Goal: Transaction & Acquisition: Purchase product/service

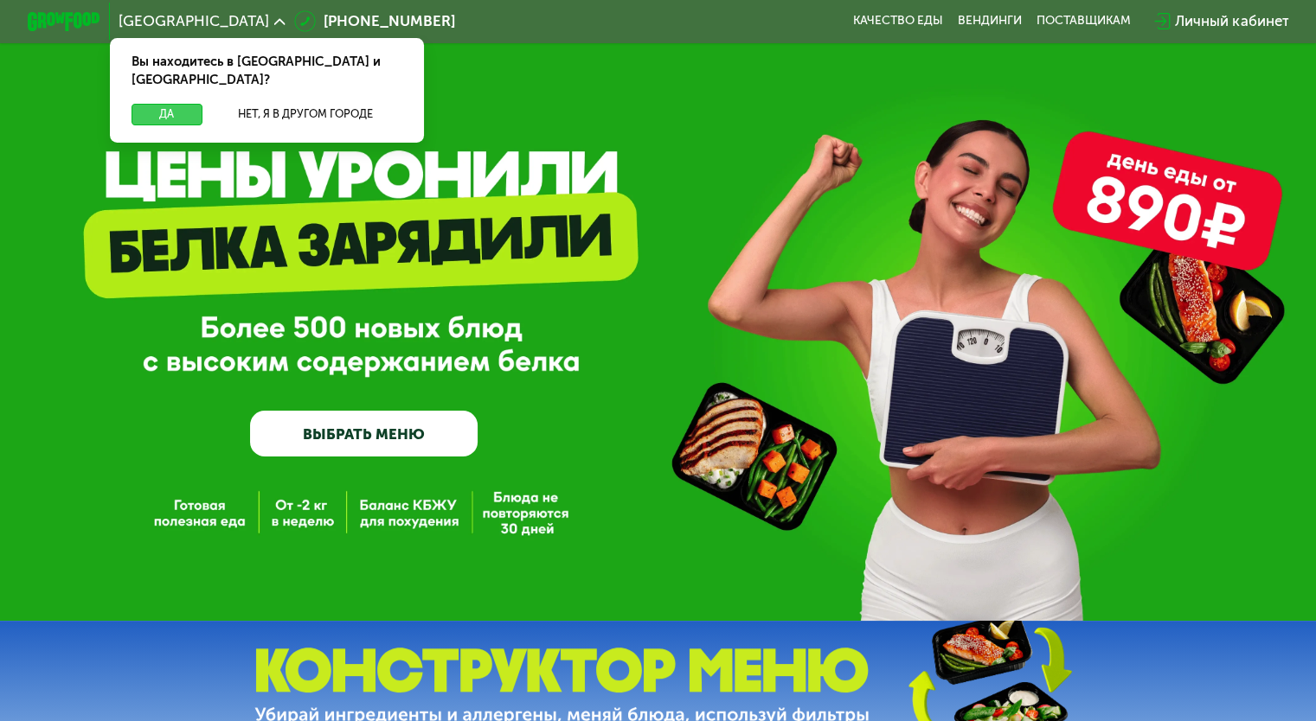
click at [176, 104] on button "Да" at bounding box center [166, 115] width 70 height 22
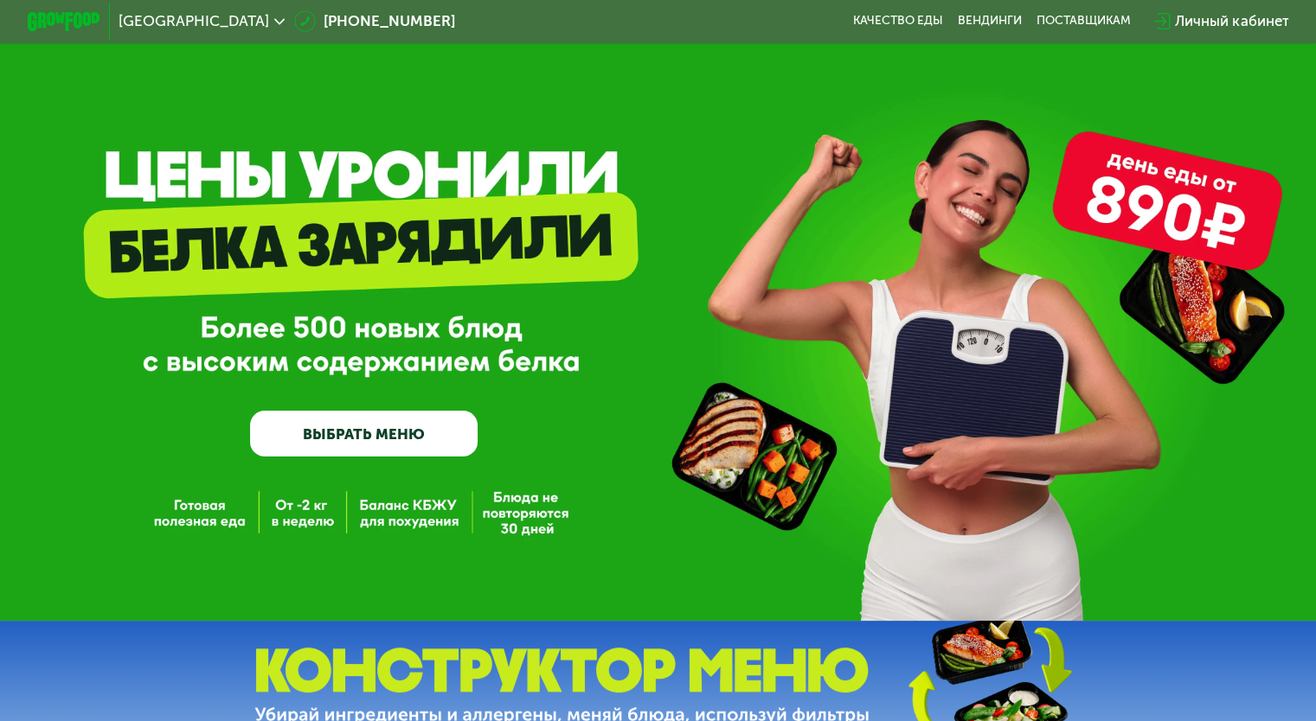
click at [367, 441] on link "ВЫБРАТЬ МЕНЮ" at bounding box center [363, 434] width 227 height 46
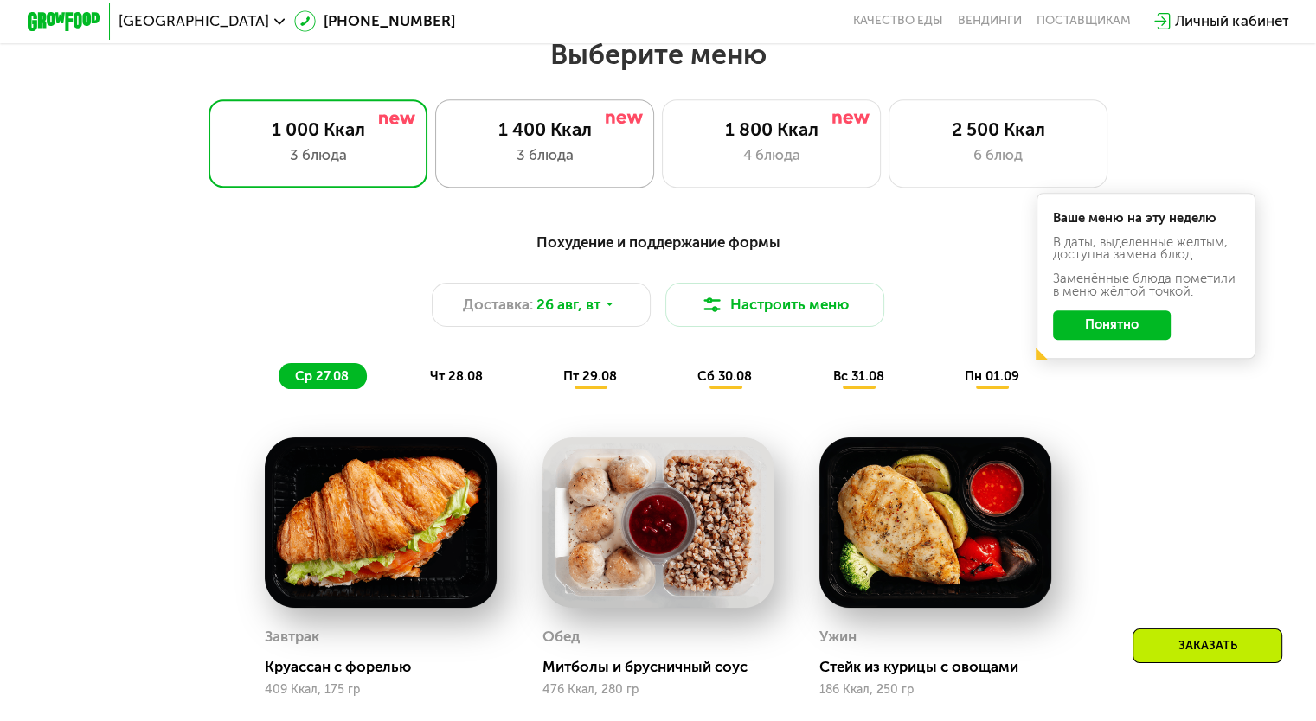
scroll to position [779, 0]
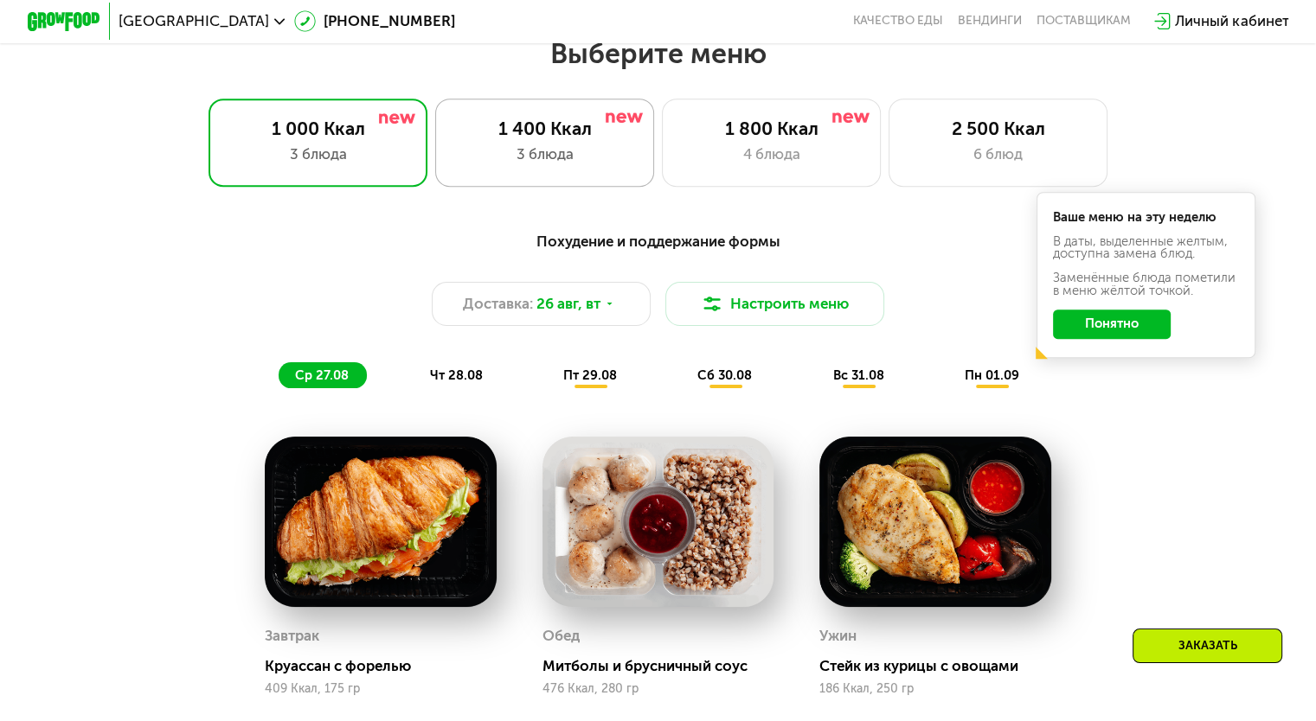
click at [489, 312] on div "Похудение и поддержание формы Доставка: 26 авг, вт Настроить меню ср 27.08 чт 2…" at bounding box center [658, 309] width 1082 height 158
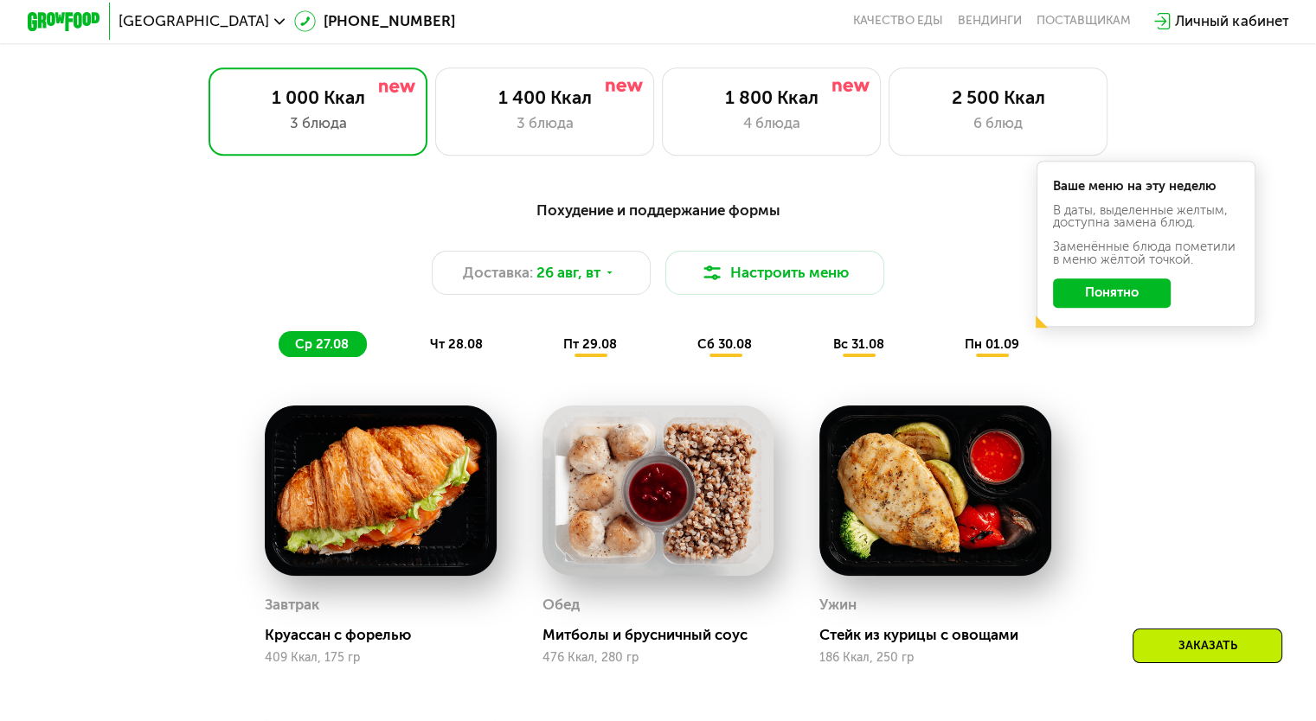
scroll to position [813, 0]
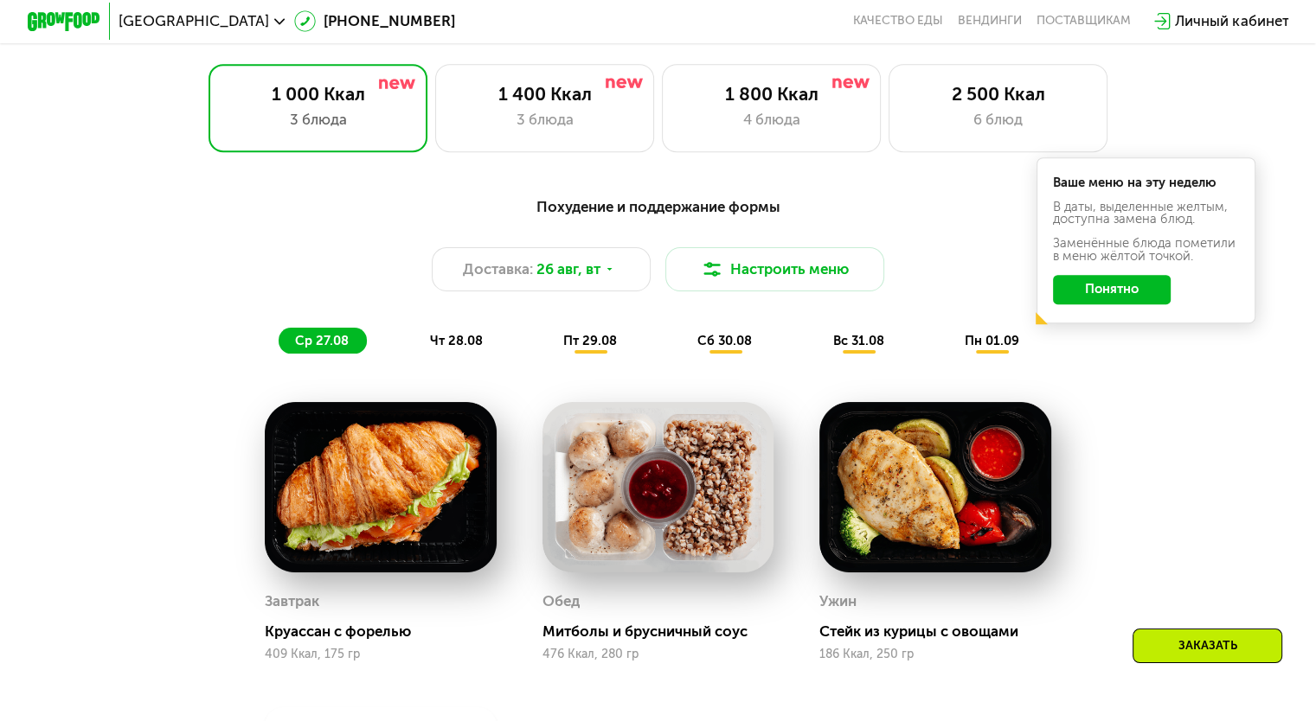
click at [1096, 292] on button "Понятно" at bounding box center [1112, 289] width 118 height 29
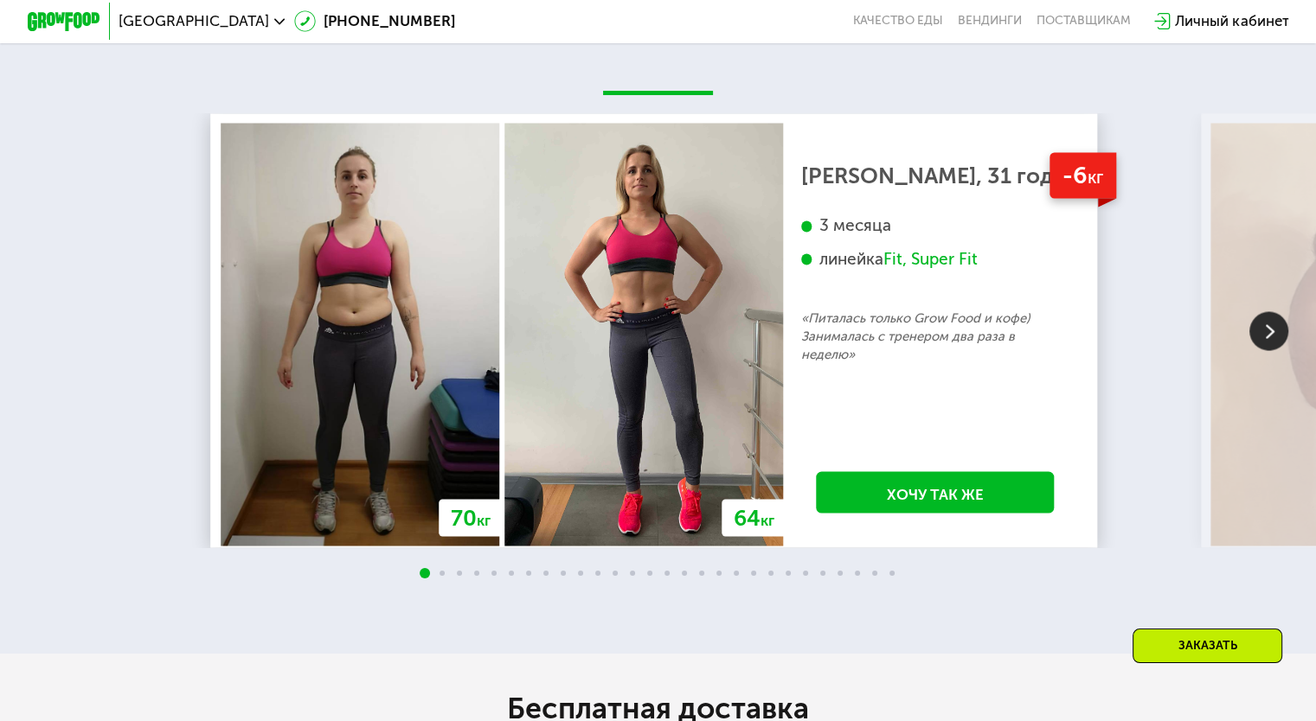
scroll to position [3058, 0]
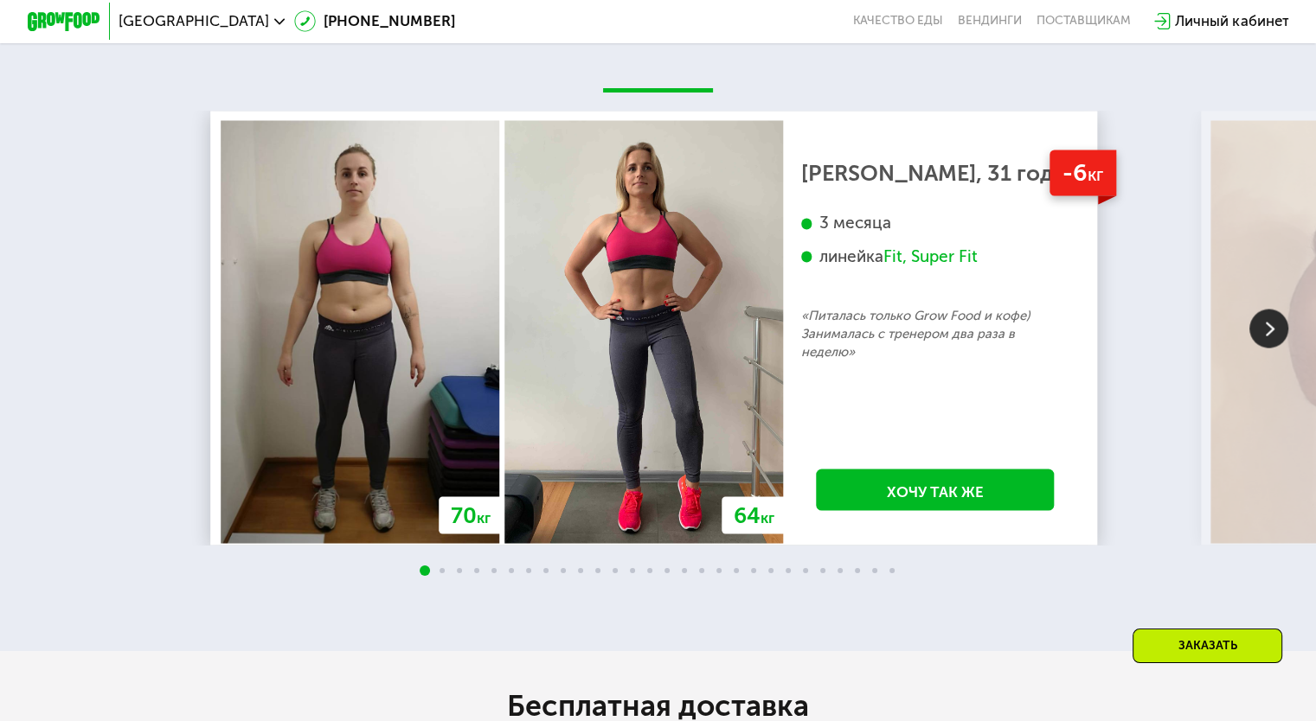
click at [1270, 343] on img at bounding box center [1268, 328] width 39 height 39
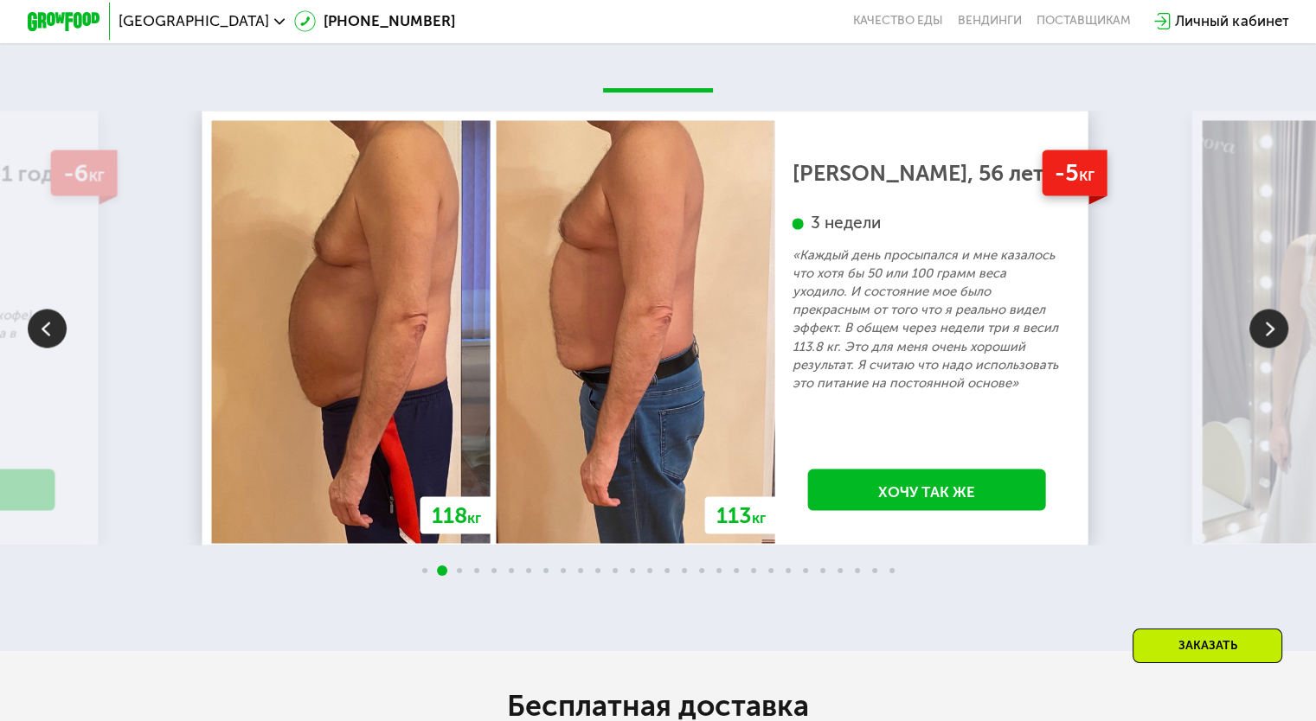
click at [1270, 343] on img at bounding box center [1268, 328] width 39 height 39
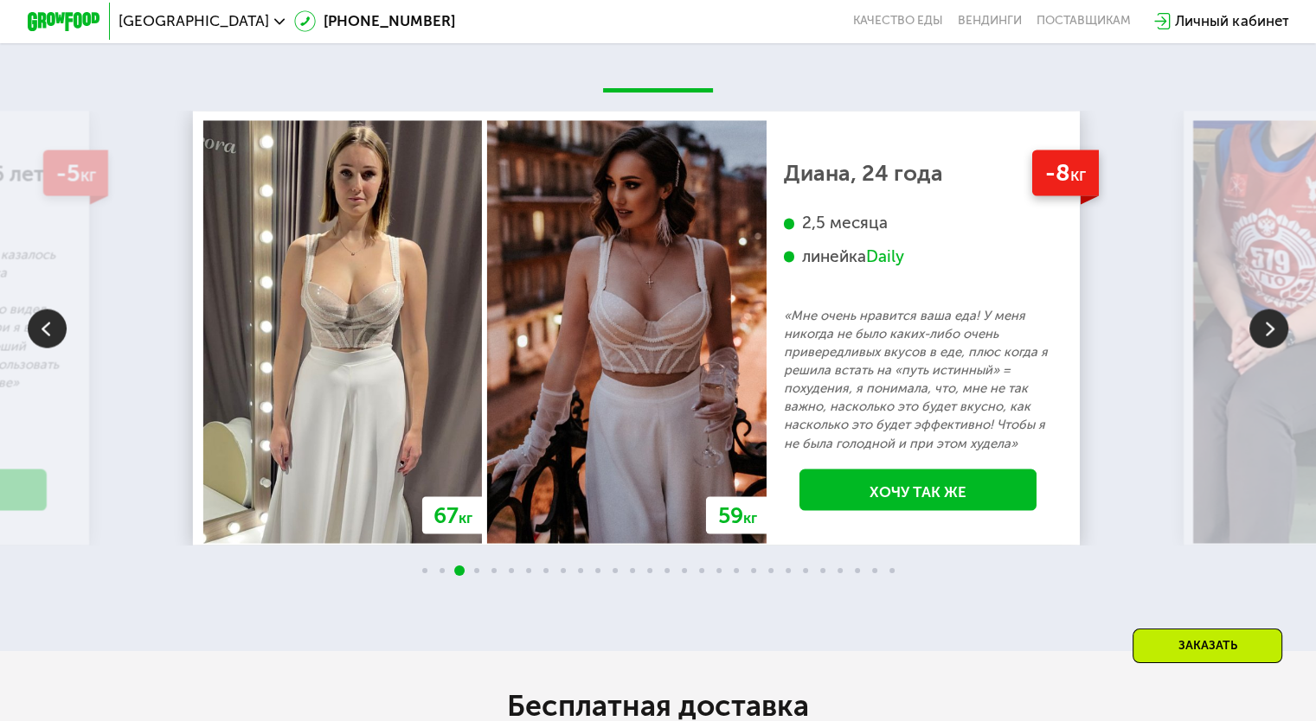
click at [1270, 343] on img at bounding box center [1268, 328] width 39 height 39
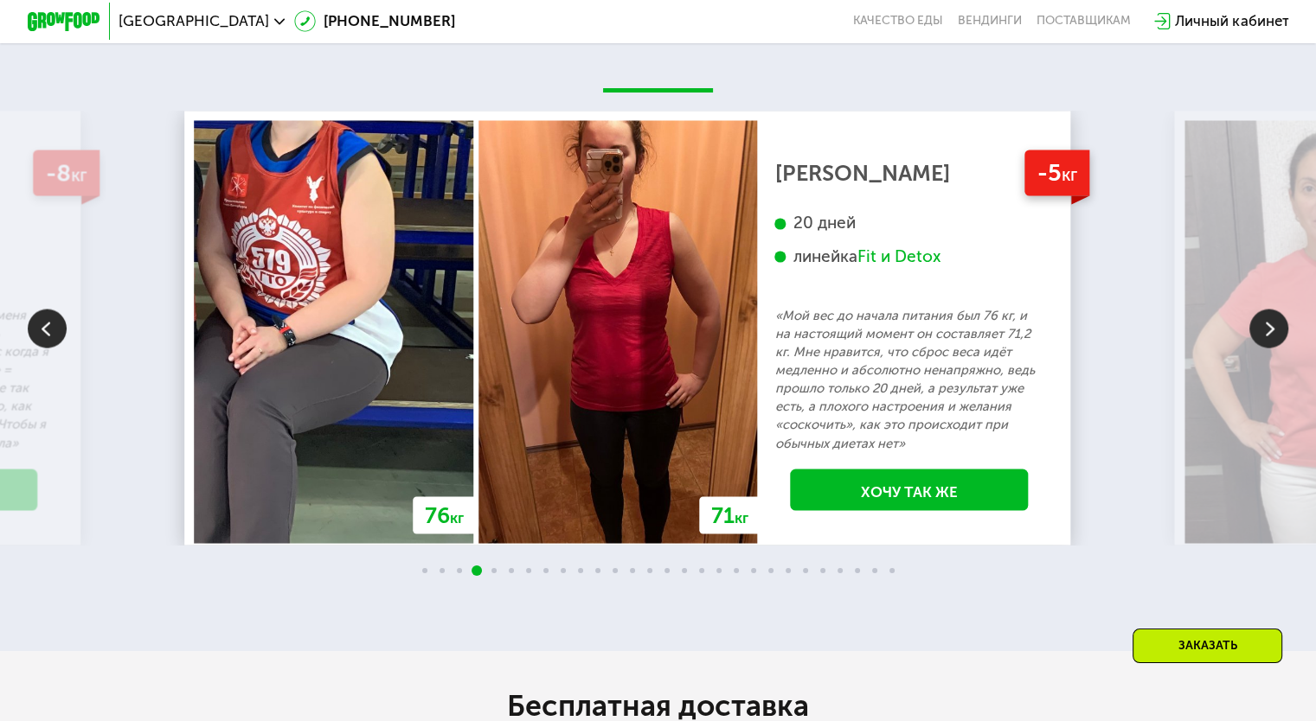
click at [1270, 343] on img at bounding box center [1268, 328] width 39 height 39
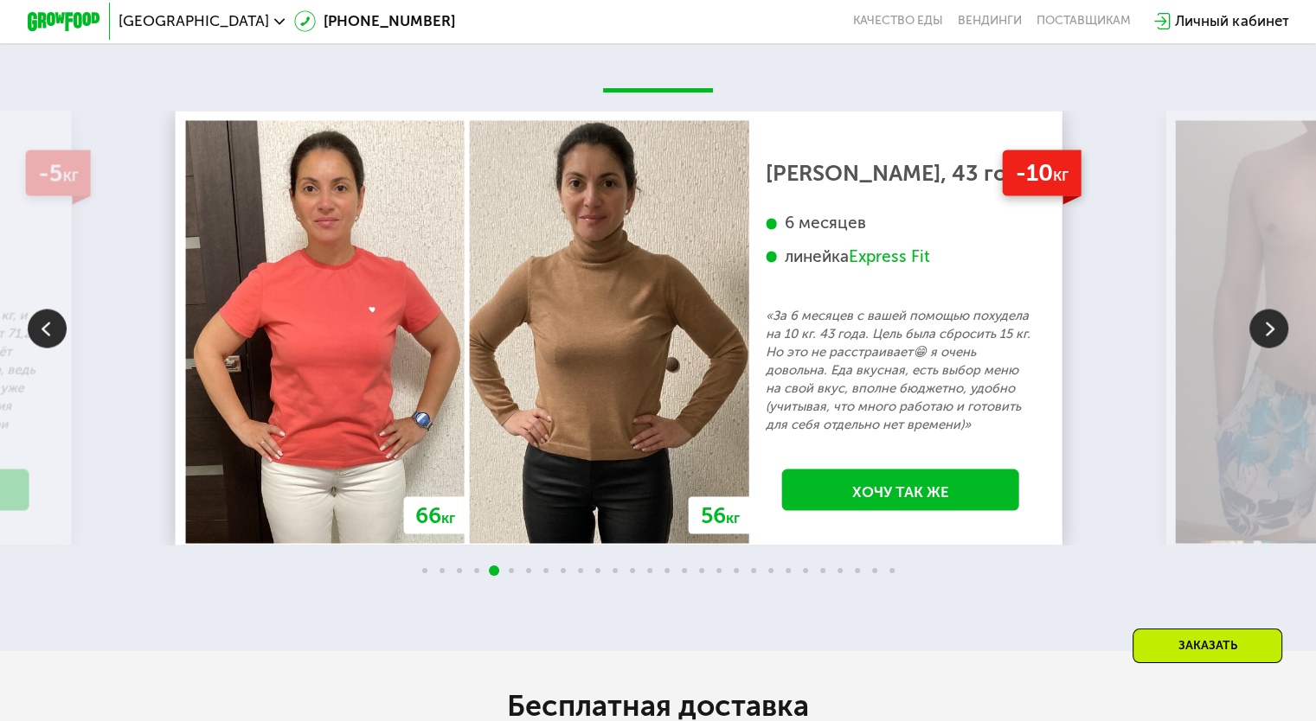
click at [44, 348] on img at bounding box center [47, 328] width 39 height 39
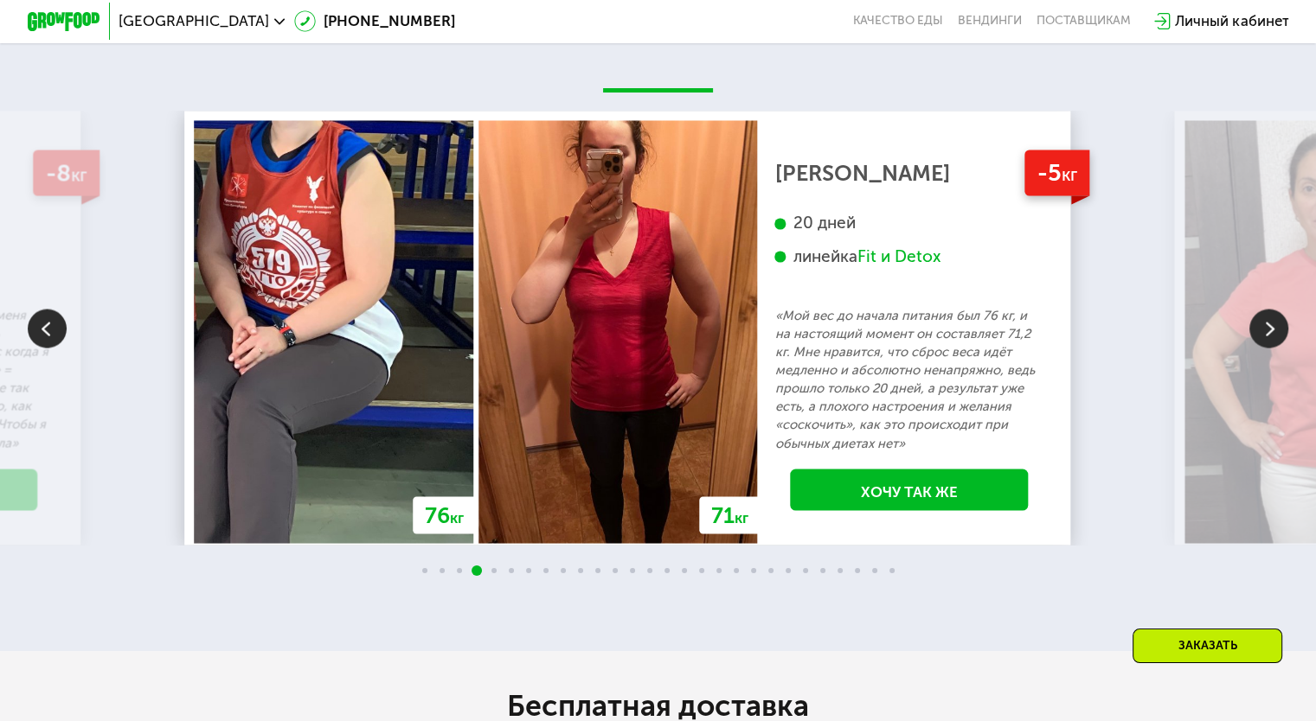
click at [1269, 348] on img at bounding box center [1268, 328] width 39 height 39
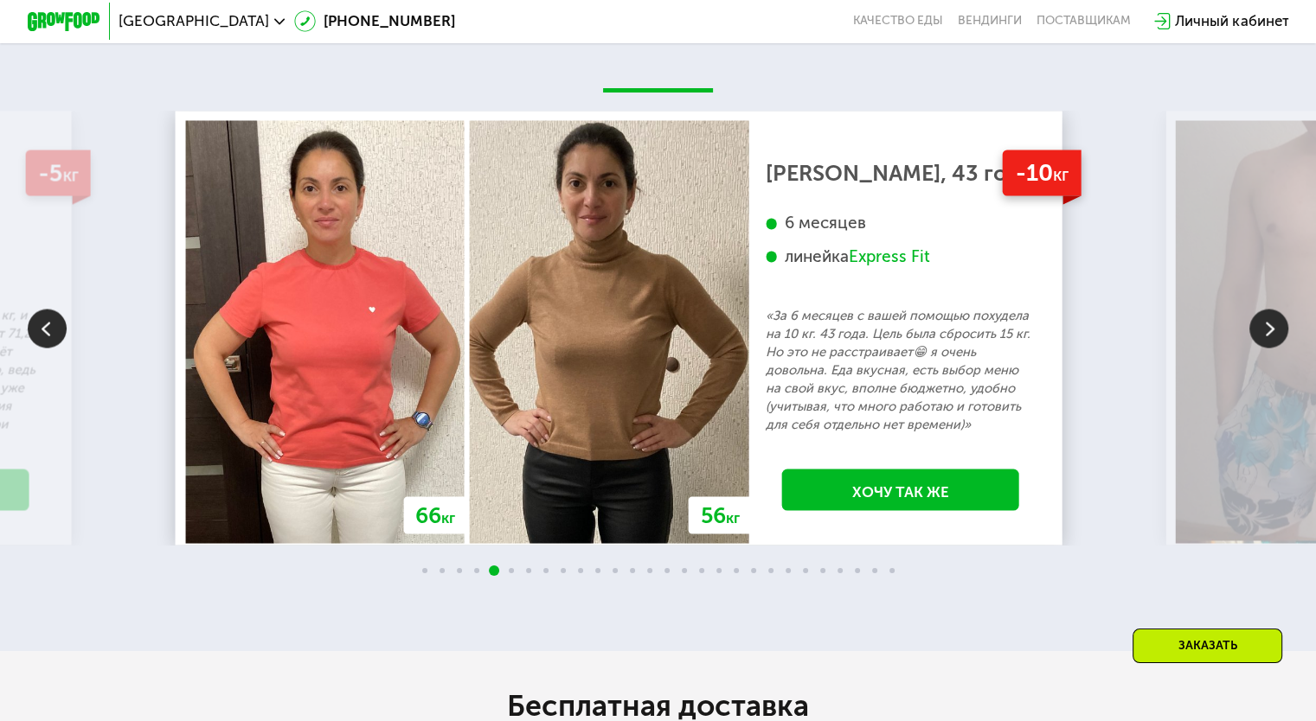
click at [1260, 344] on img at bounding box center [1268, 328] width 39 height 39
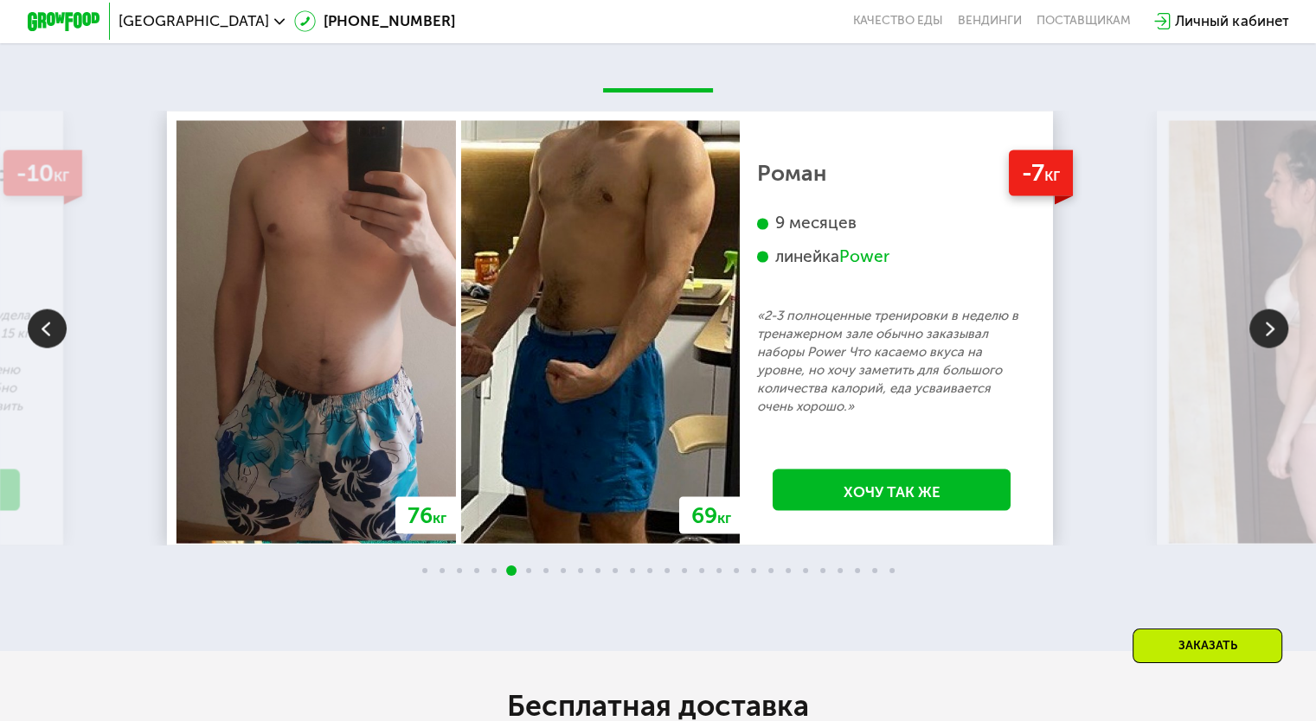
click at [1264, 348] on img at bounding box center [1268, 328] width 39 height 39
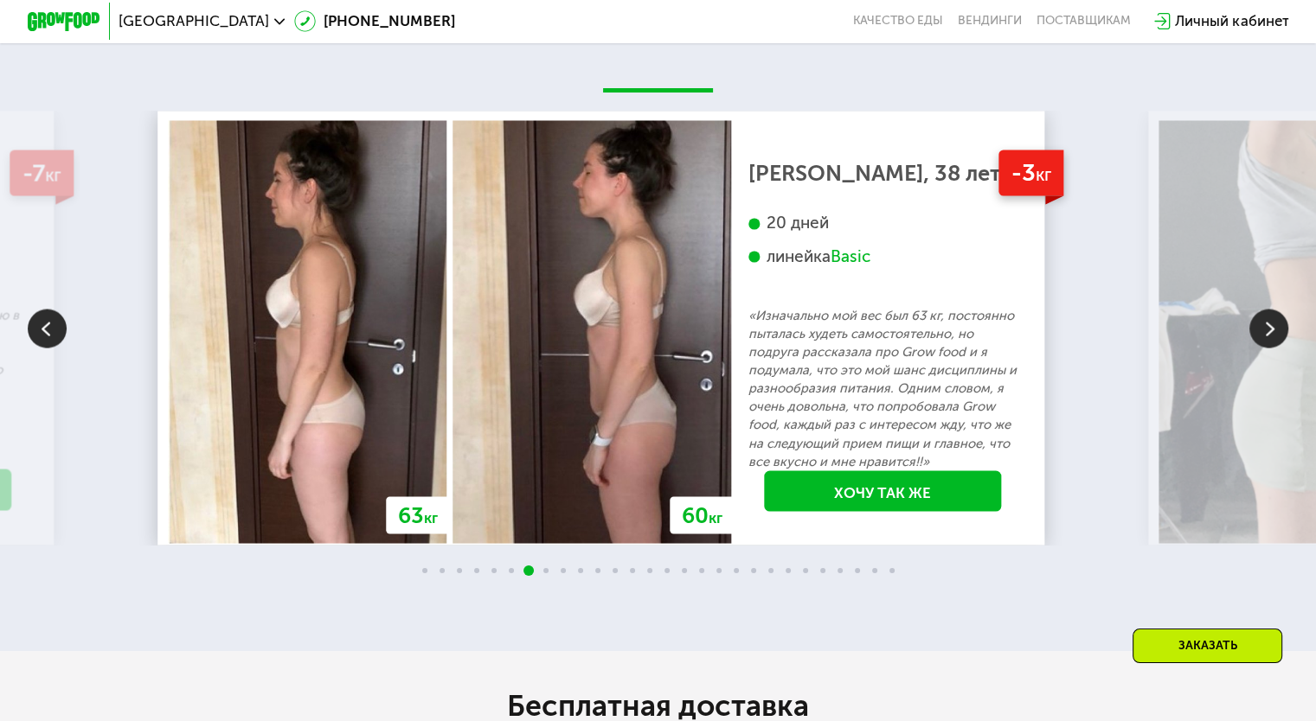
click at [1265, 347] on img at bounding box center [1268, 328] width 39 height 39
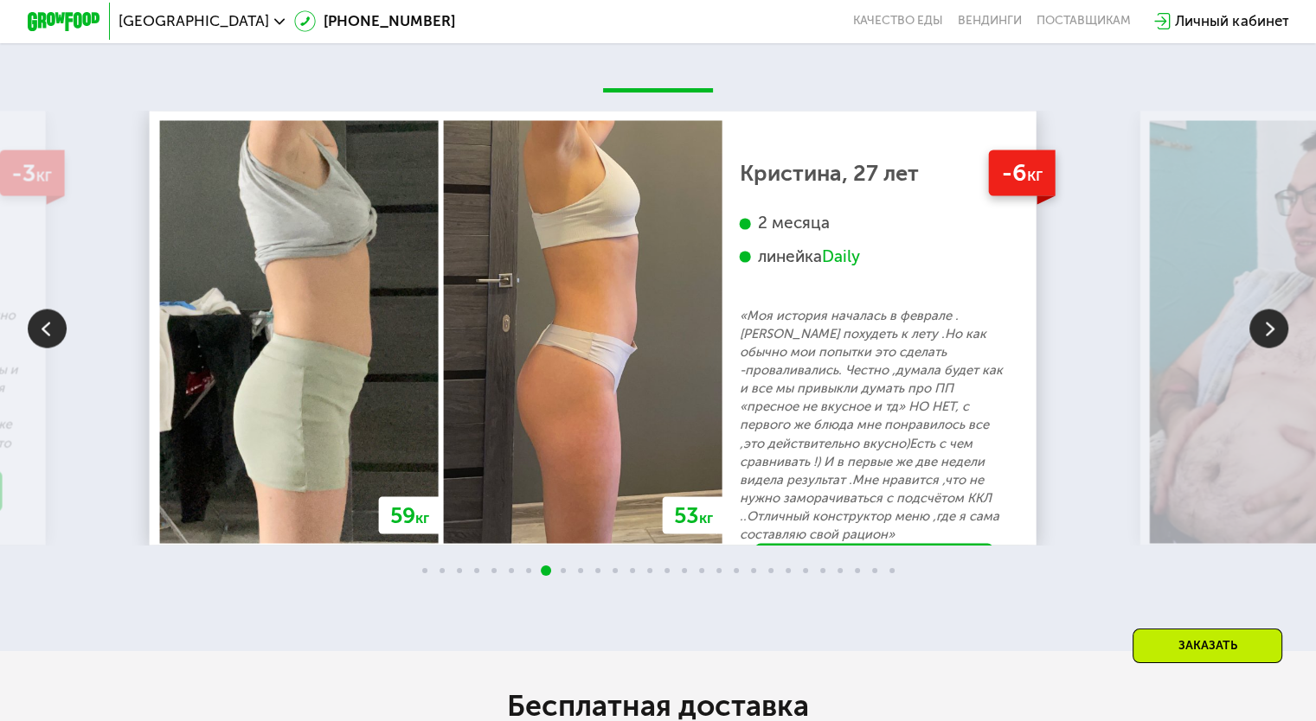
click at [1265, 347] on img at bounding box center [1268, 328] width 39 height 39
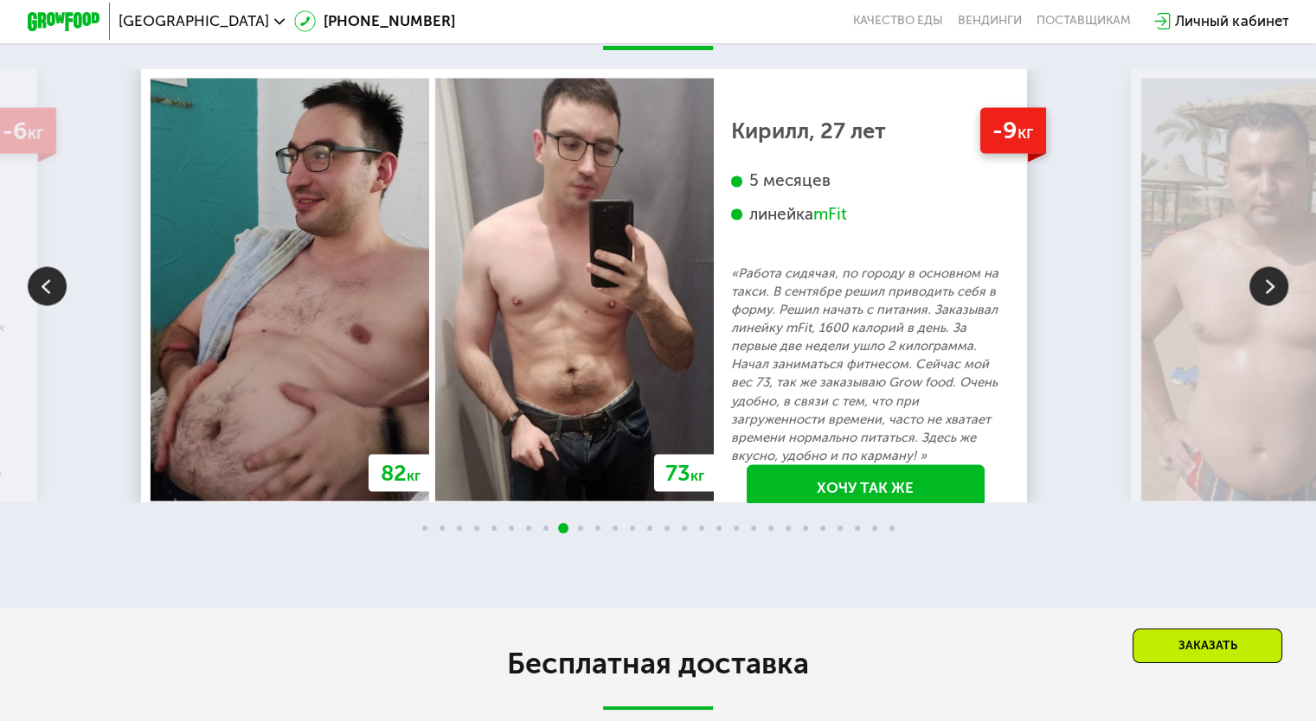
scroll to position [3117, 0]
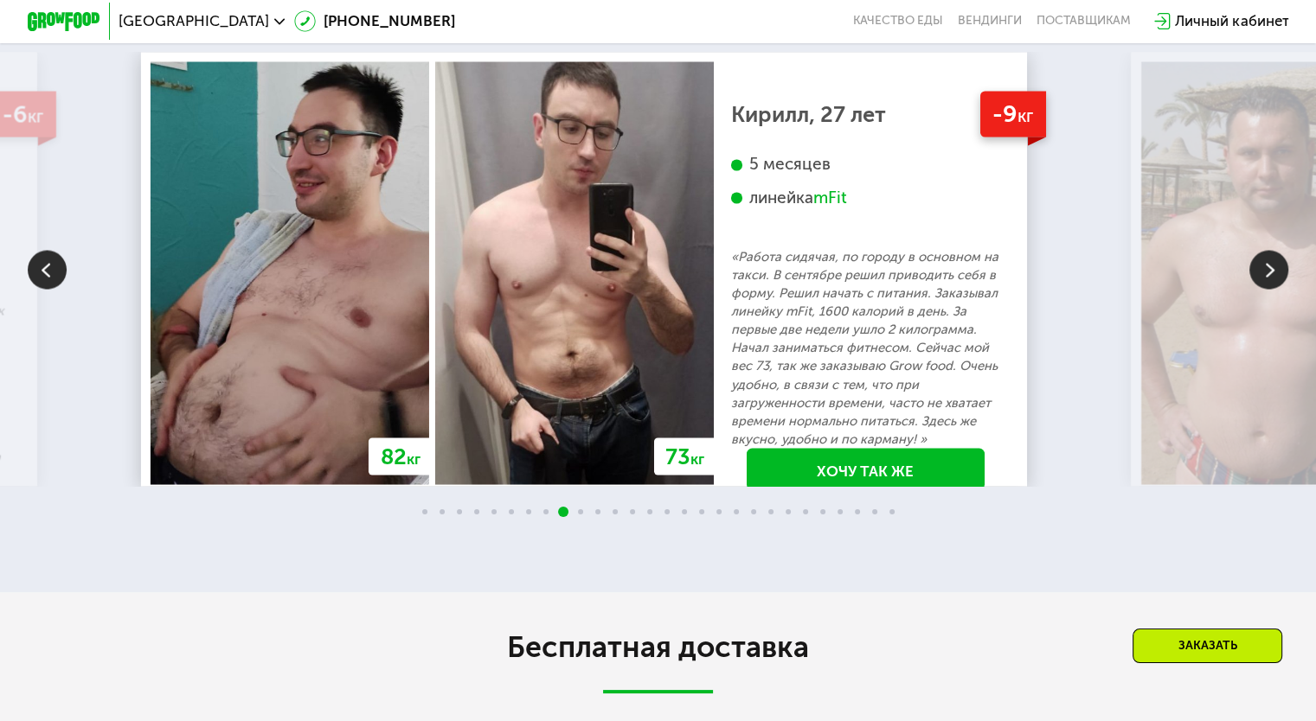
click at [1268, 289] on img at bounding box center [1268, 269] width 39 height 39
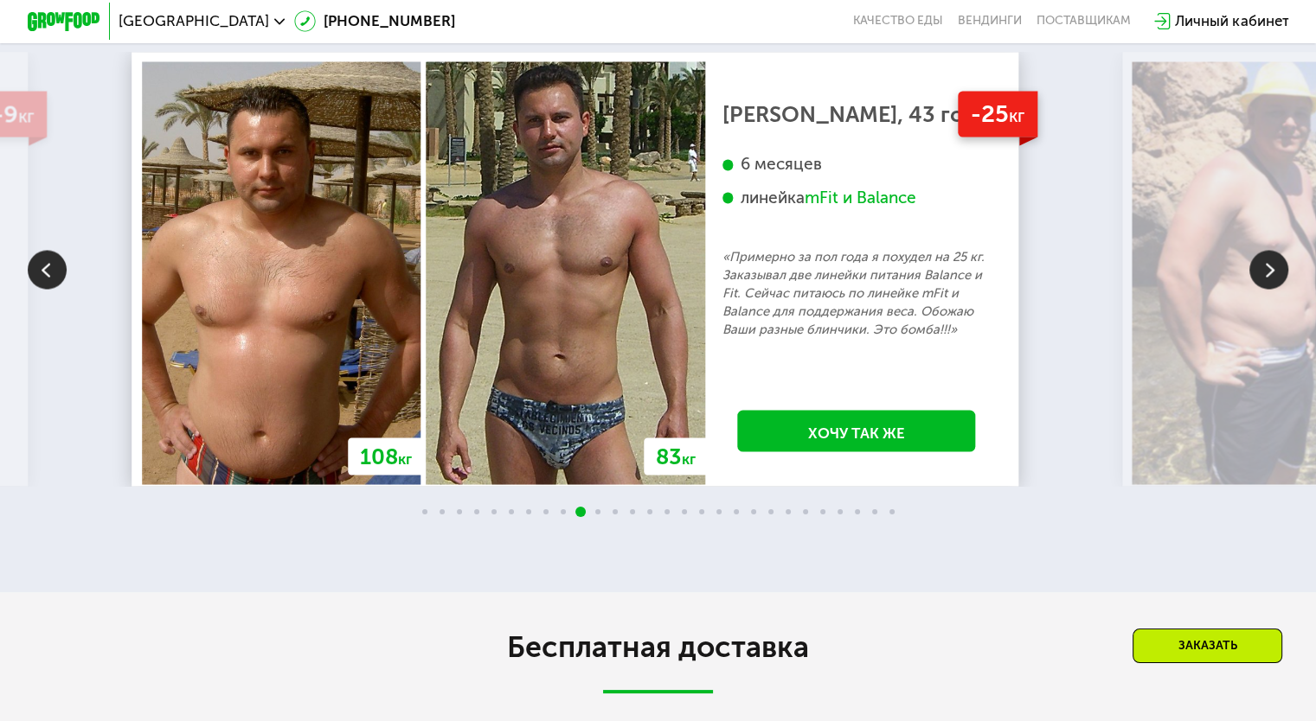
click at [1268, 289] on img at bounding box center [1268, 269] width 39 height 39
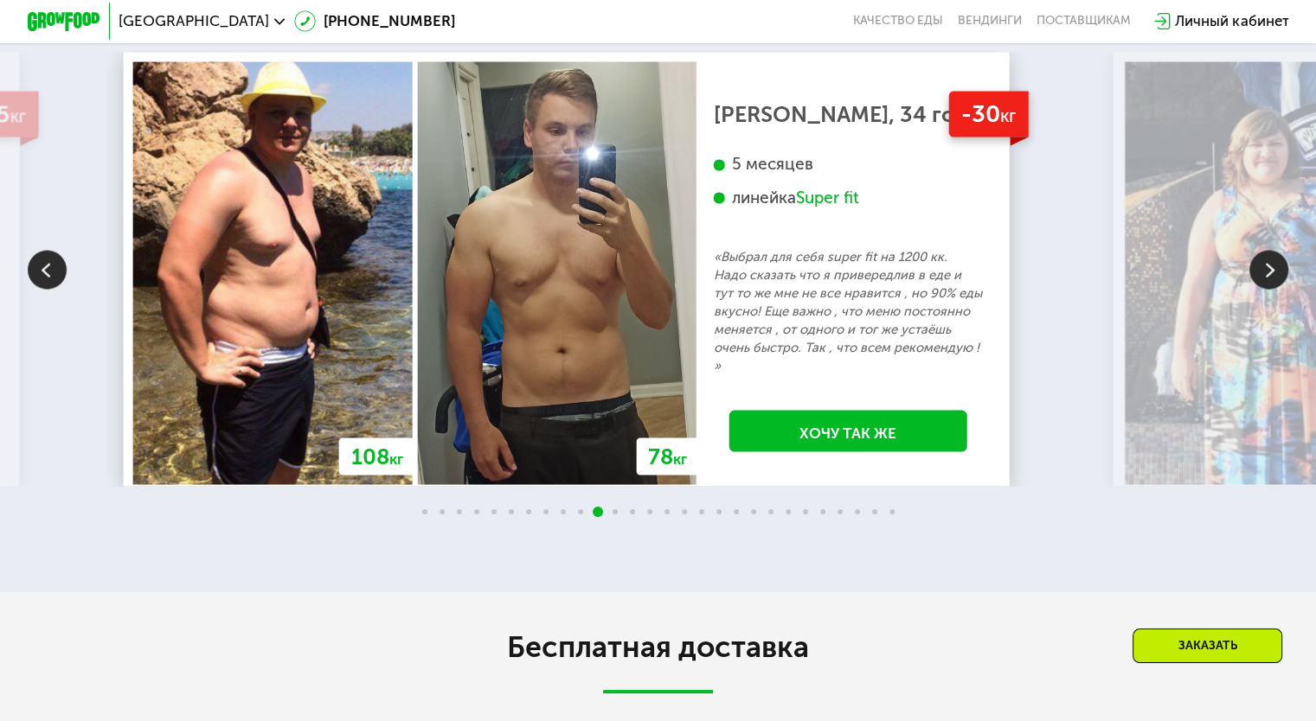
click at [1268, 289] on img at bounding box center [1268, 269] width 39 height 39
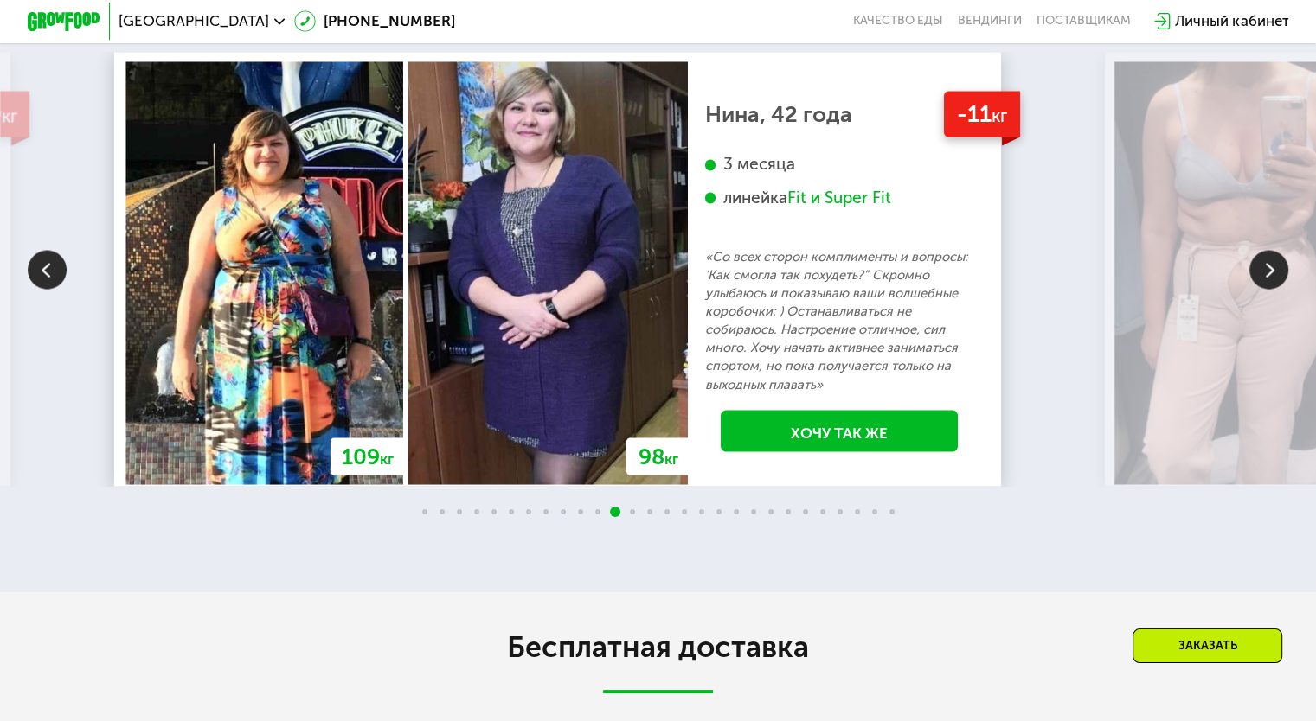
click at [1268, 289] on img at bounding box center [1268, 269] width 39 height 39
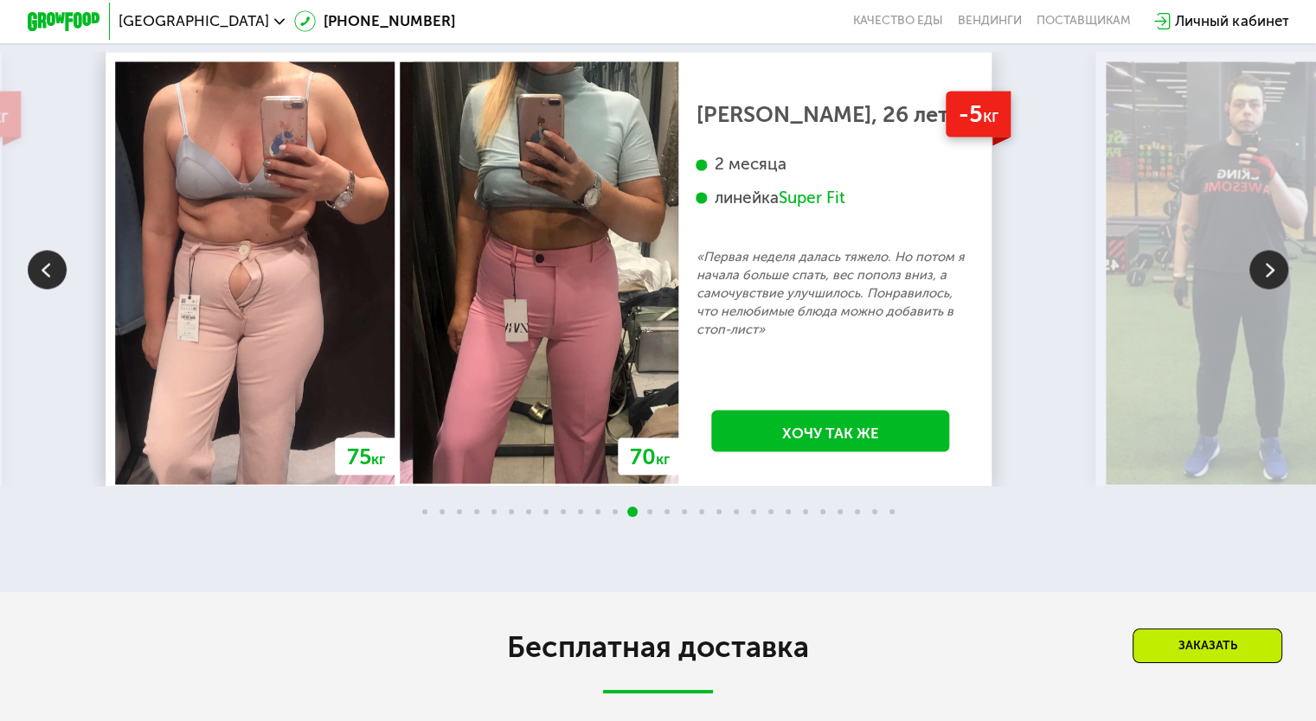
click at [1268, 289] on img at bounding box center [1268, 269] width 39 height 39
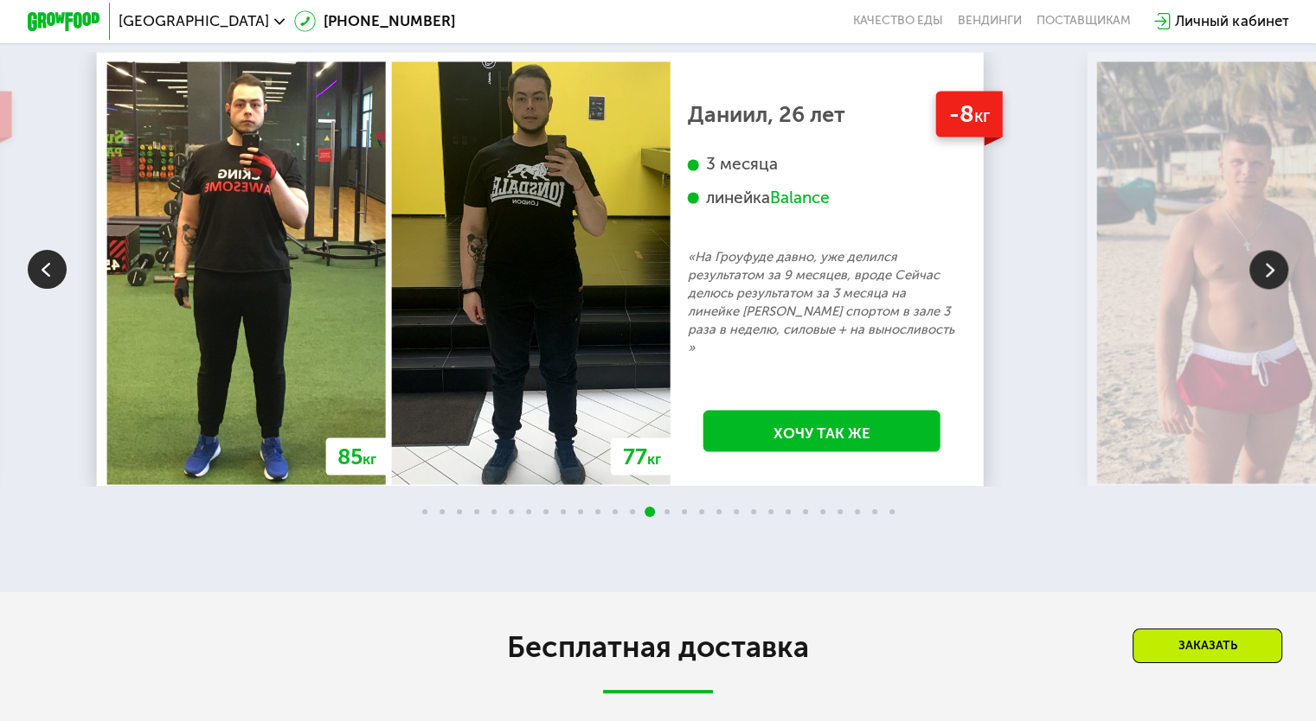
click at [1263, 287] on img at bounding box center [1268, 269] width 39 height 39
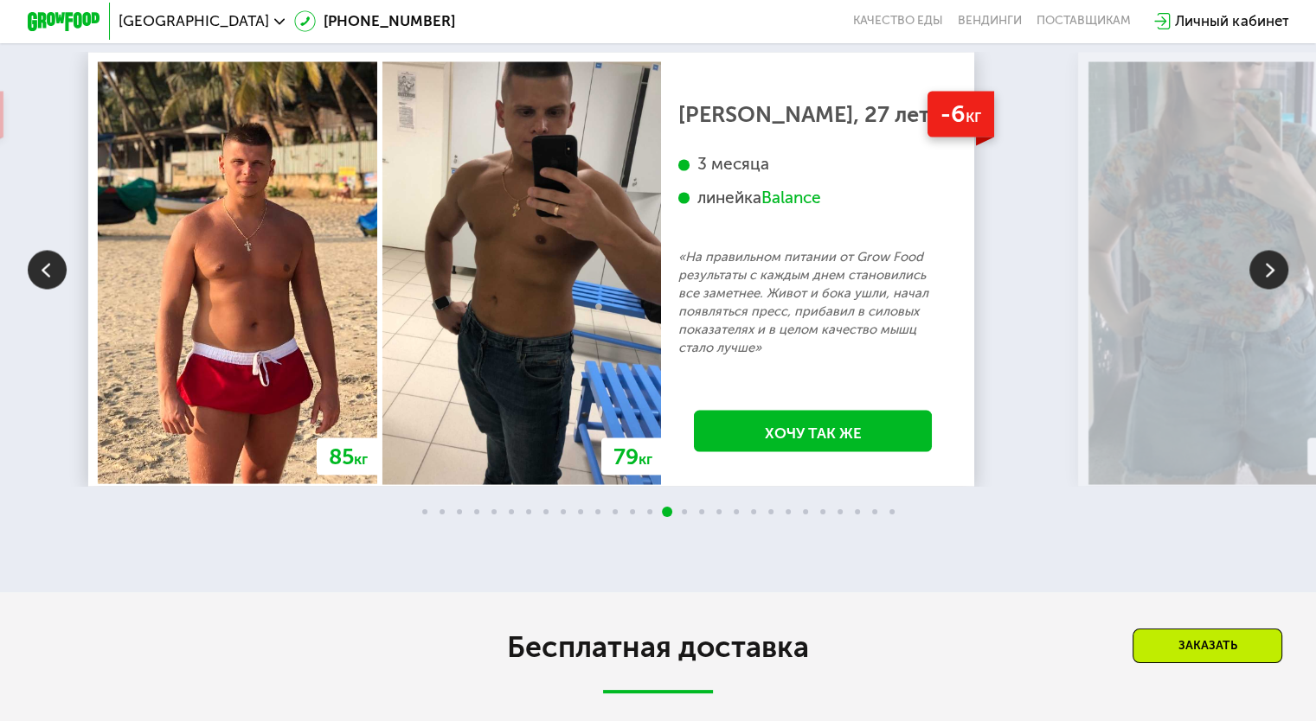
click at [1263, 287] on img at bounding box center [1268, 269] width 39 height 39
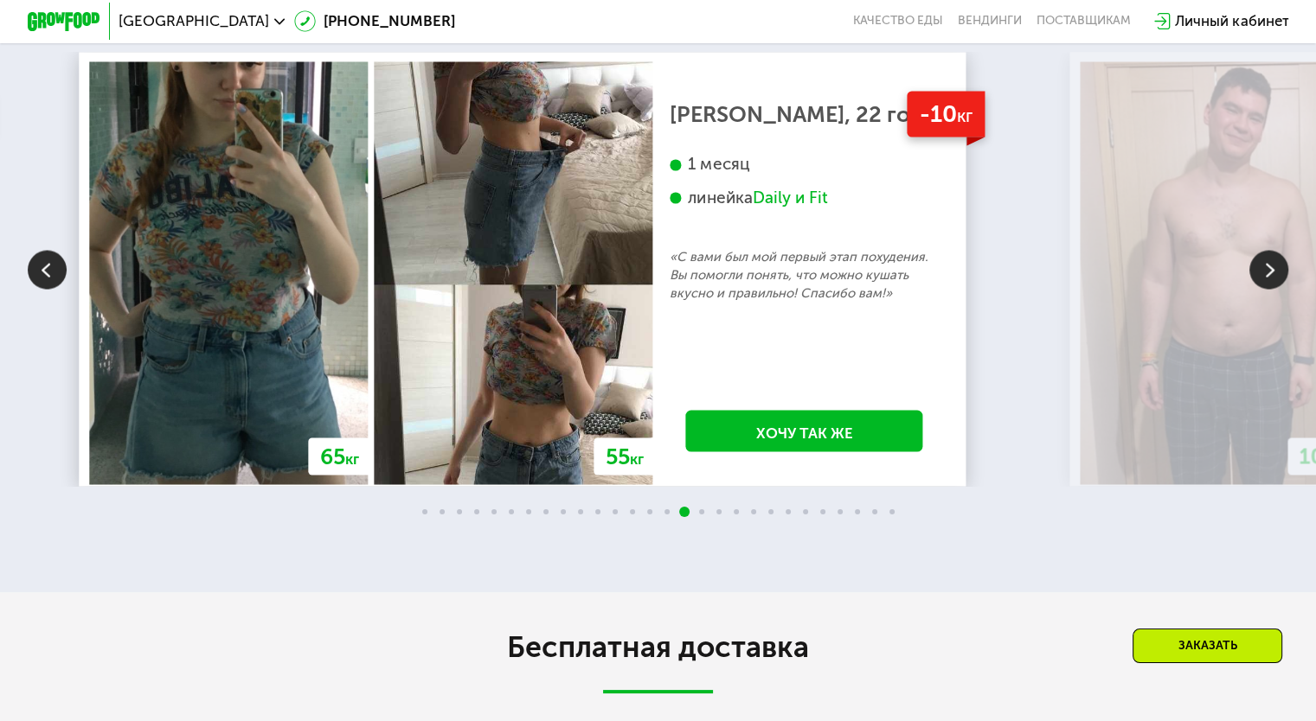
click at [1274, 289] on img at bounding box center [1268, 269] width 39 height 39
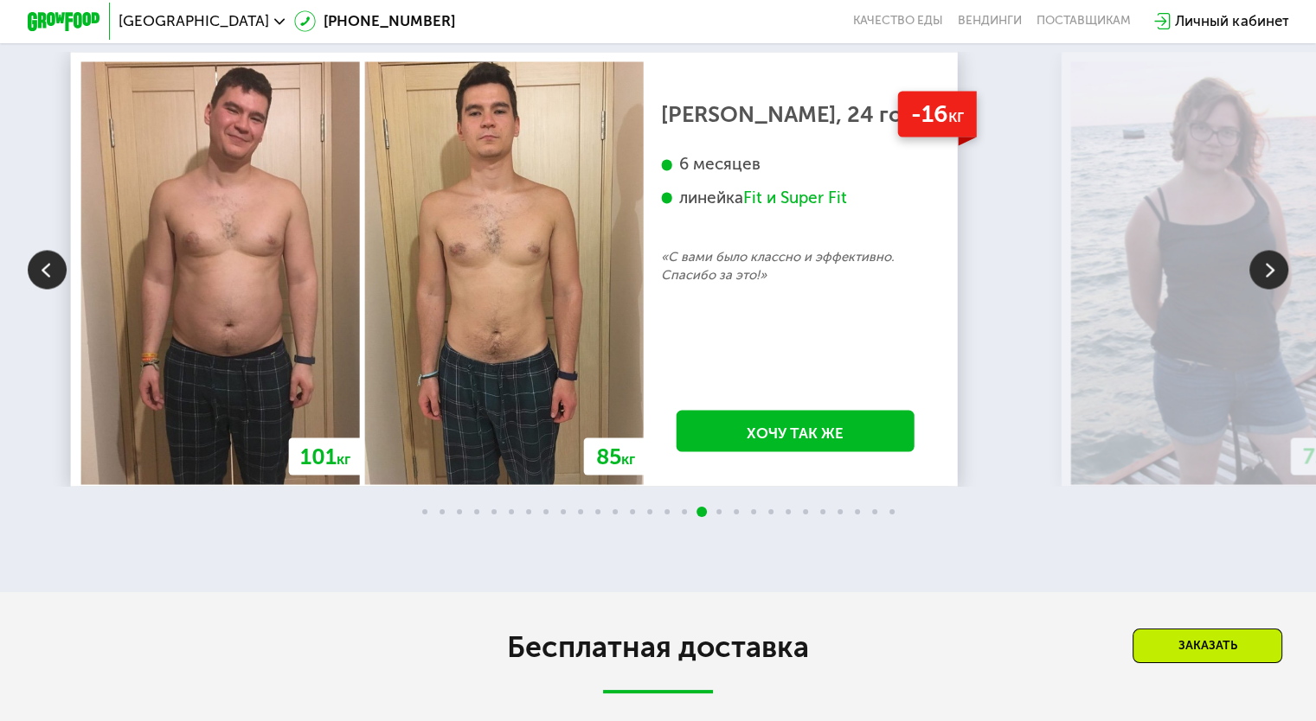
click at [1274, 289] on img at bounding box center [1268, 269] width 39 height 39
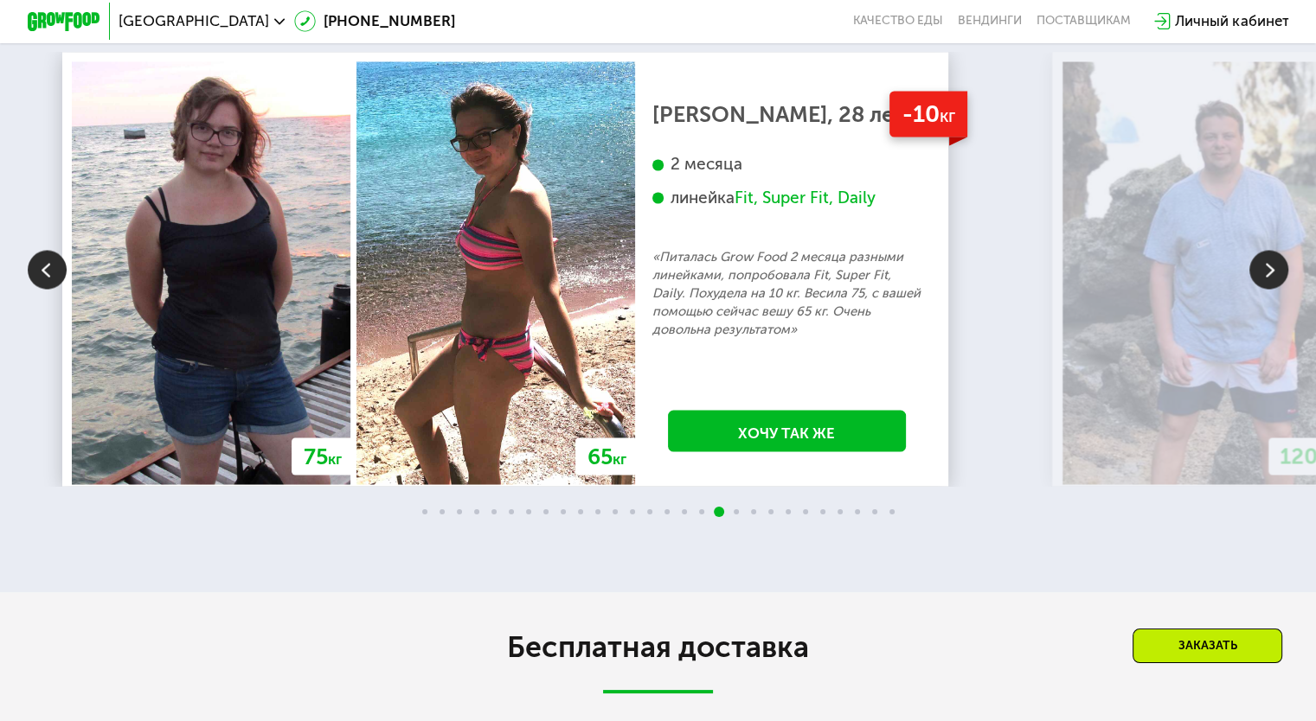
click at [1274, 289] on img at bounding box center [1268, 269] width 39 height 39
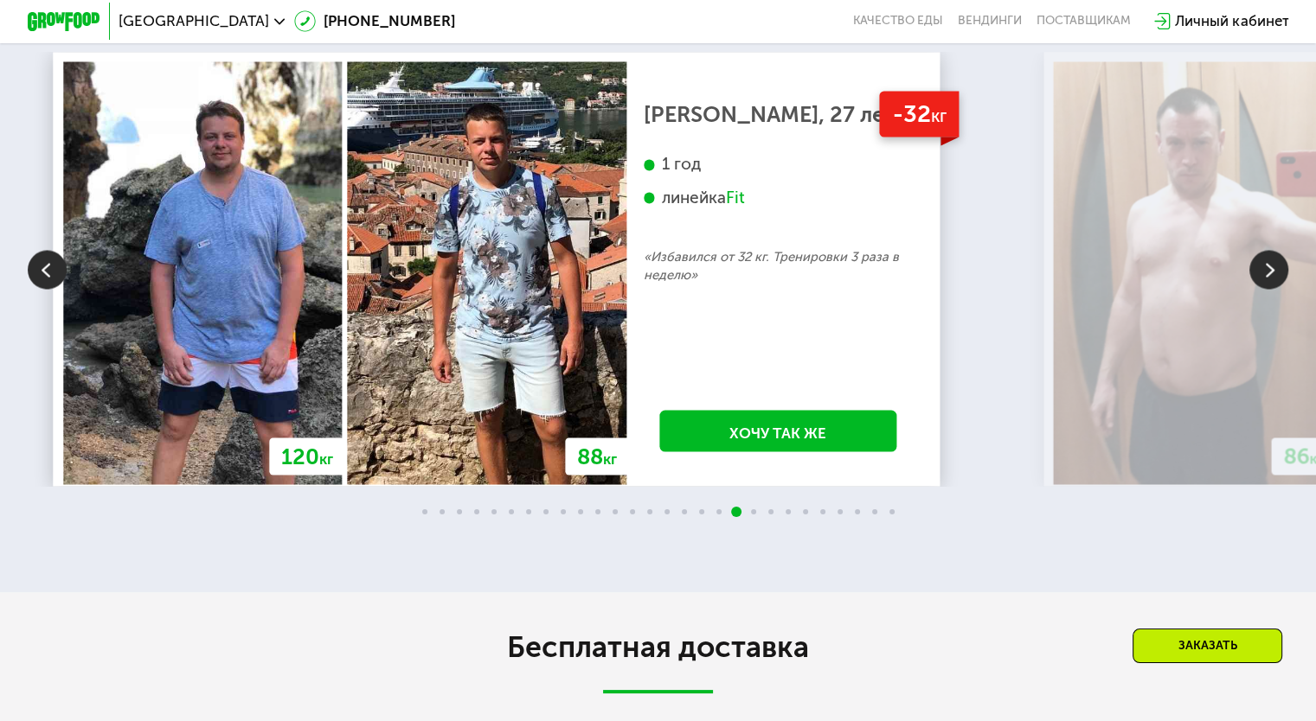
click at [1274, 289] on img at bounding box center [1268, 269] width 39 height 39
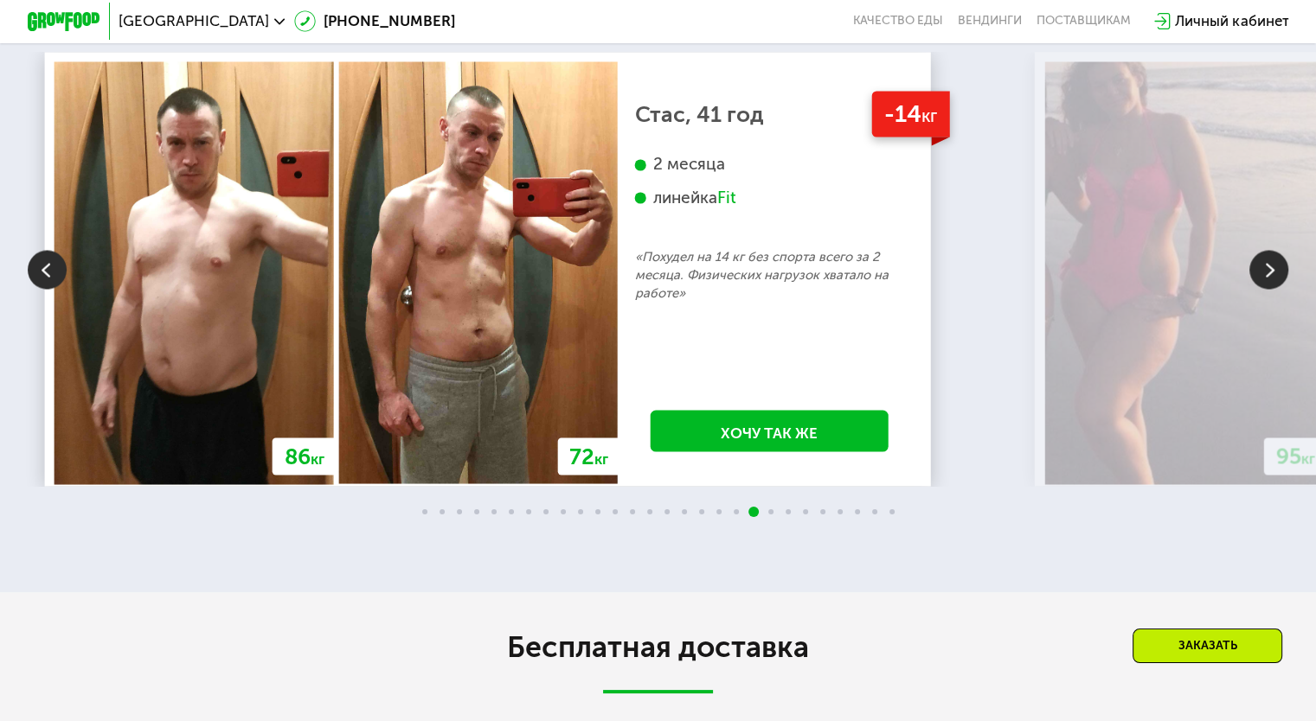
click at [1274, 289] on img at bounding box center [1268, 269] width 39 height 39
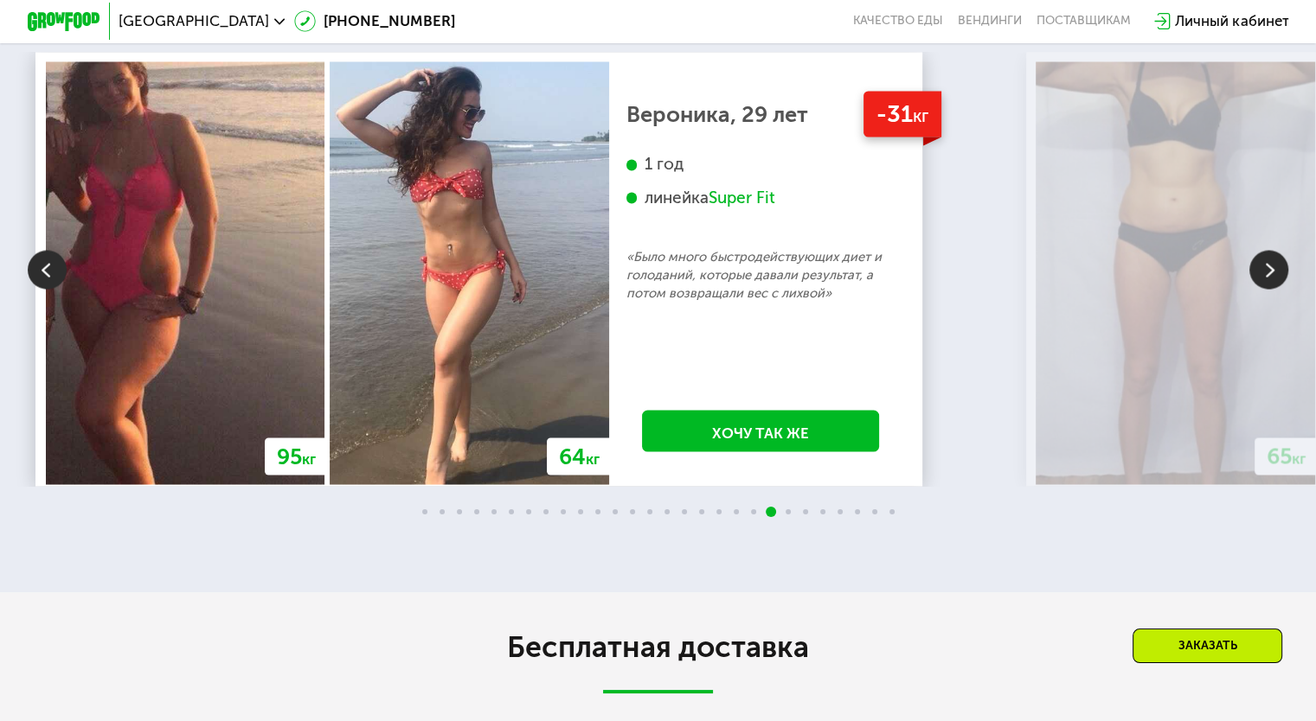
click at [1274, 289] on img at bounding box center [1268, 269] width 39 height 39
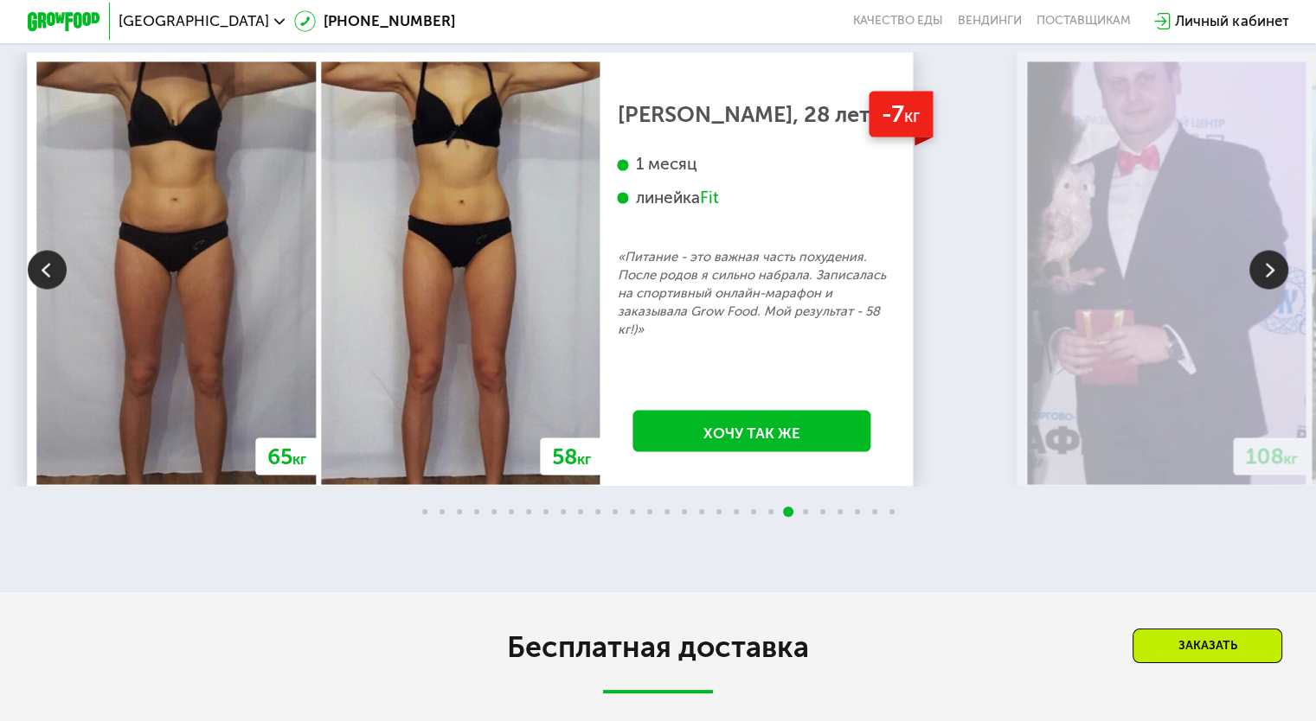
click at [1274, 289] on img at bounding box center [1268, 269] width 39 height 39
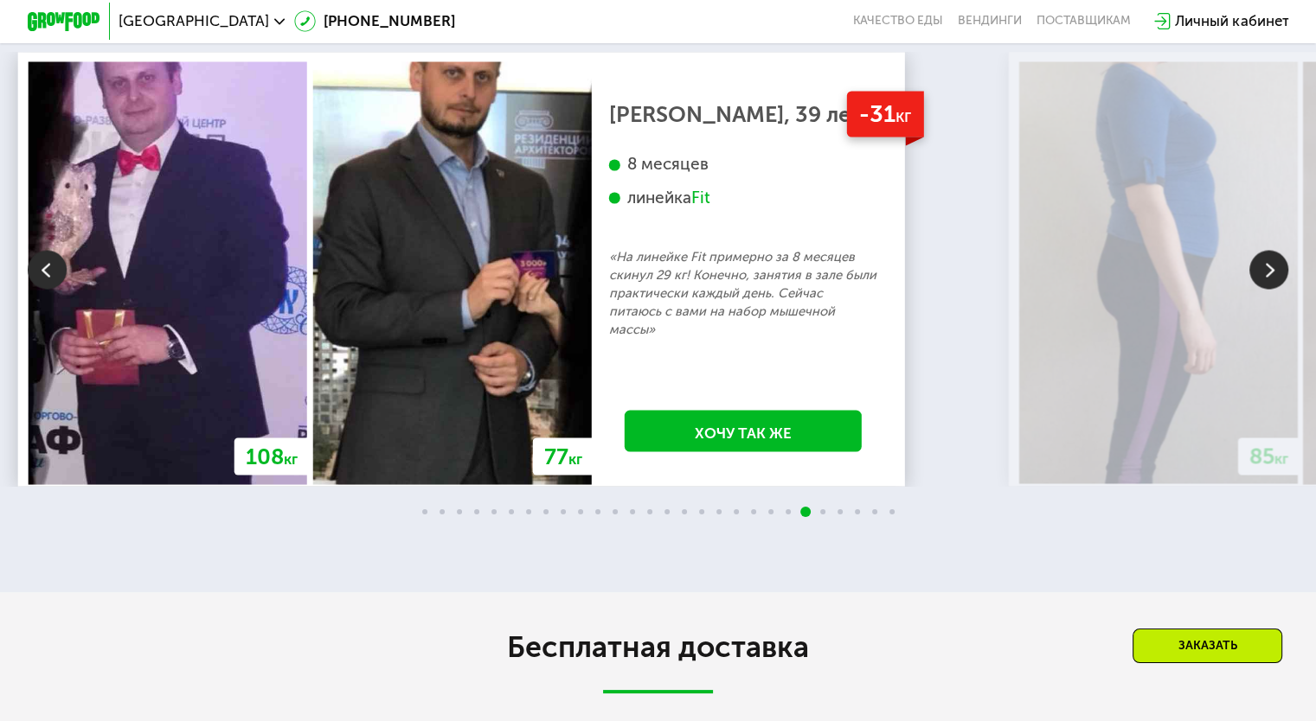
click at [1274, 289] on img at bounding box center [1268, 269] width 39 height 39
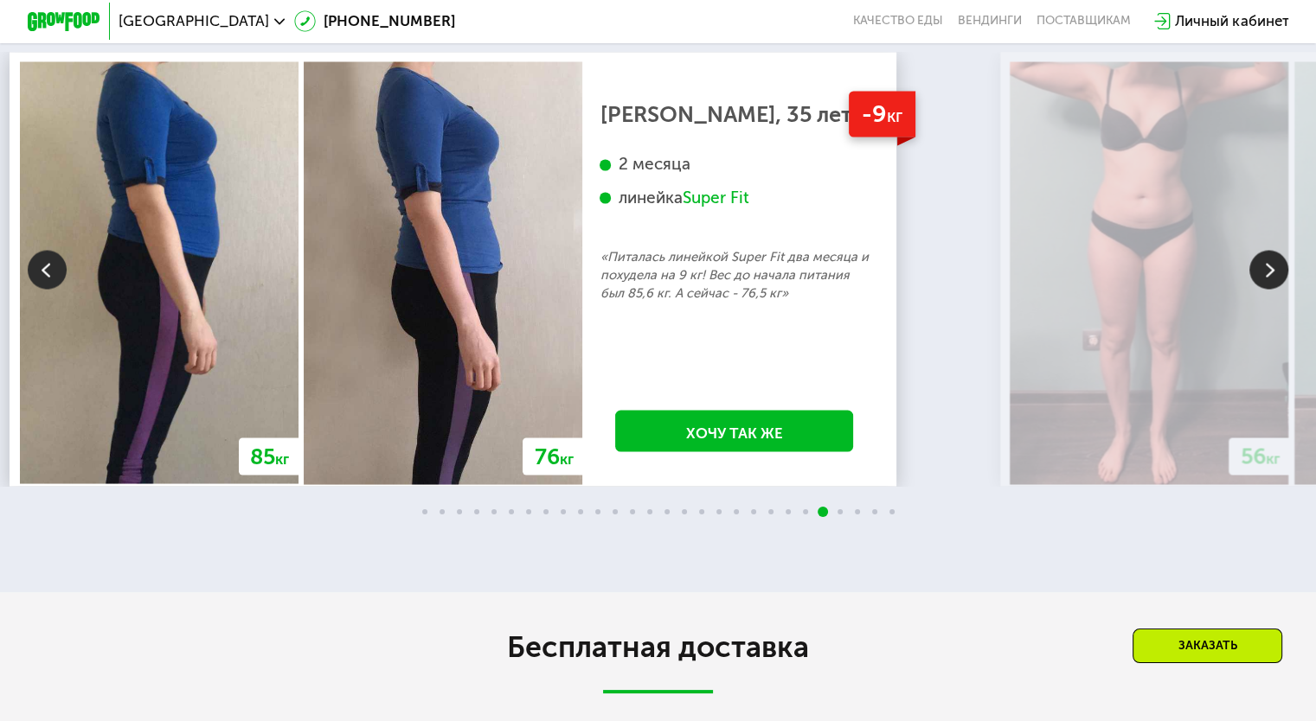
click at [1274, 289] on img at bounding box center [1268, 269] width 39 height 39
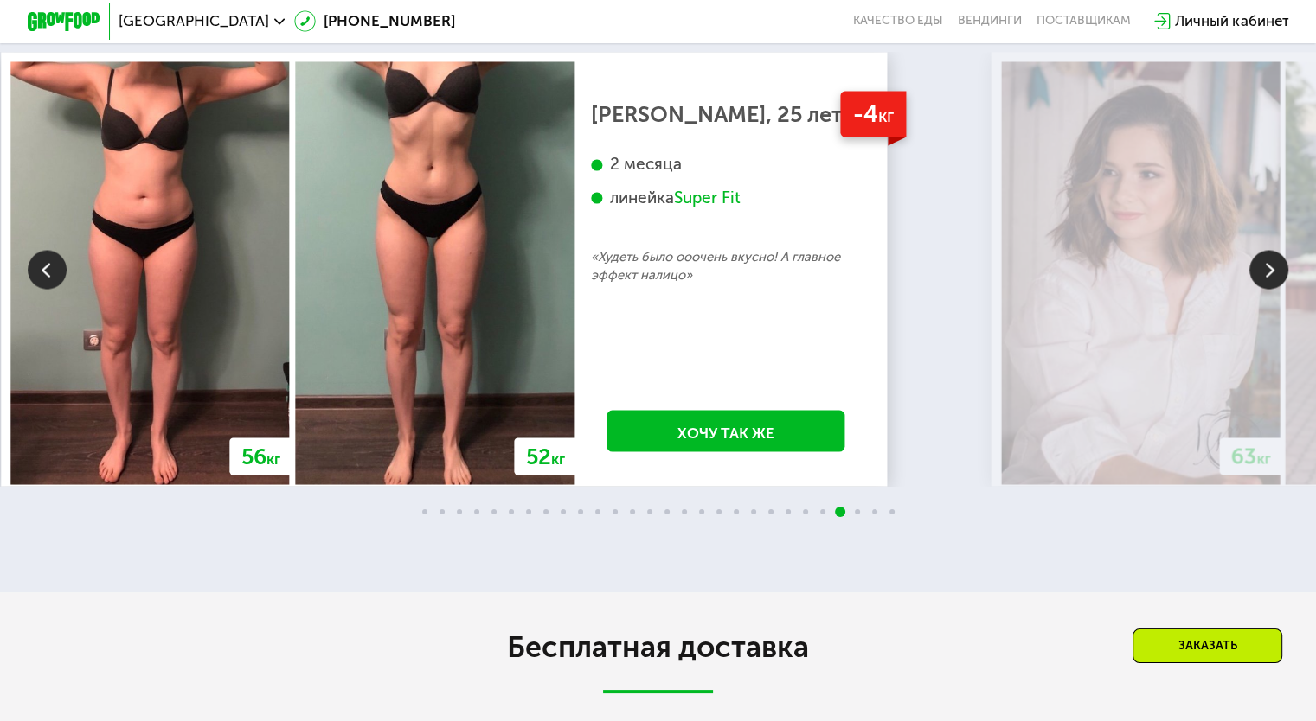
click at [1274, 289] on img at bounding box center [1268, 269] width 39 height 39
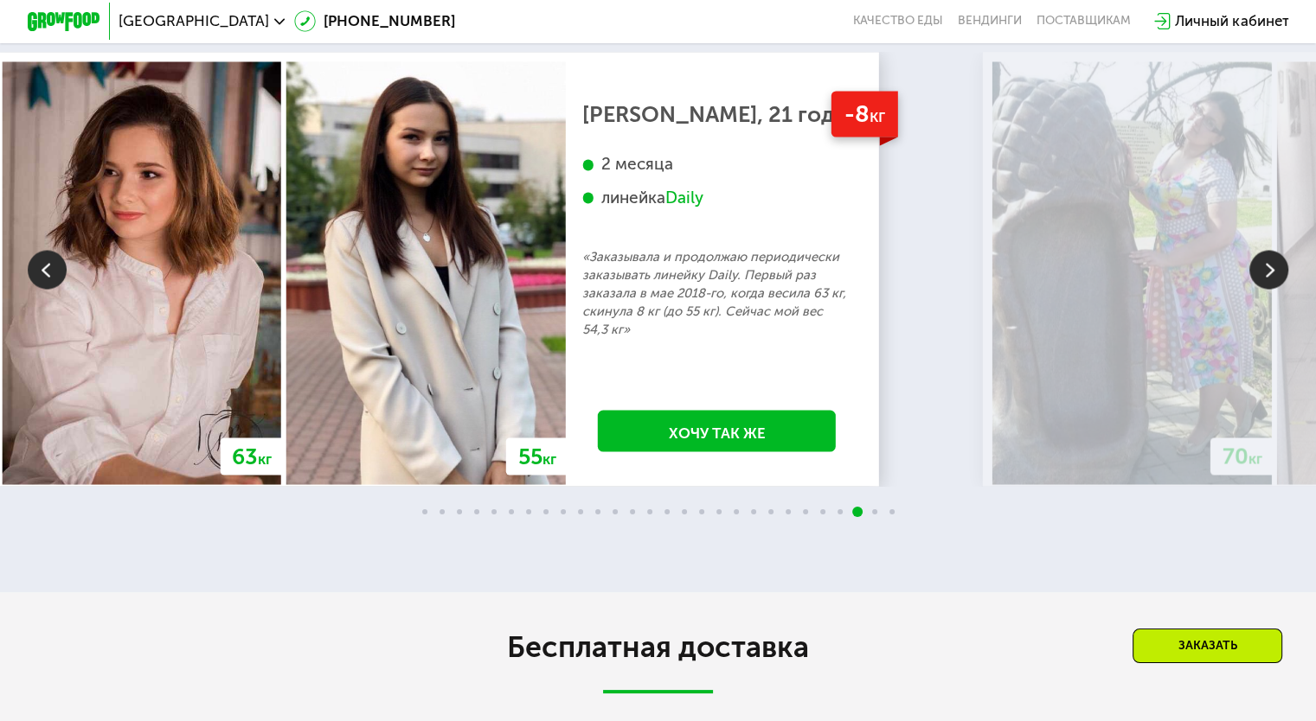
click at [1274, 289] on img at bounding box center [1268, 269] width 39 height 39
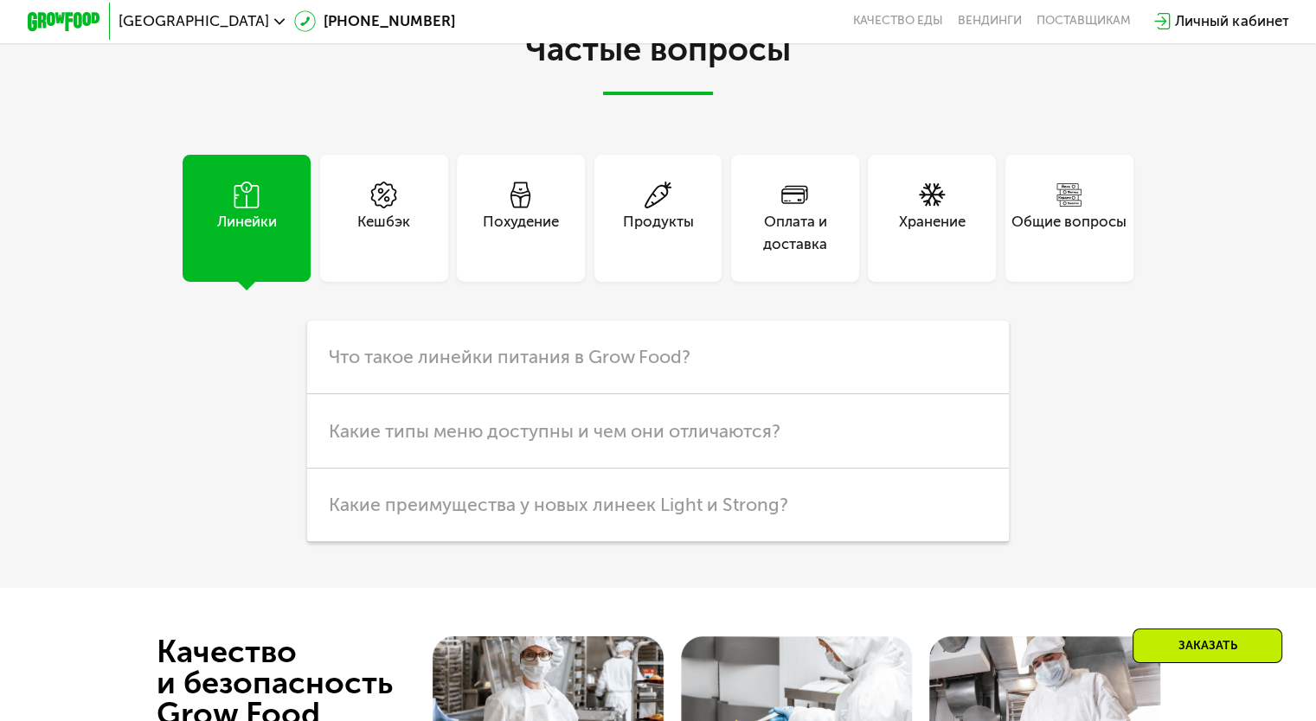
scroll to position [4393, 0]
click at [550, 282] on div "Похудение" at bounding box center [521, 218] width 128 height 128
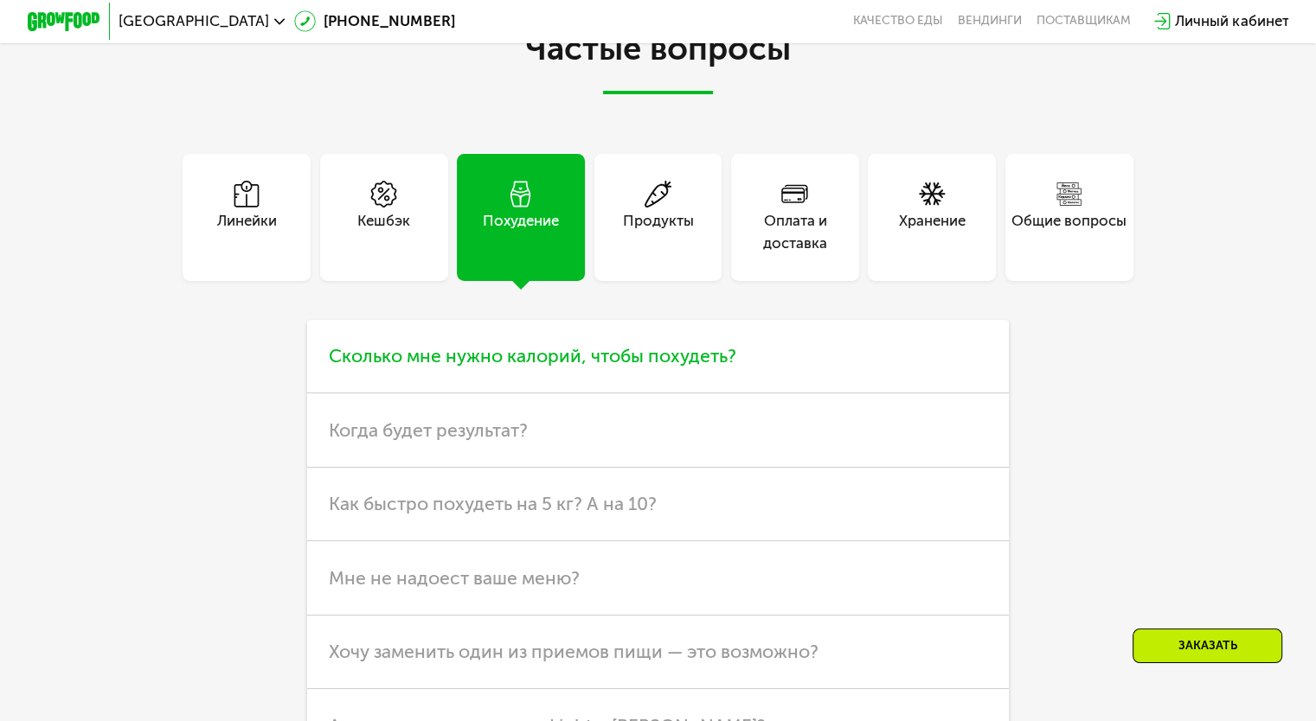
click at [581, 367] on span "Сколько мне нужно калорий, чтобы похудеть?" at bounding box center [532, 356] width 407 height 22
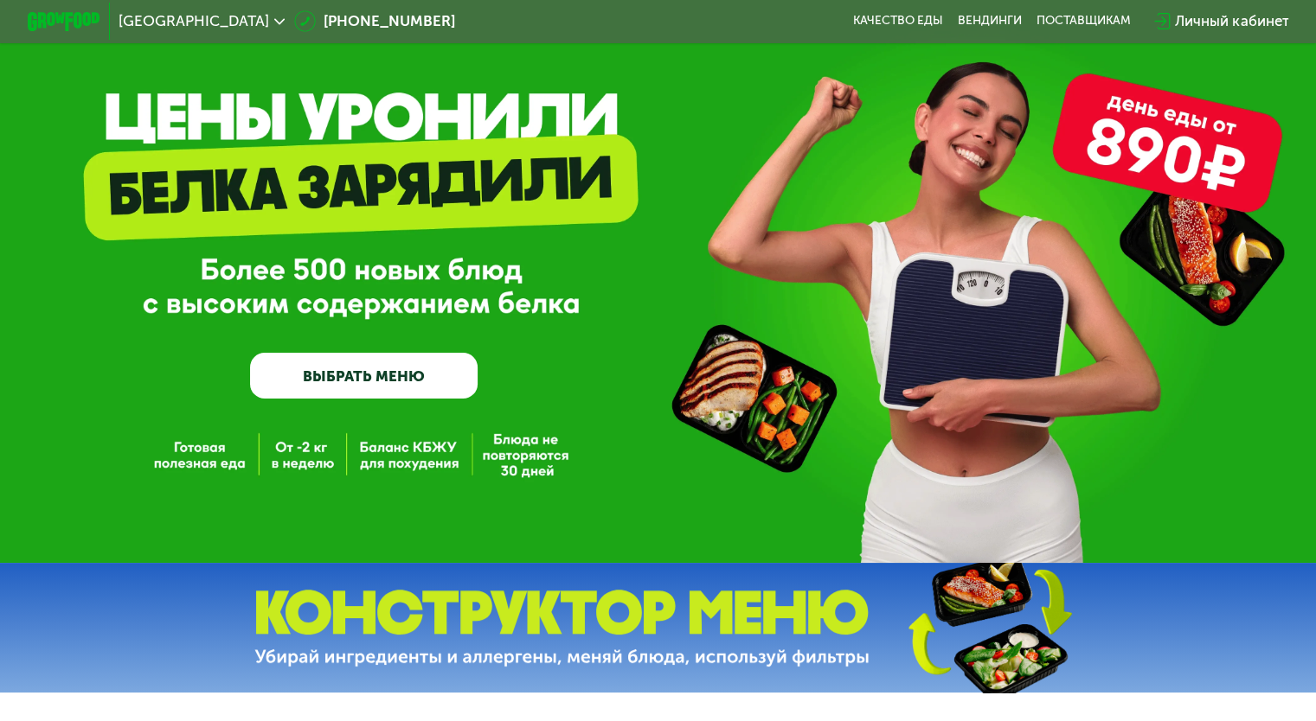
scroll to position [0, 0]
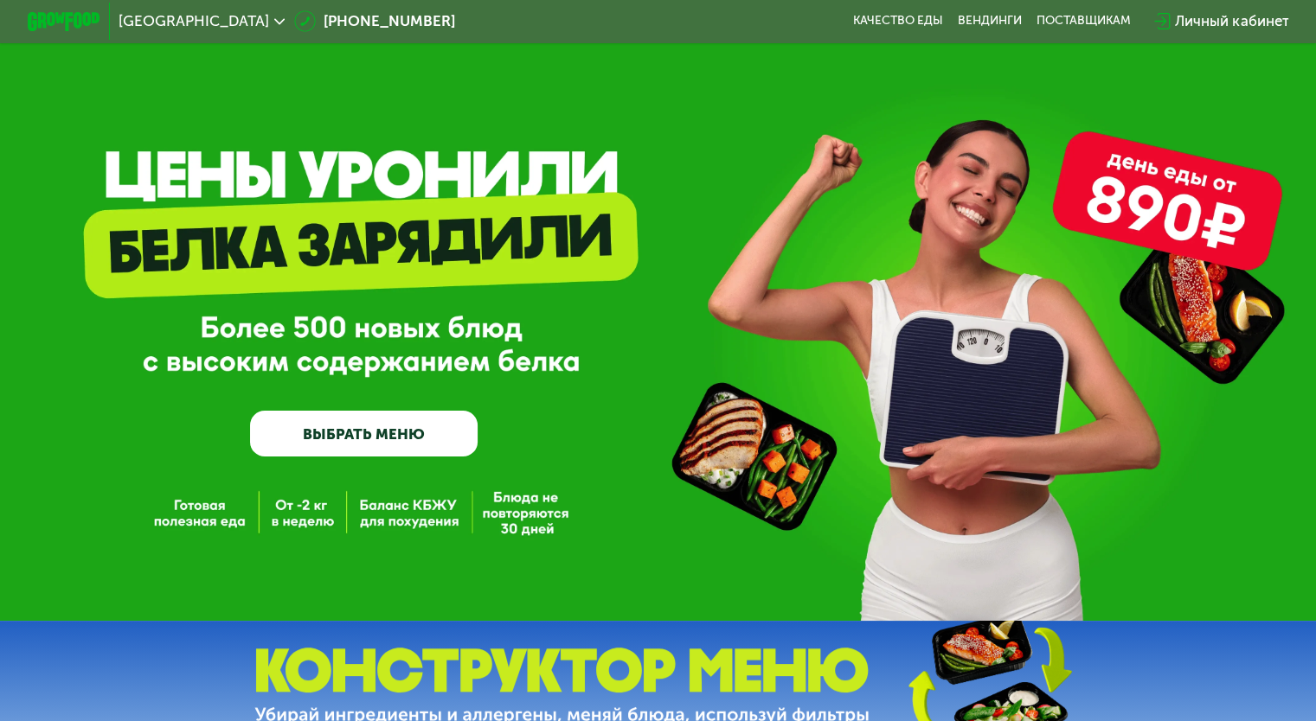
click at [1242, 22] on div "Личный кабинет" at bounding box center [1231, 21] width 113 height 22
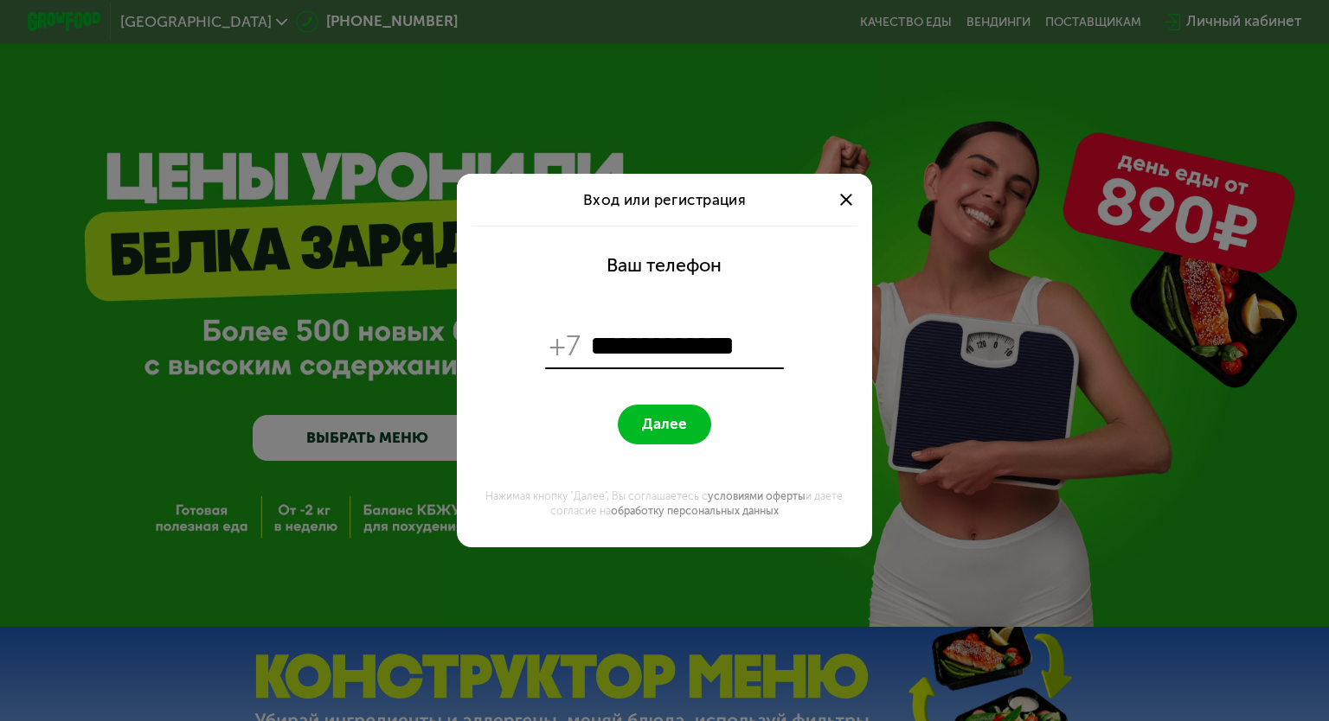
type input "**********"
click at [675, 433] on span "Далее" at bounding box center [664, 423] width 45 height 17
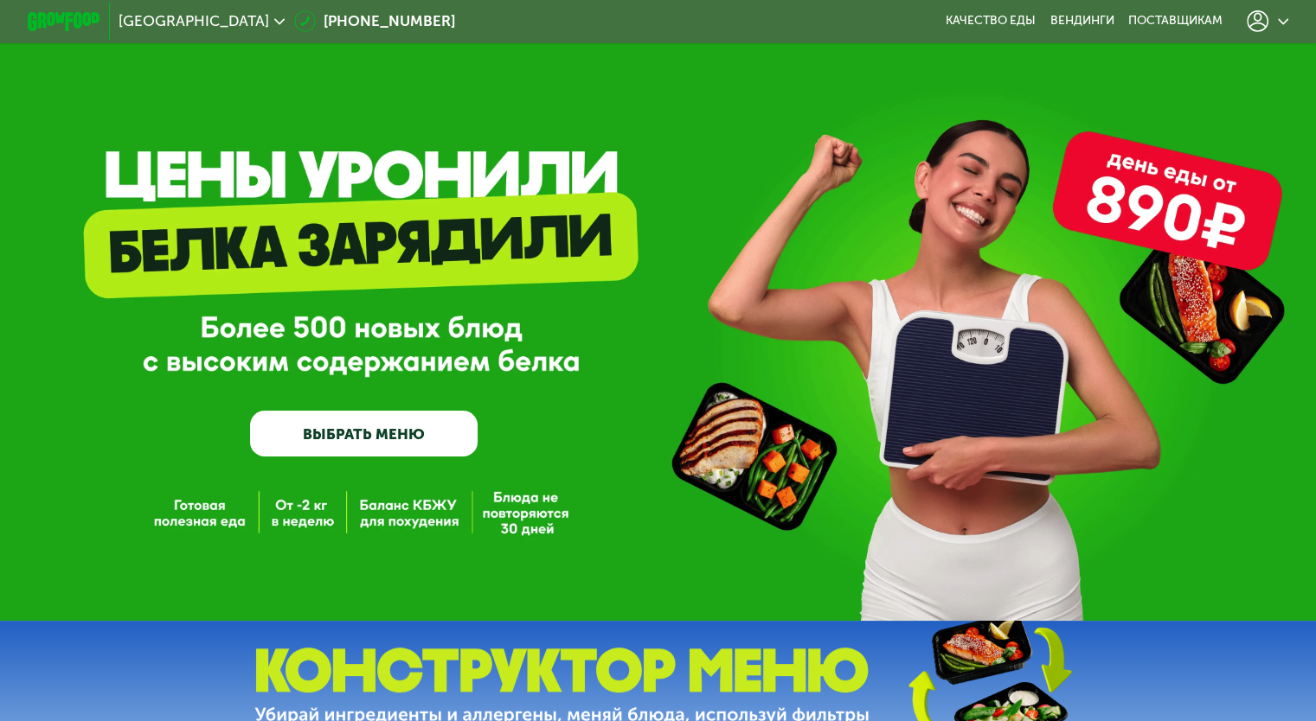
click at [1268, 17] on icon at bounding box center [1257, 21] width 22 height 22
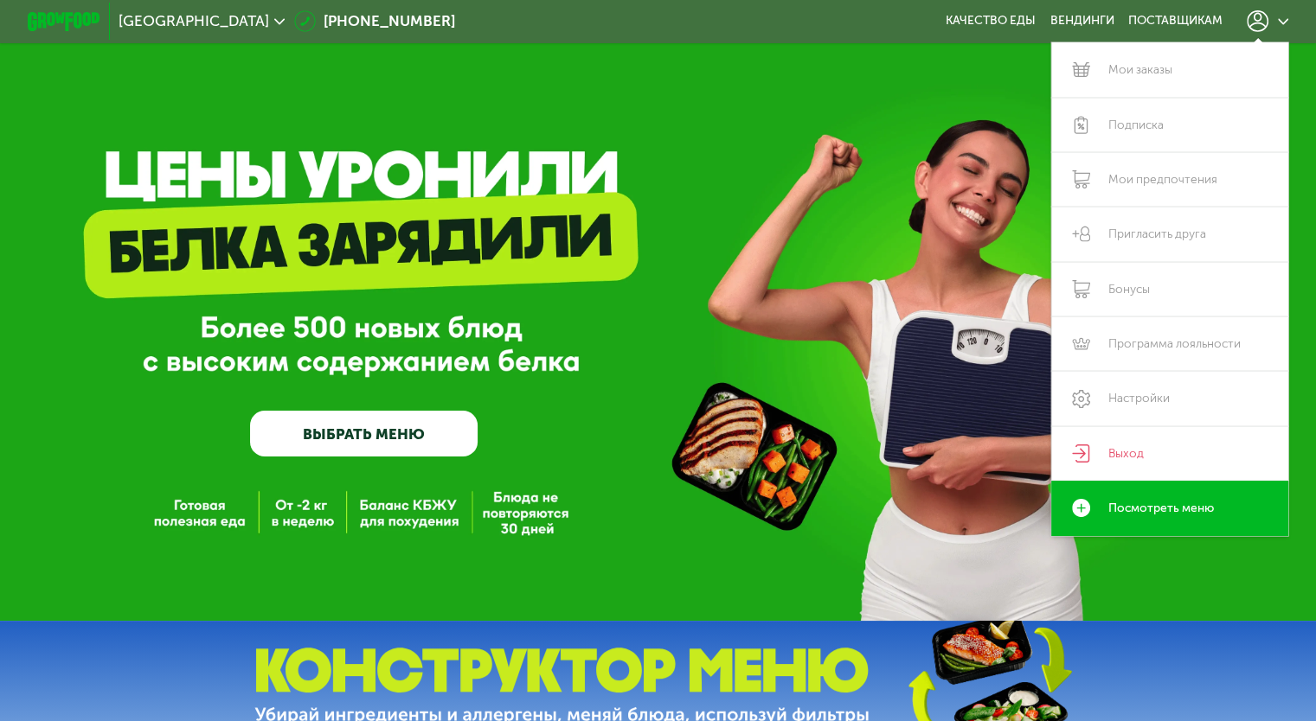
click at [1268, 19] on icon at bounding box center [1257, 21] width 22 height 22
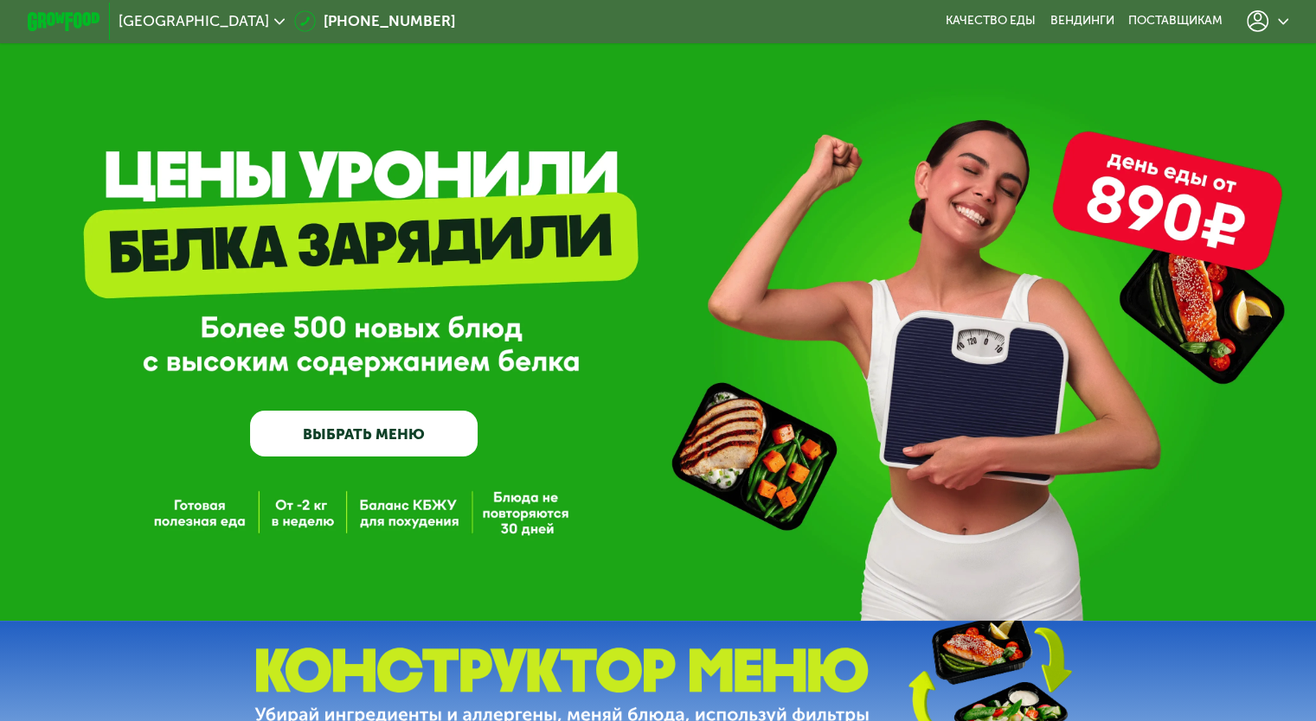
click at [384, 449] on link "ВЫБРАТЬ МЕНЮ" at bounding box center [363, 434] width 227 height 46
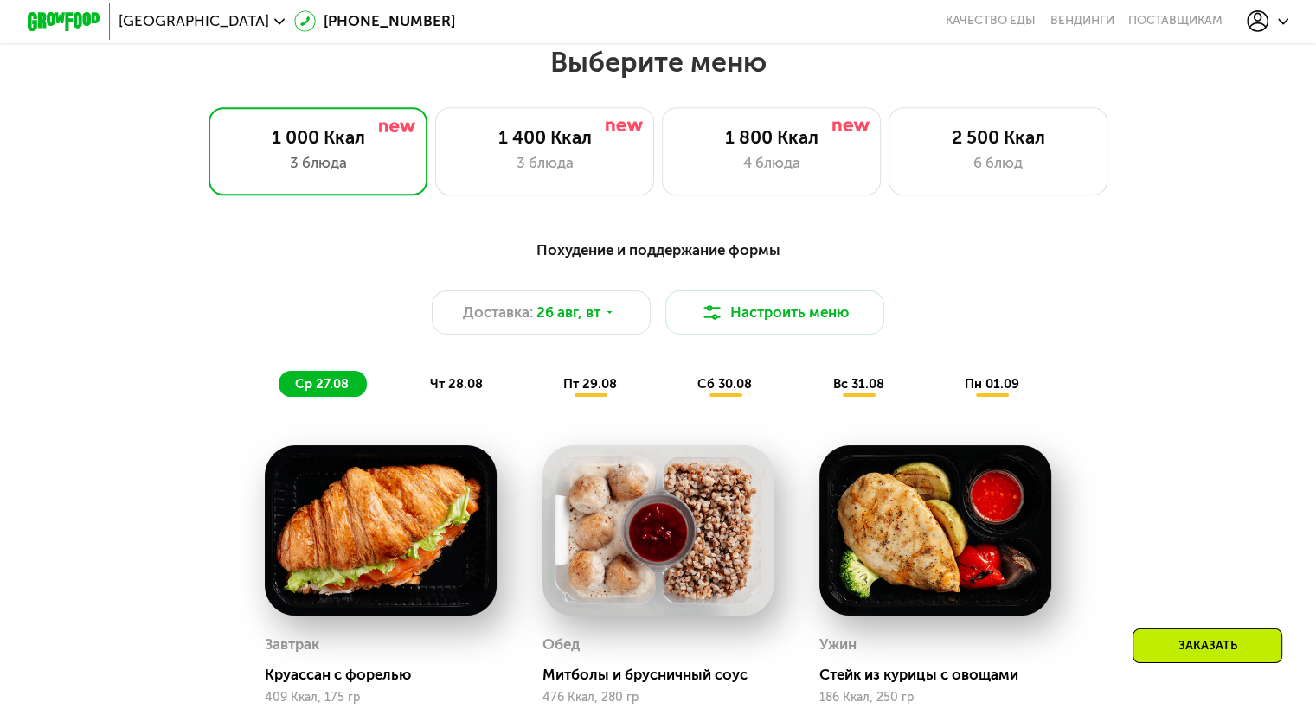
scroll to position [779, 0]
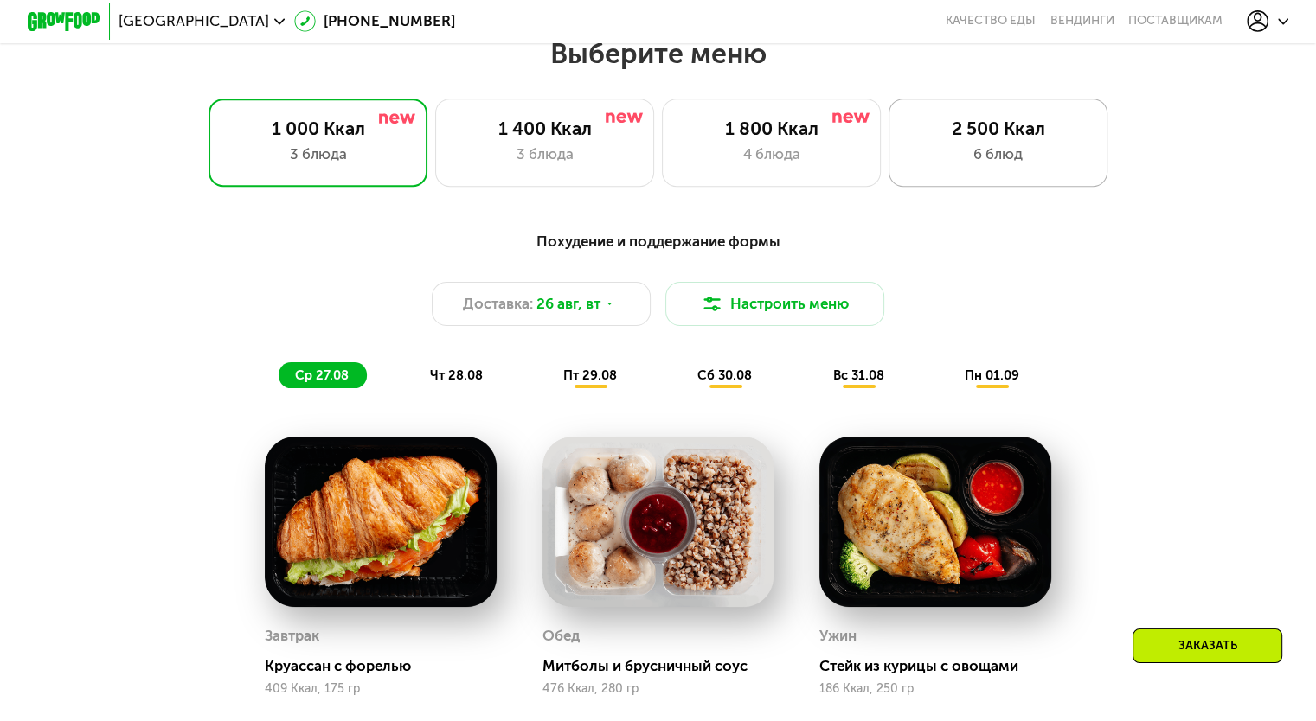
click at [945, 147] on div "2 500 Ккал 6 блюд" at bounding box center [998, 142] width 220 height 87
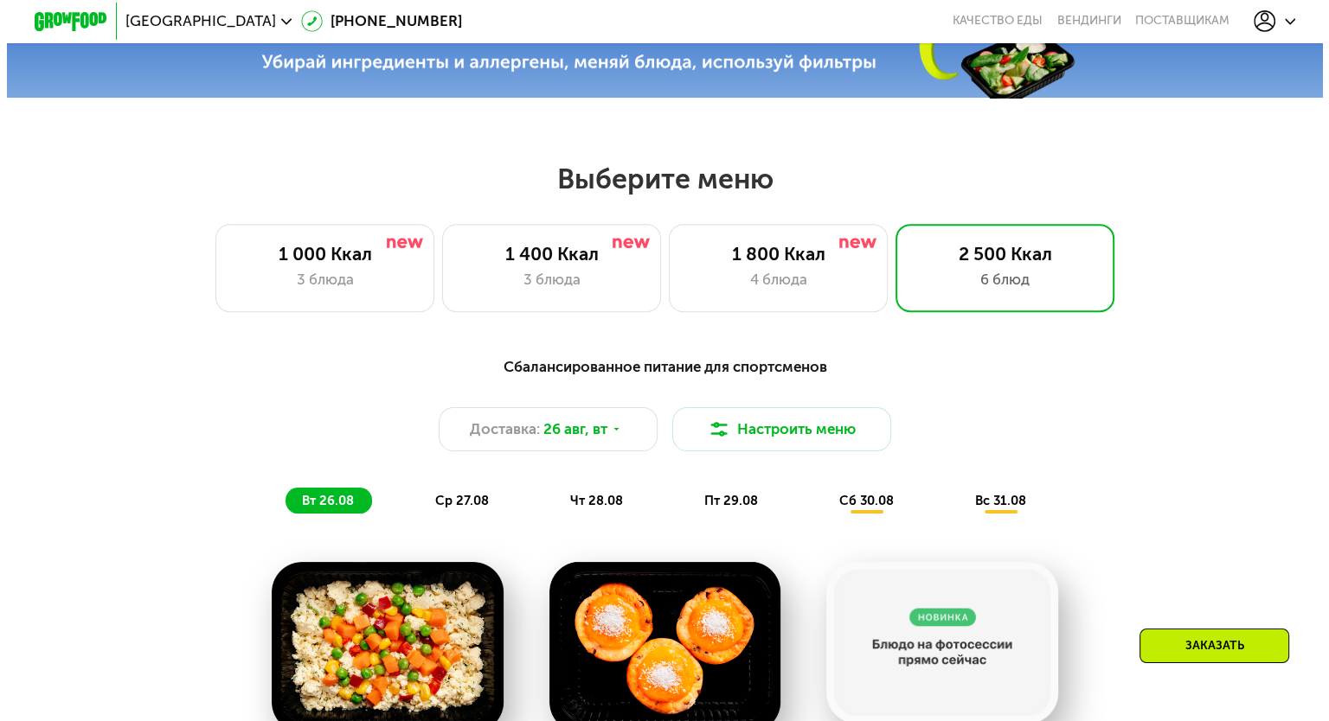
scroll to position [652, 0]
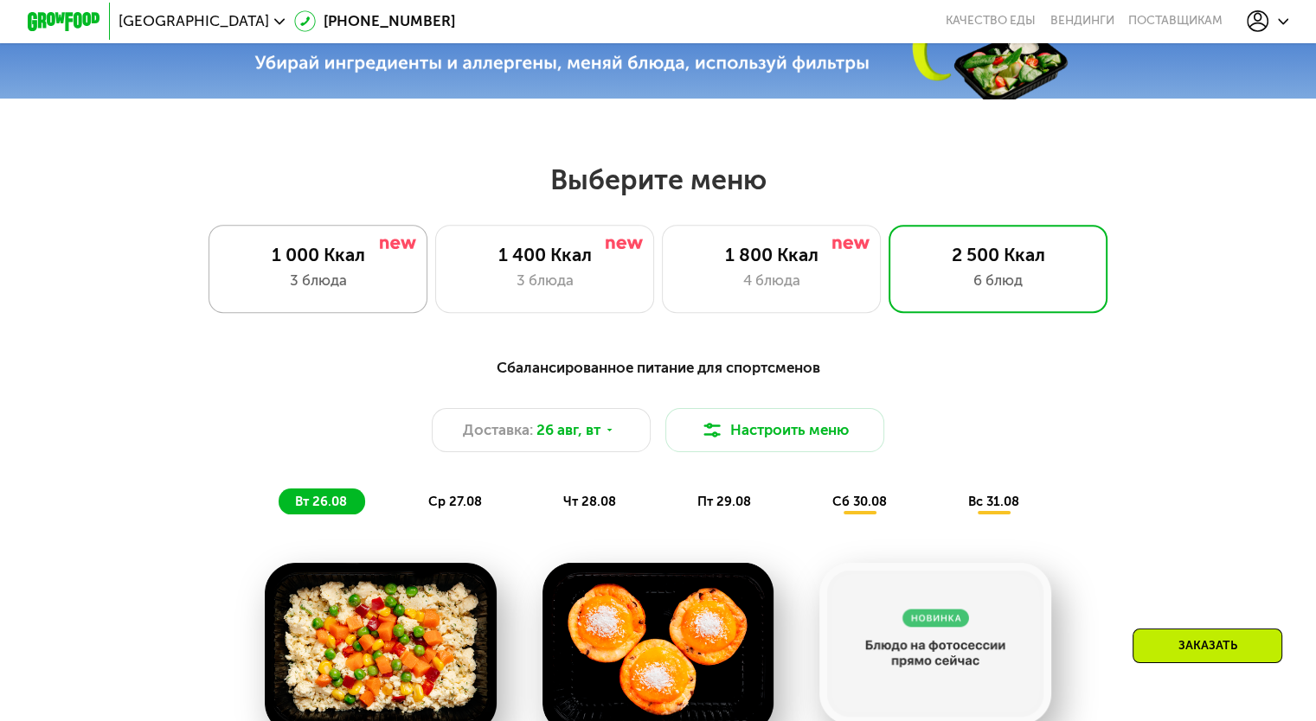
click at [435, 273] on div "1 000 Ккал 3 блюда" at bounding box center [545, 268] width 220 height 87
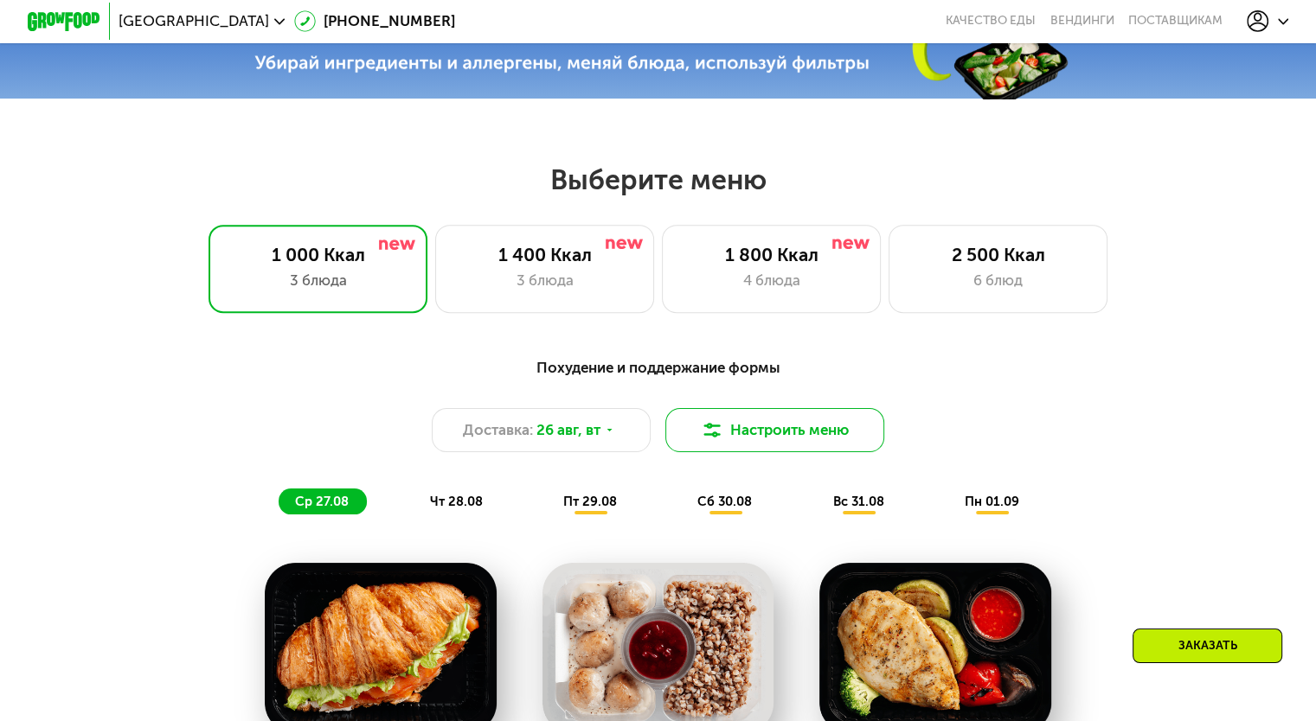
click at [705, 440] on img at bounding box center [712, 431] width 22 height 22
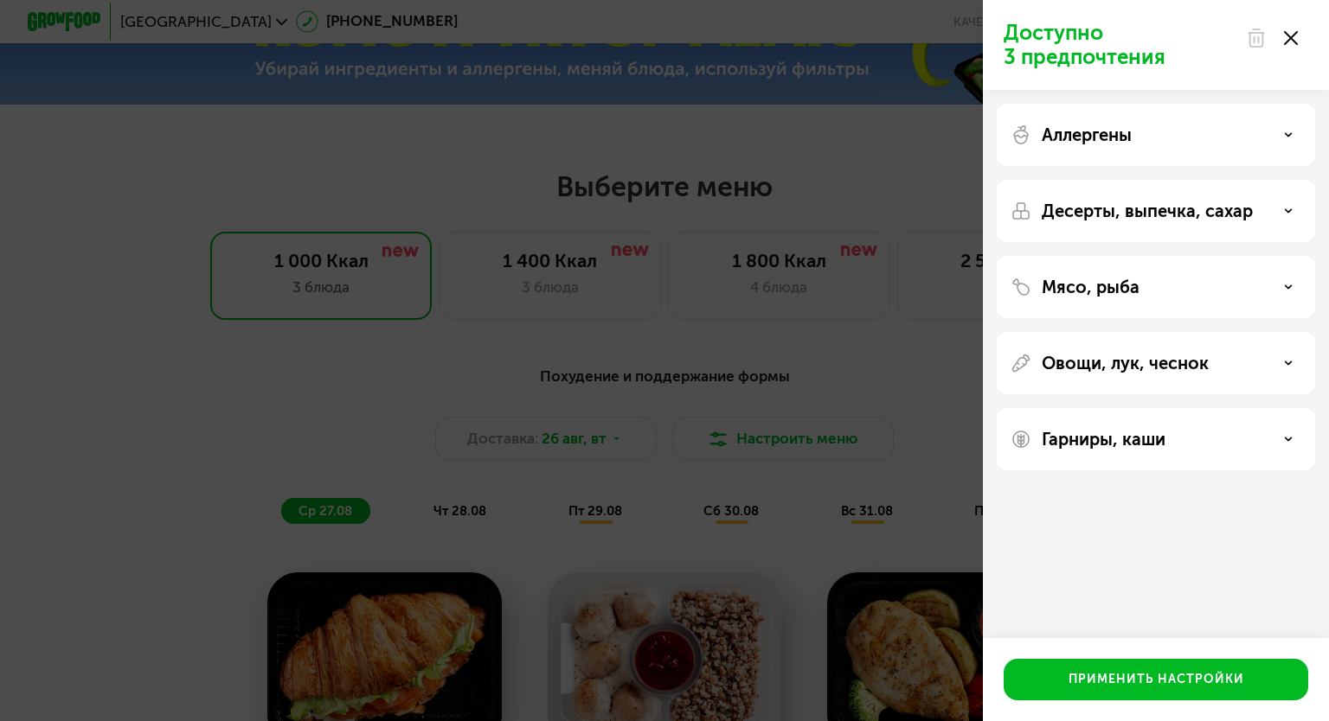
click at [1134, 138] on div "Аллергены" at bounding box center [1155, 135] width 291 height 21
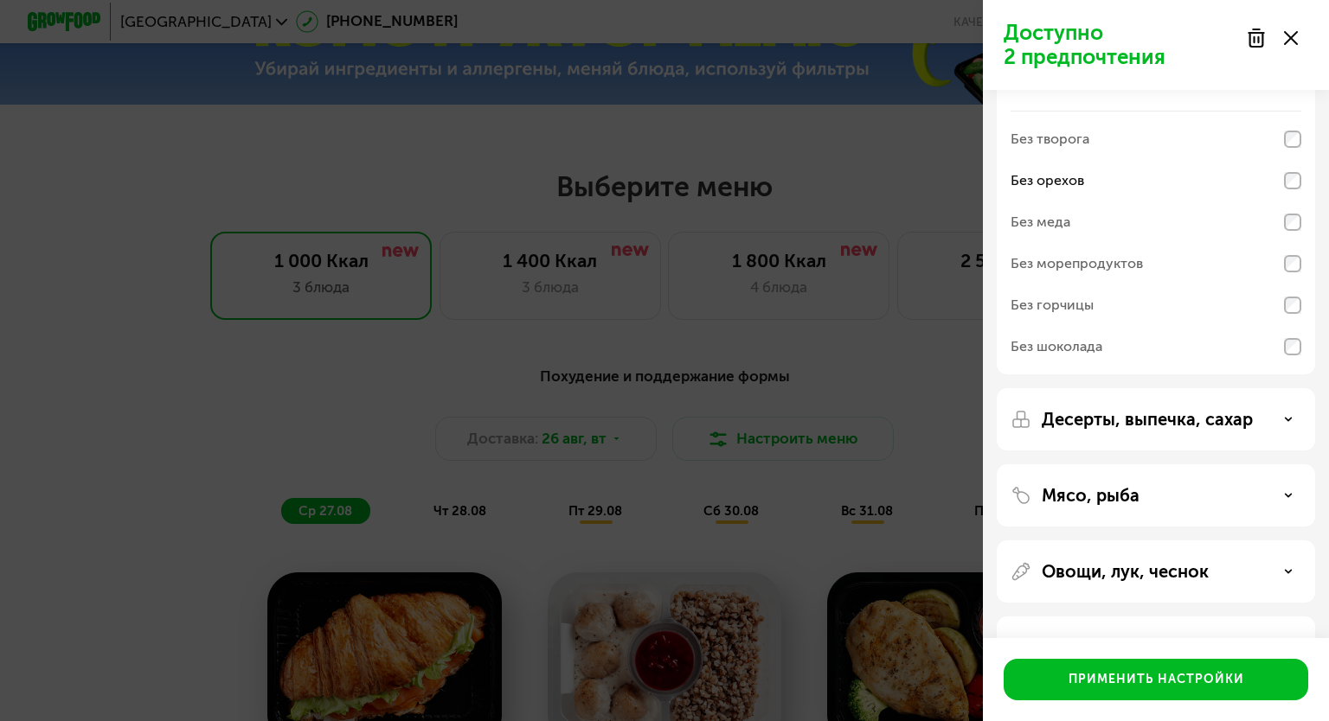
scroll to position [0, 0]
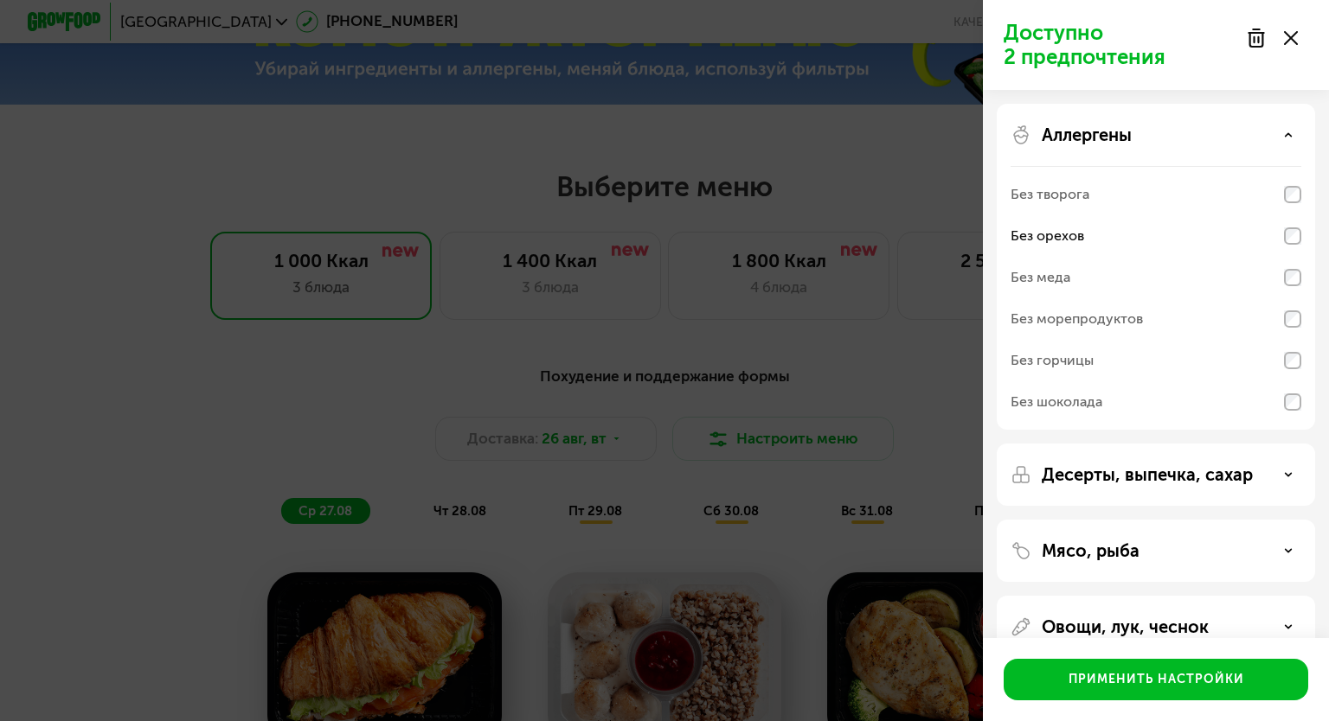
click at [1286, 138] on icon at bounding box center [1288, 135] width 9 height 9
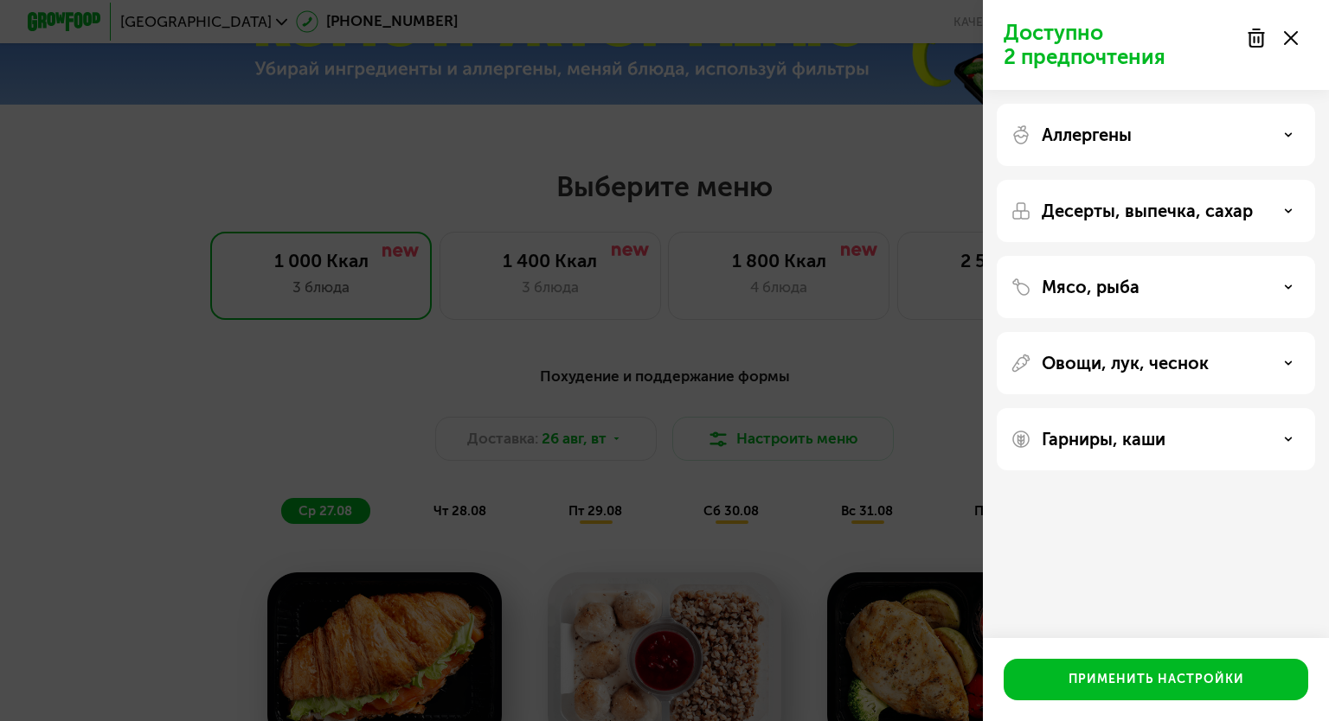
click at [1159, 362] on p "Овощи, лук, чеснок" at bounding box center [1124, 363] width 167 height 21
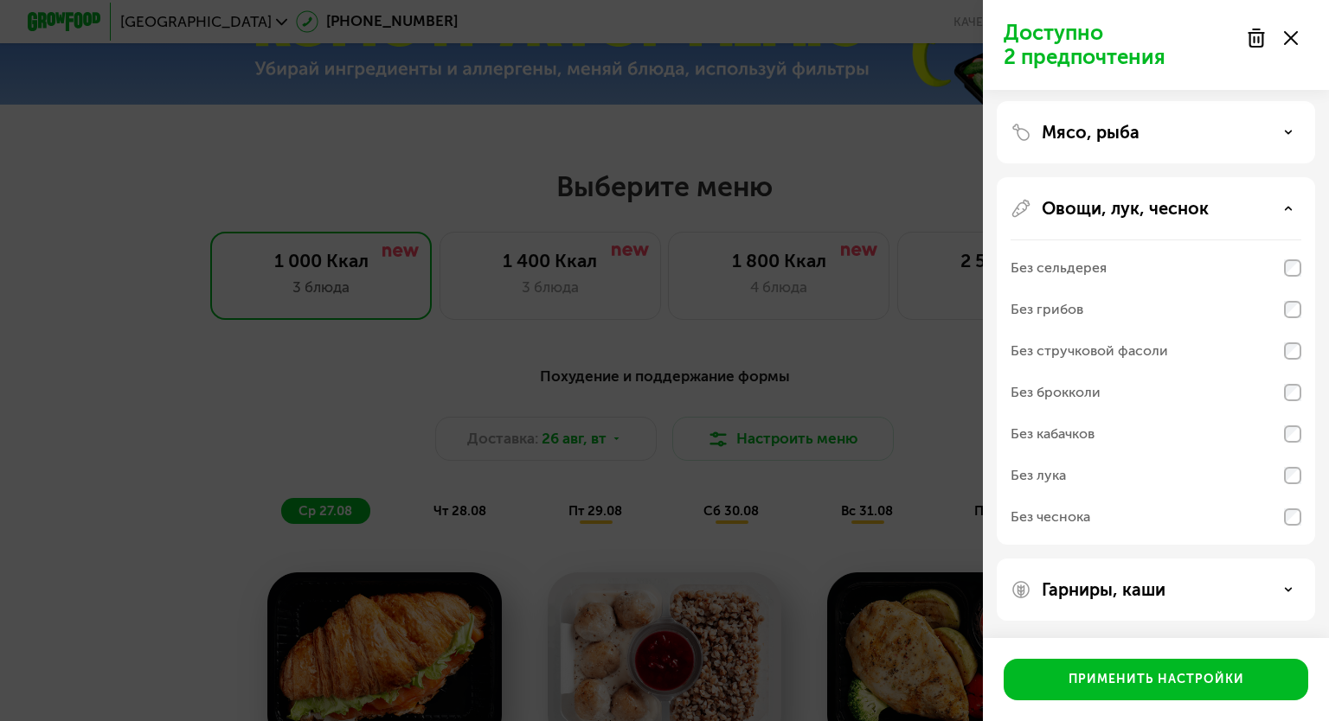
scroll to position [154, 0]
click at [1173, 206] on p "Овощи, лук, чеснок" at bounding box center [1124, 209] width 167 height 21
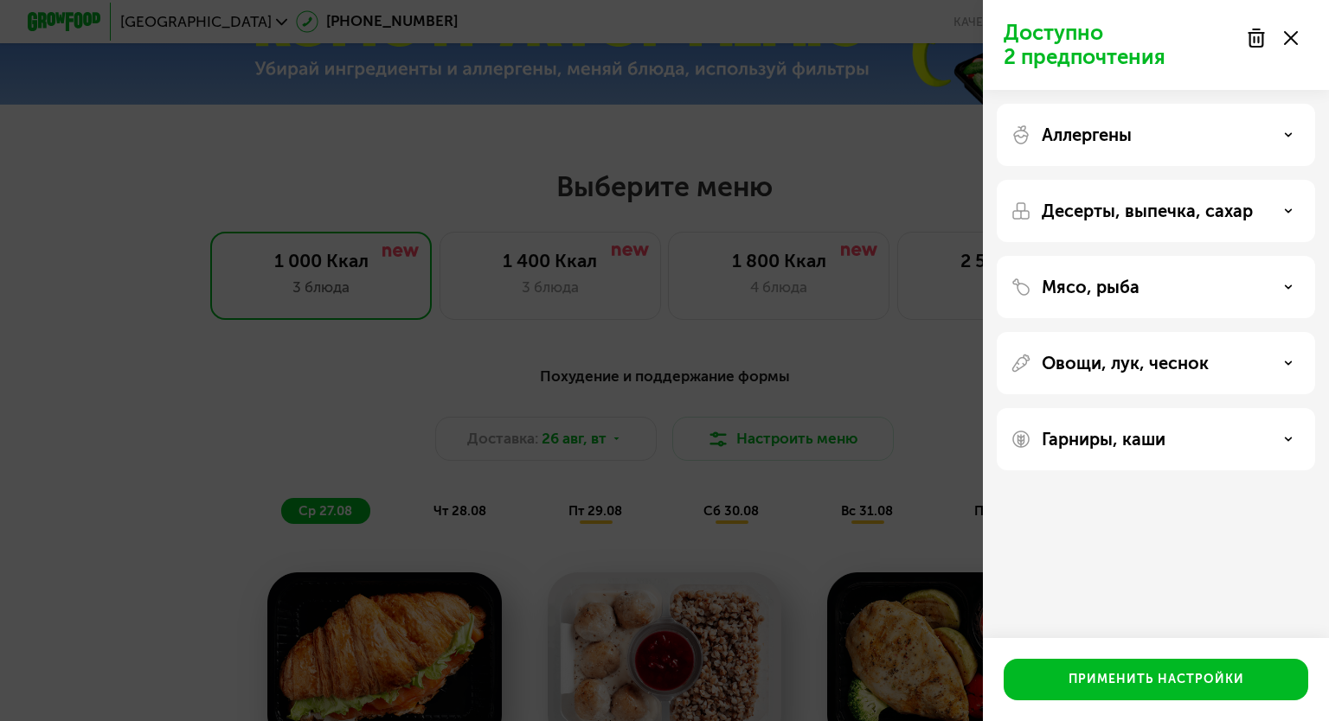
click at [1112, 426] on div "Гарниры, каши" at bounding box center [1155, 439] width 318 height 62
click at [1111, 445] on p "Гарниры, каши" at bounding box center [1103, 439] width 124 height 21
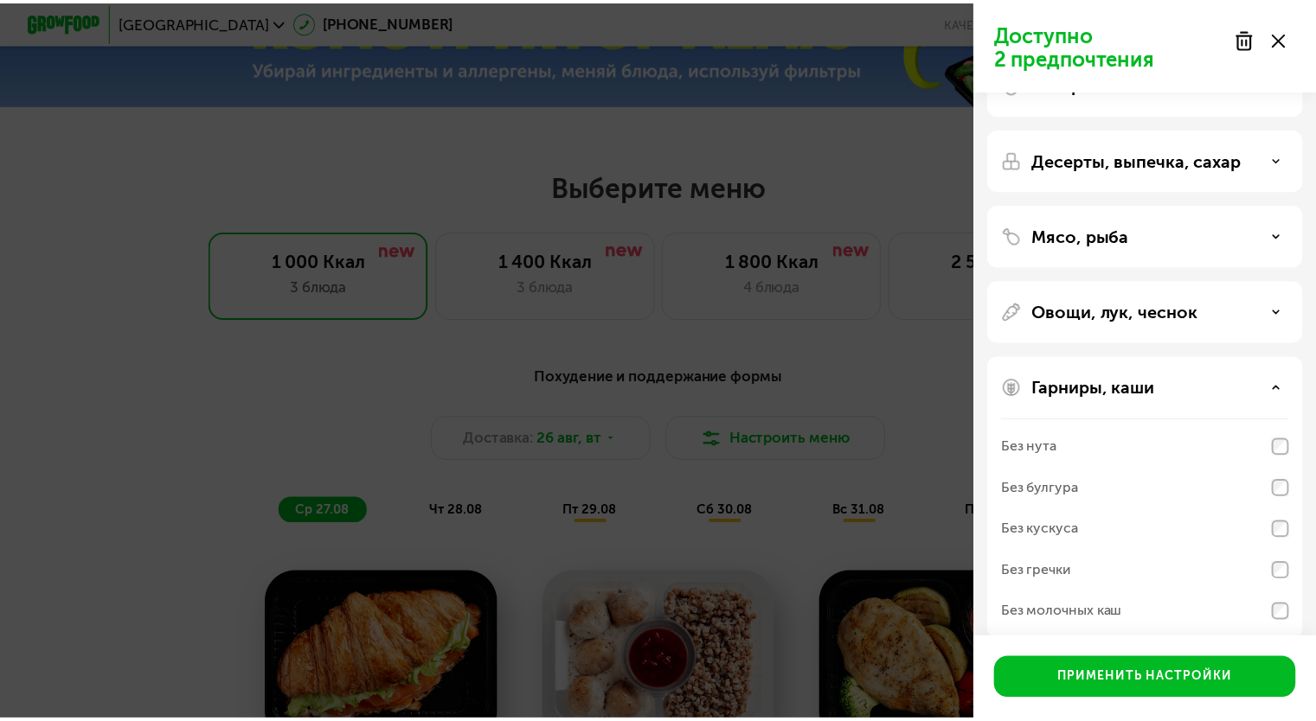
scroll to position [72, 0]
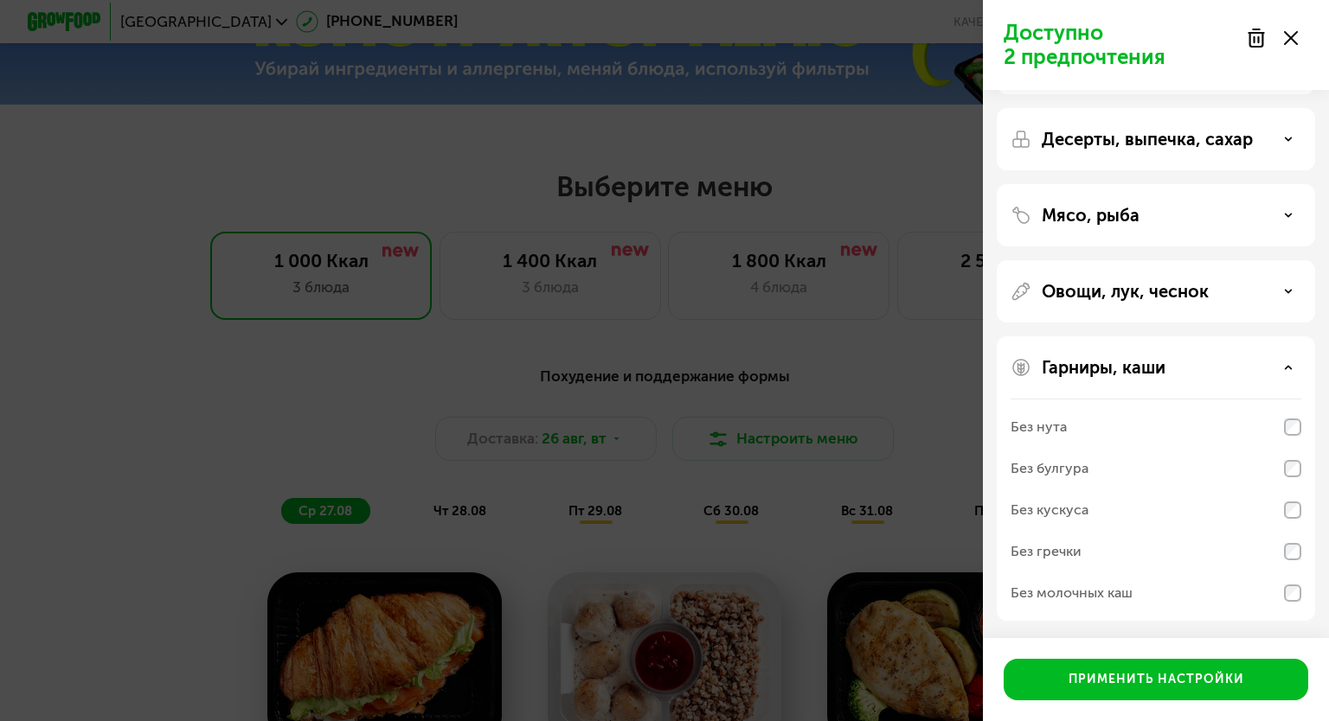
click at [1163, 573] on div "Без гречки" at bounding box center [1155, 594] width 291 height 42
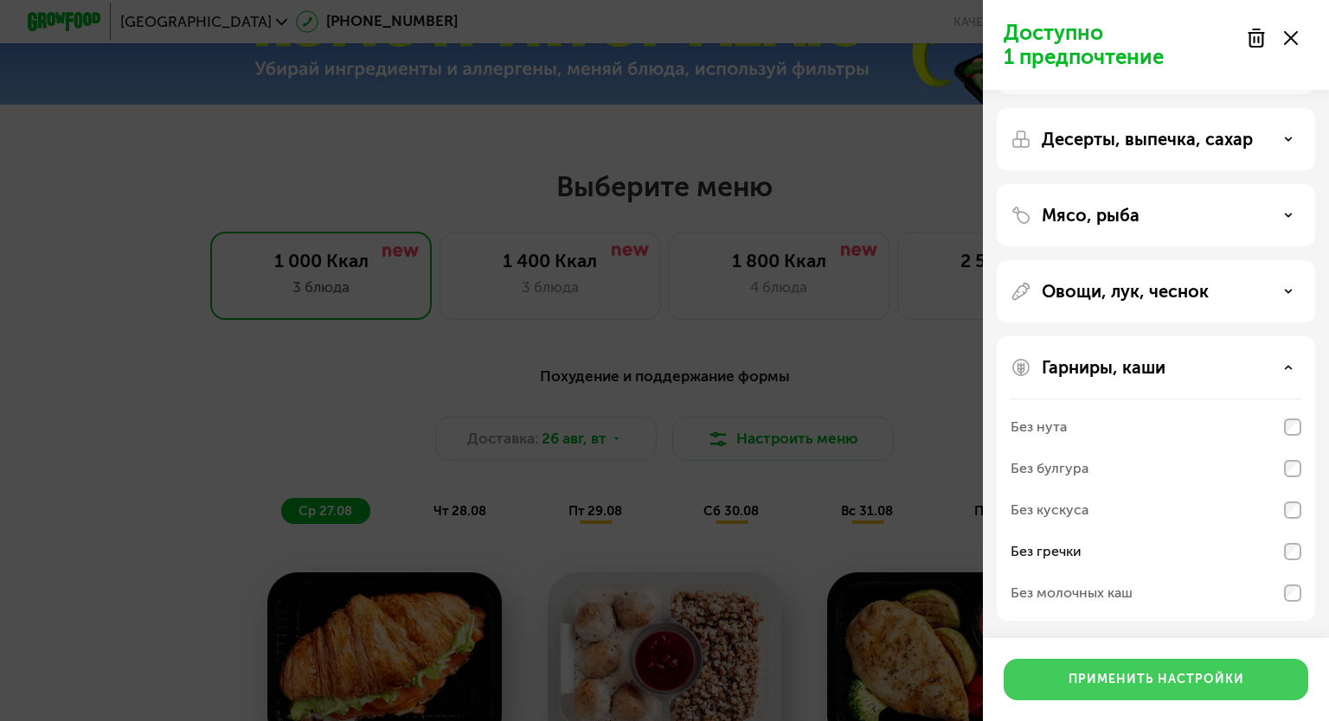
click at [1140, 674] on div "Применить настройки" at bounding box center [1156, 679] width 176 height 17
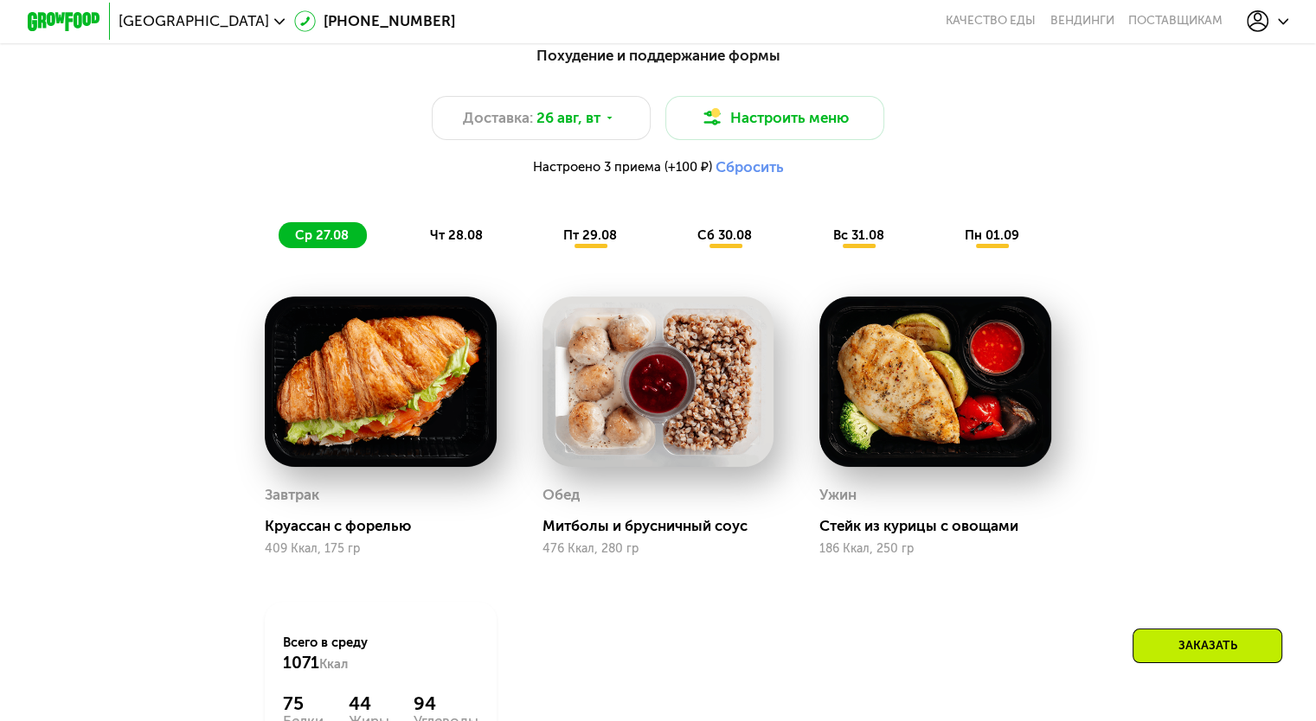
scroll to position [955, 0]
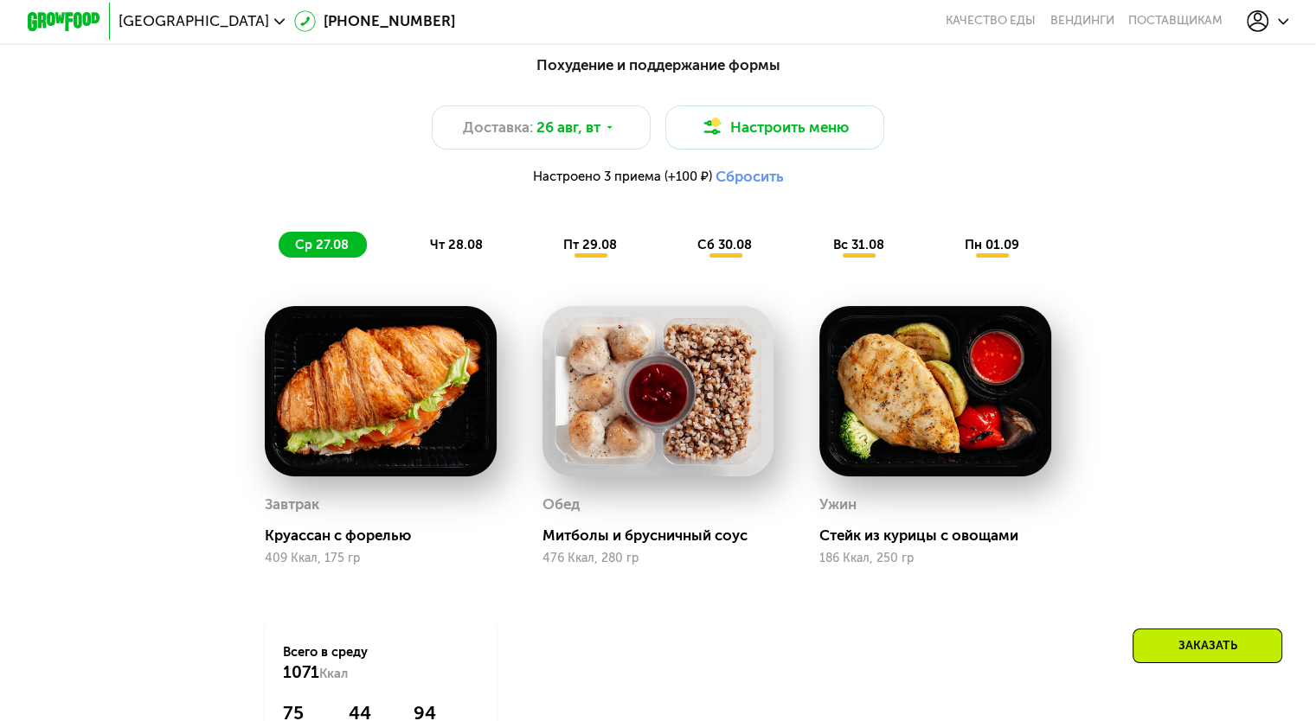
click at [453, 233] on div "Похудение и поддержание формы Доставка: 26 авг, вт Настроить меню Настроено 3 п…" at bounding box center [658, 155] width 1082 height 203
click at [453, 253] on span "чт 28.08" at bounding box center [455, 245] width 53 height 16
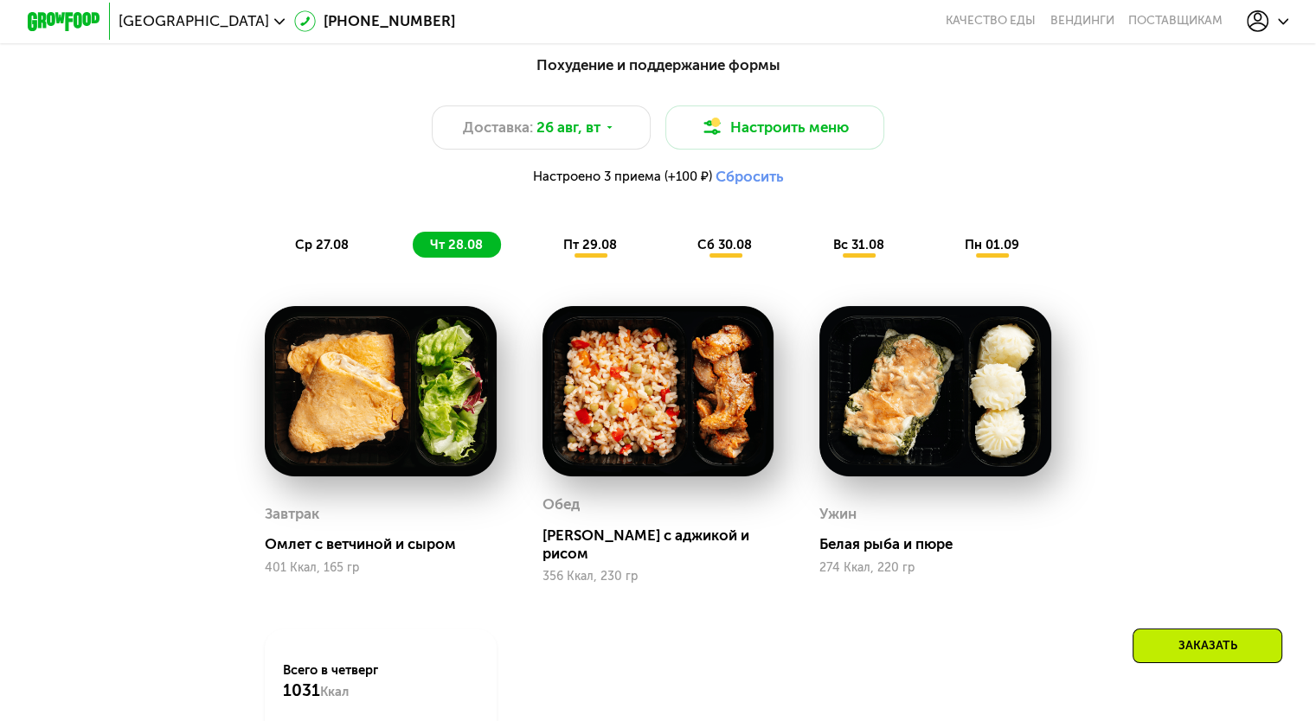
click at [606, 251] on span "пт 29.08" at bounding box center [590, 245] width 54 height 16
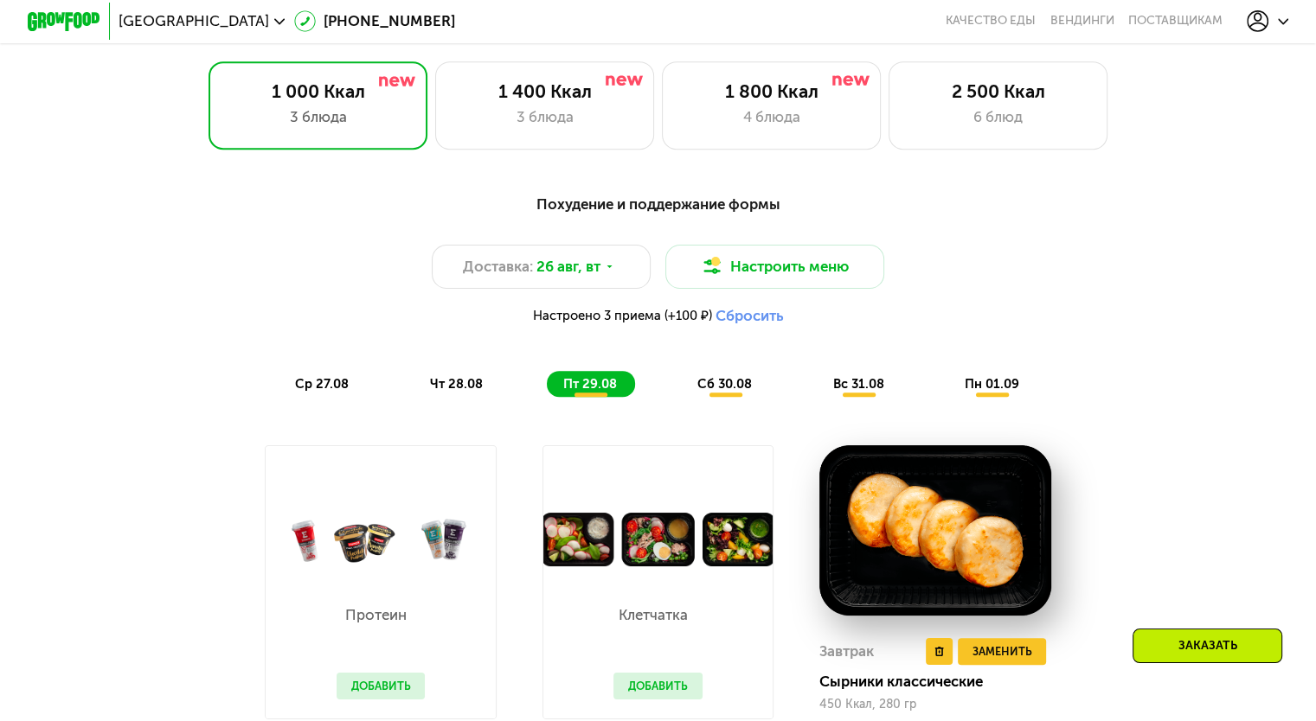
scroll to position [813, 0]
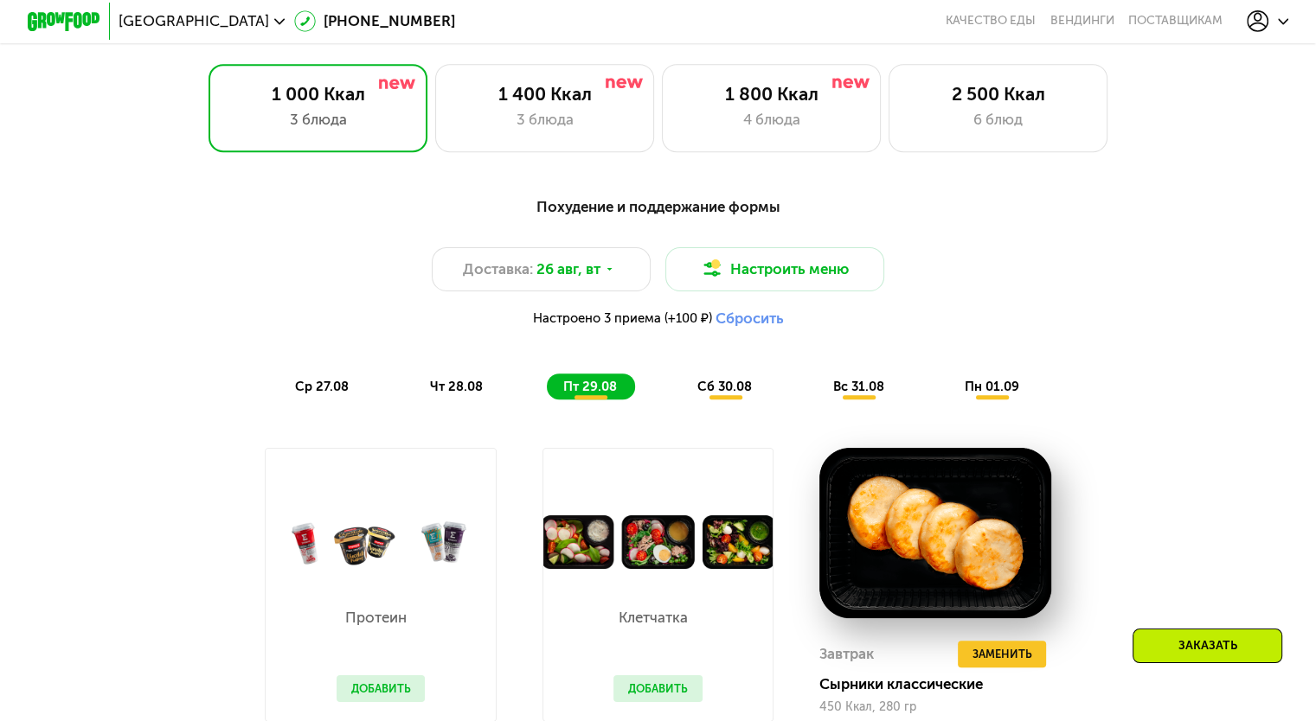
click at [729, 394] on span "сб 30.08" at bounding box center [724, 387] width 54 height 16
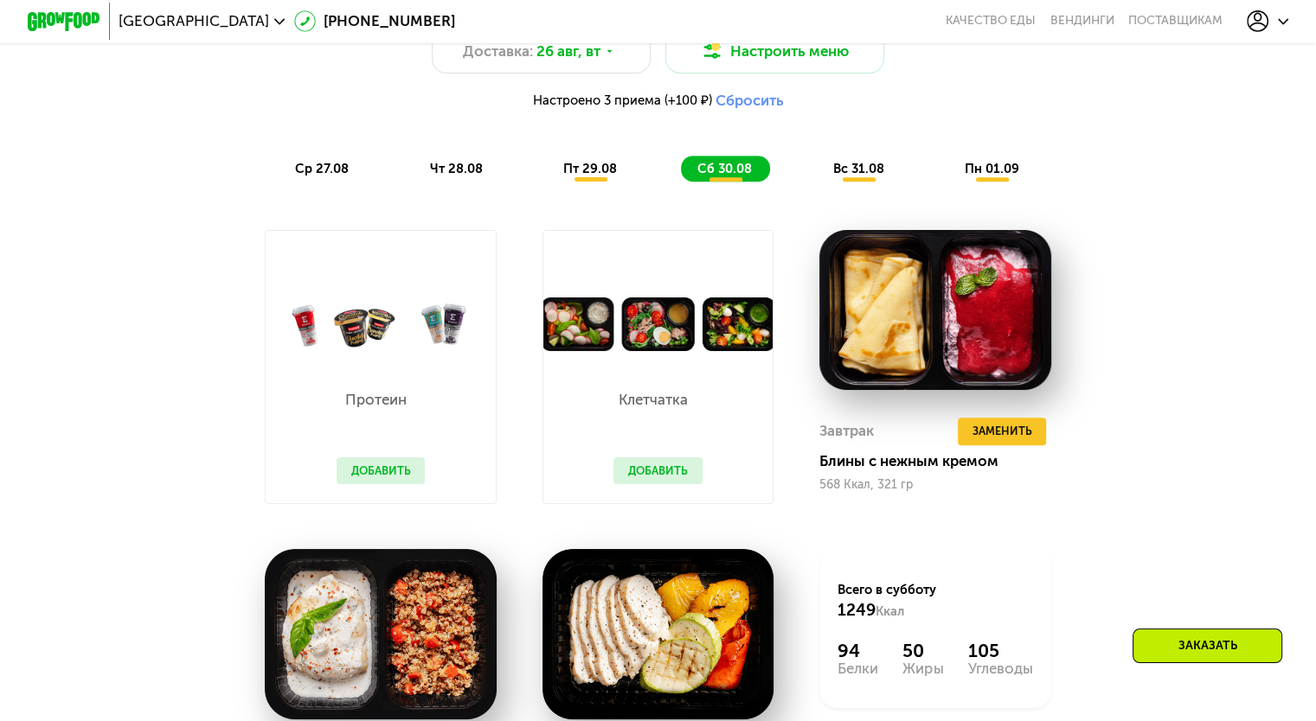
scroll to position [1031, 0]
click at [848, 176] on span "вс 31.08" at bounding box center [857, 169] width 51 height 16
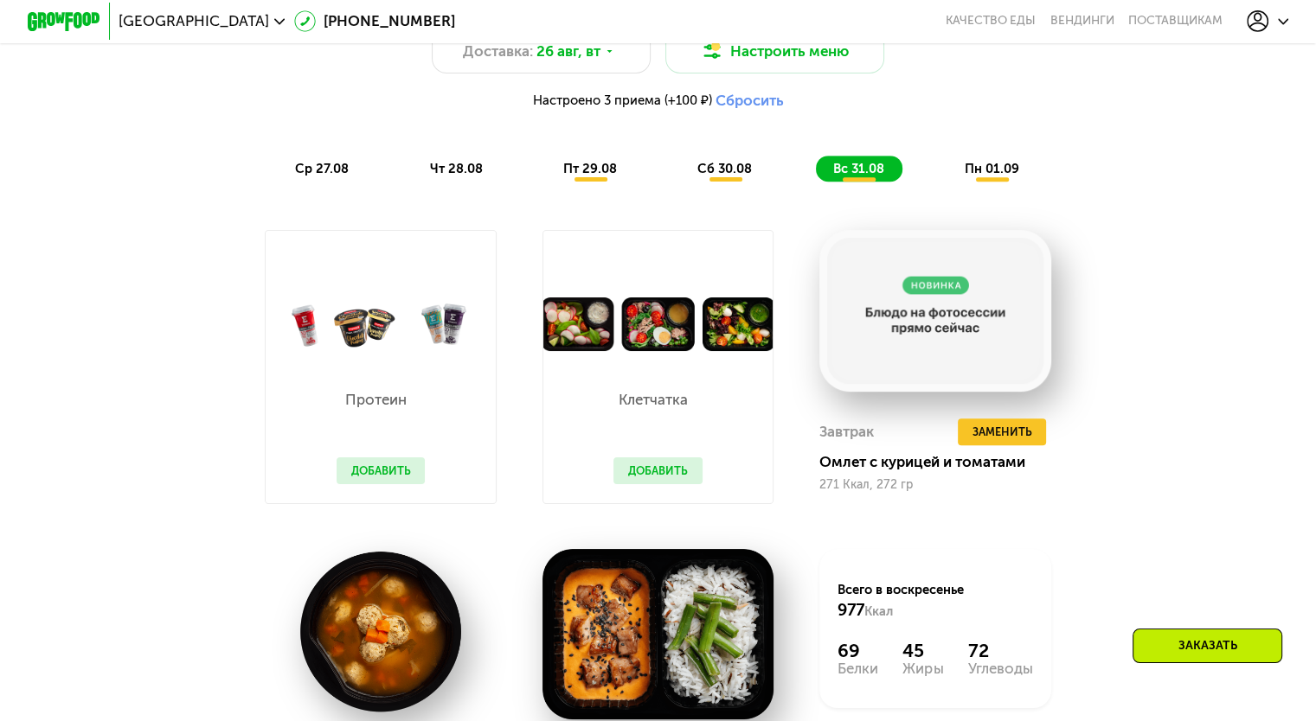
click at [703, 170] on span "сб 30.08" at bounding box center [724, 169] width 54 height 16
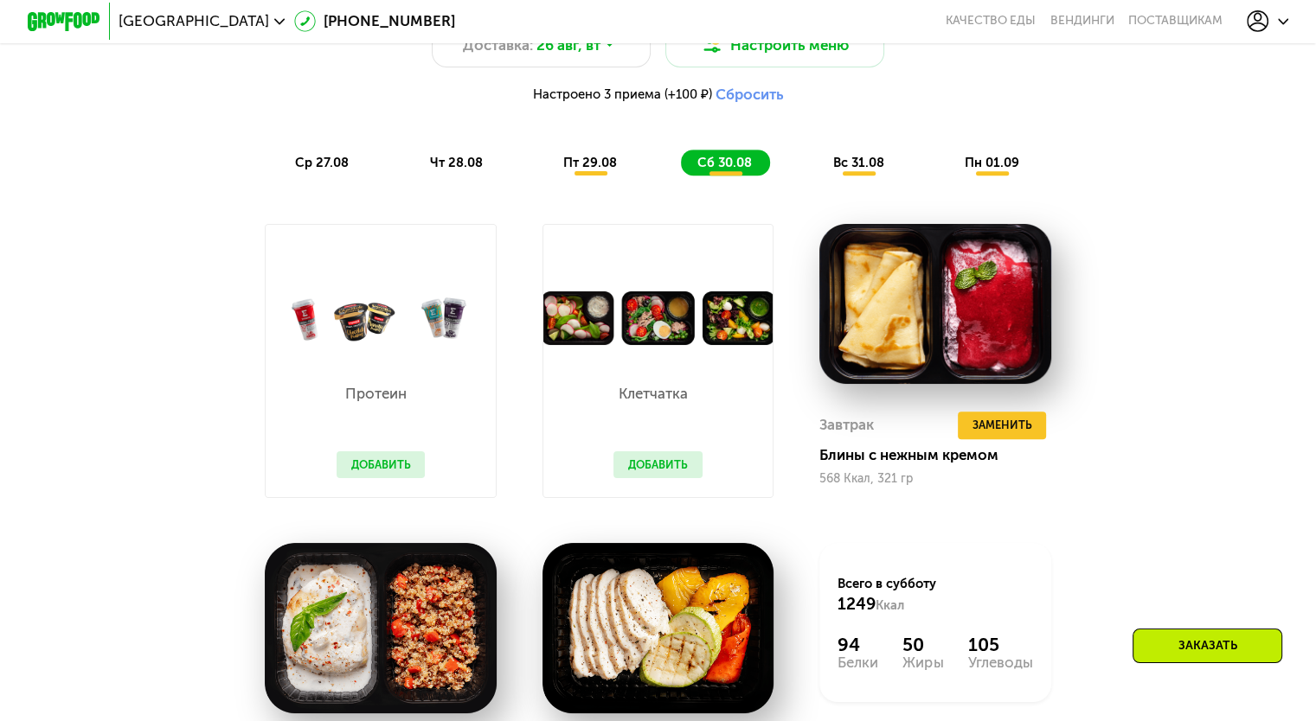
scroll to position [1033, 0]
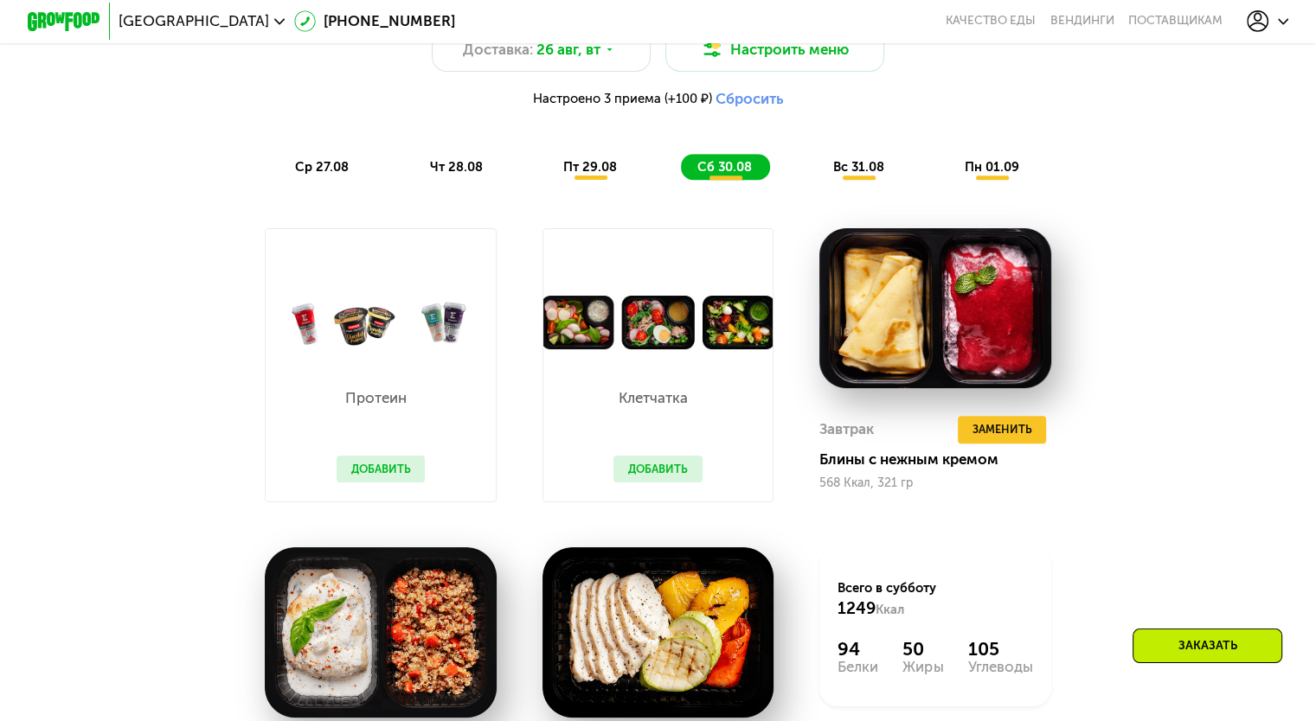
click at [855, 175] on span "вс 31.08" at bounding box center [857, 167] width 51 height 16
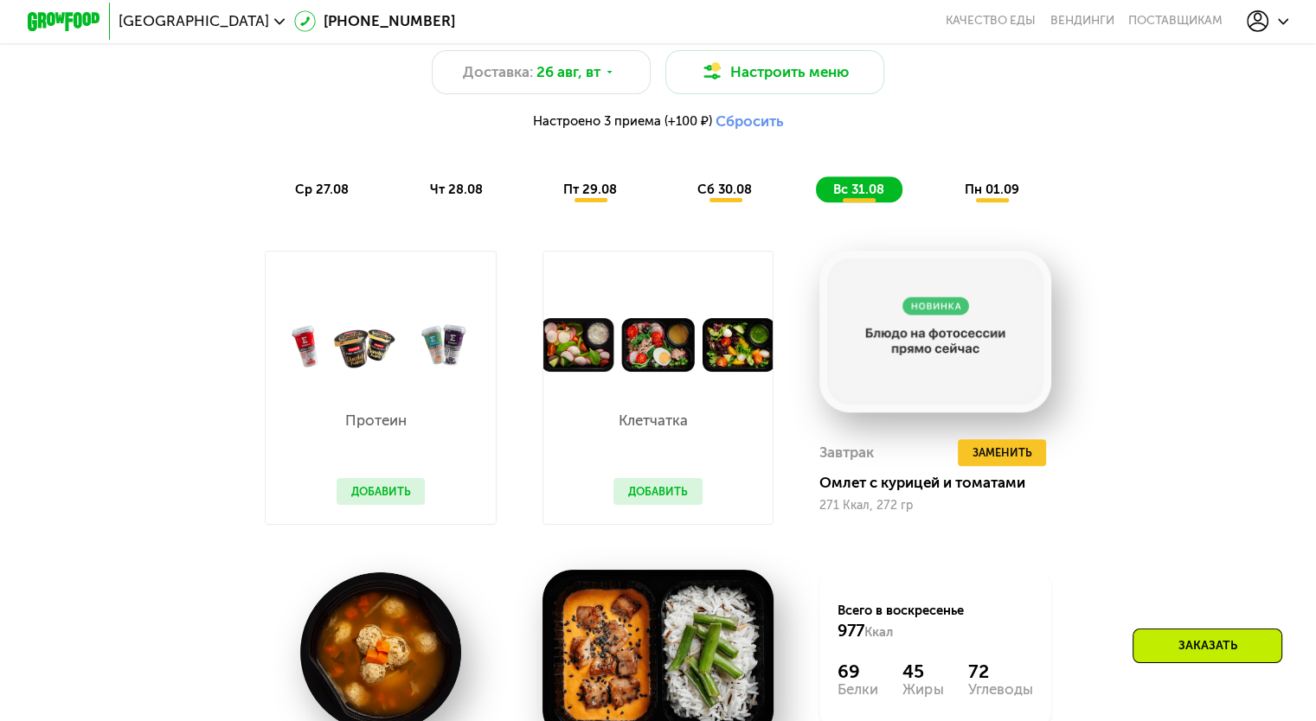
scroll to position [1003, 0]
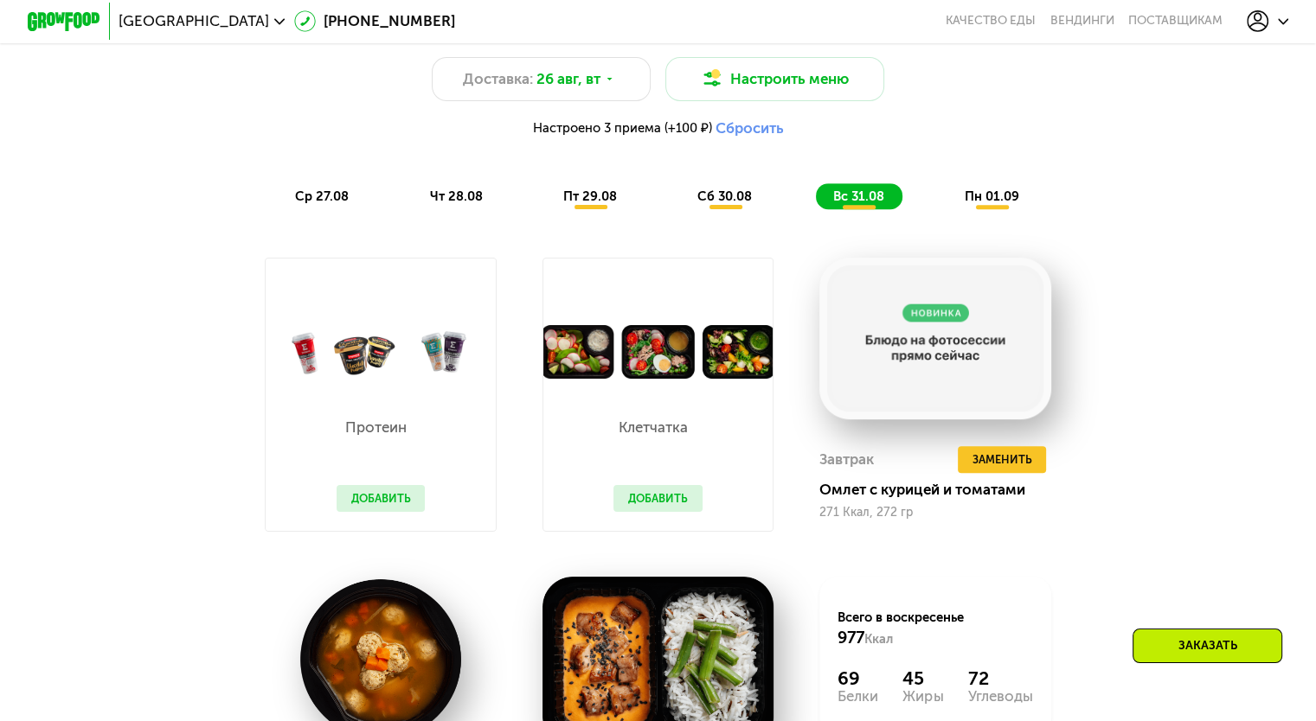
click at [1009, 204] on span "пн 01.09" at bounding box center [991, 197] width 54 height 16
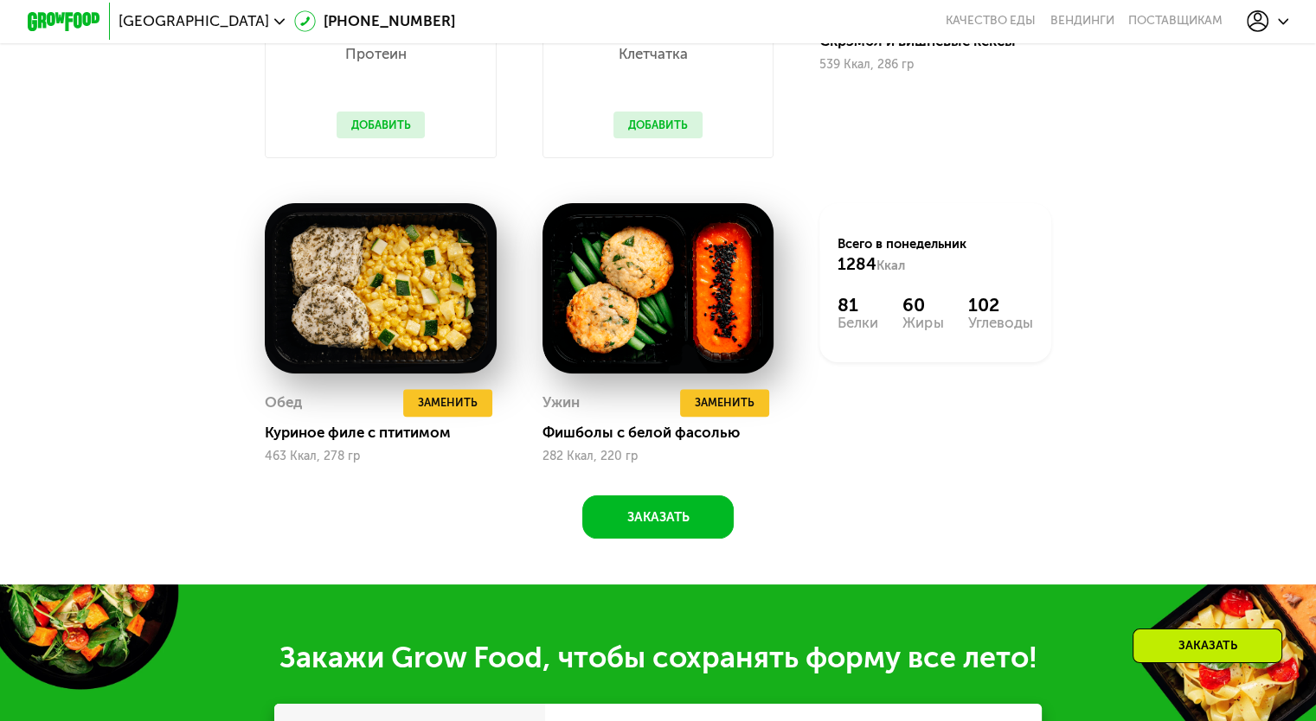
scroll to position [1380, 0]
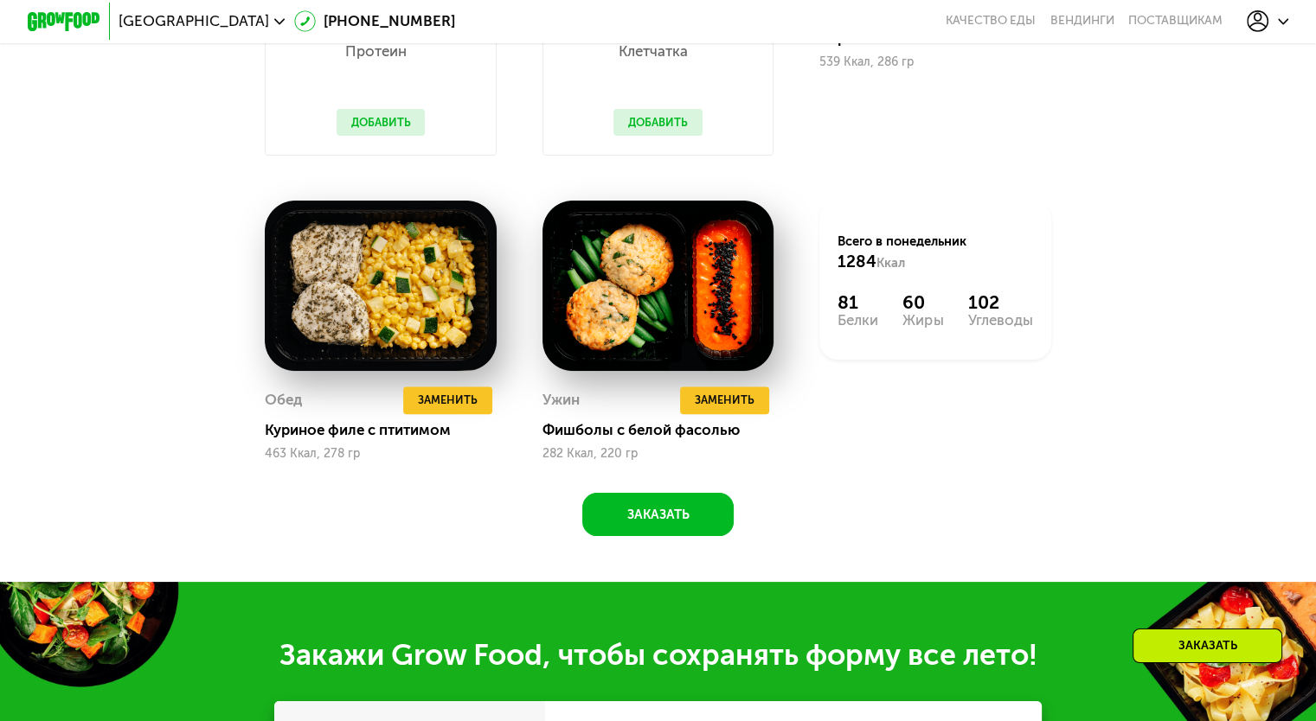
click at [1200, 647] on div "Заказать" at bounding box center [1207, 646] width 150 height 35
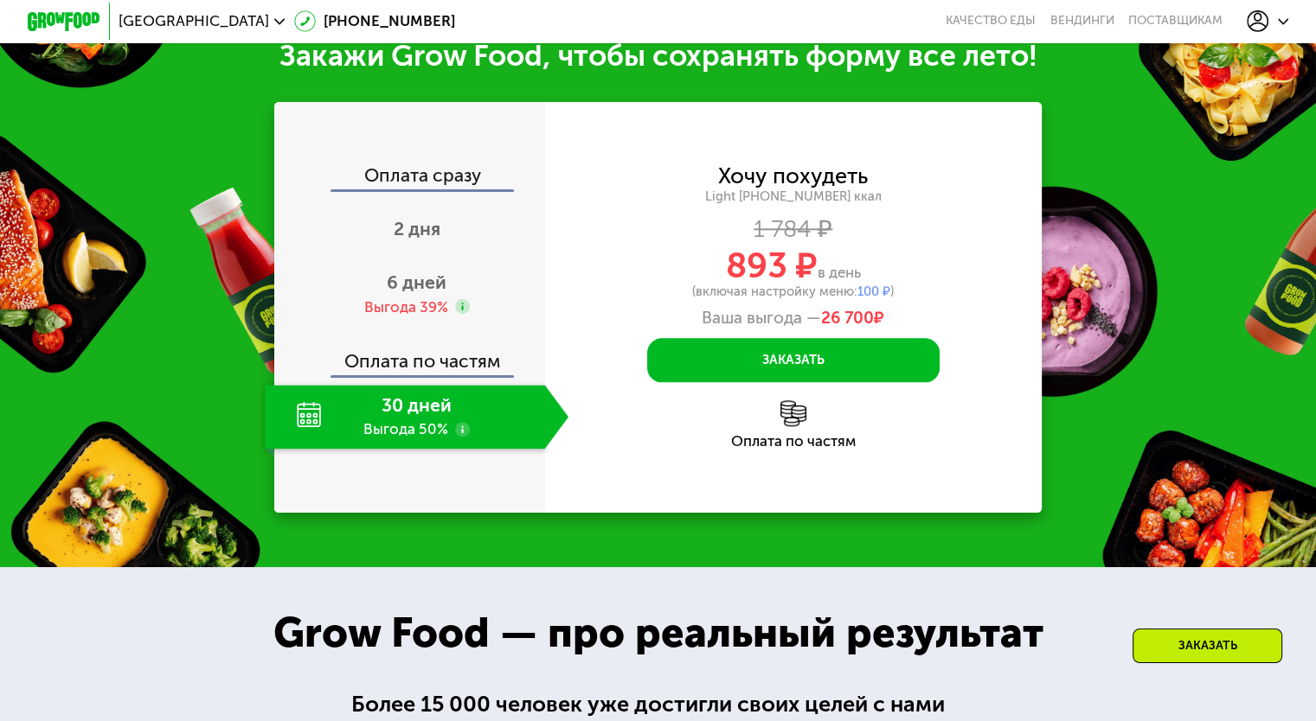
scroll to position [1979, 0]
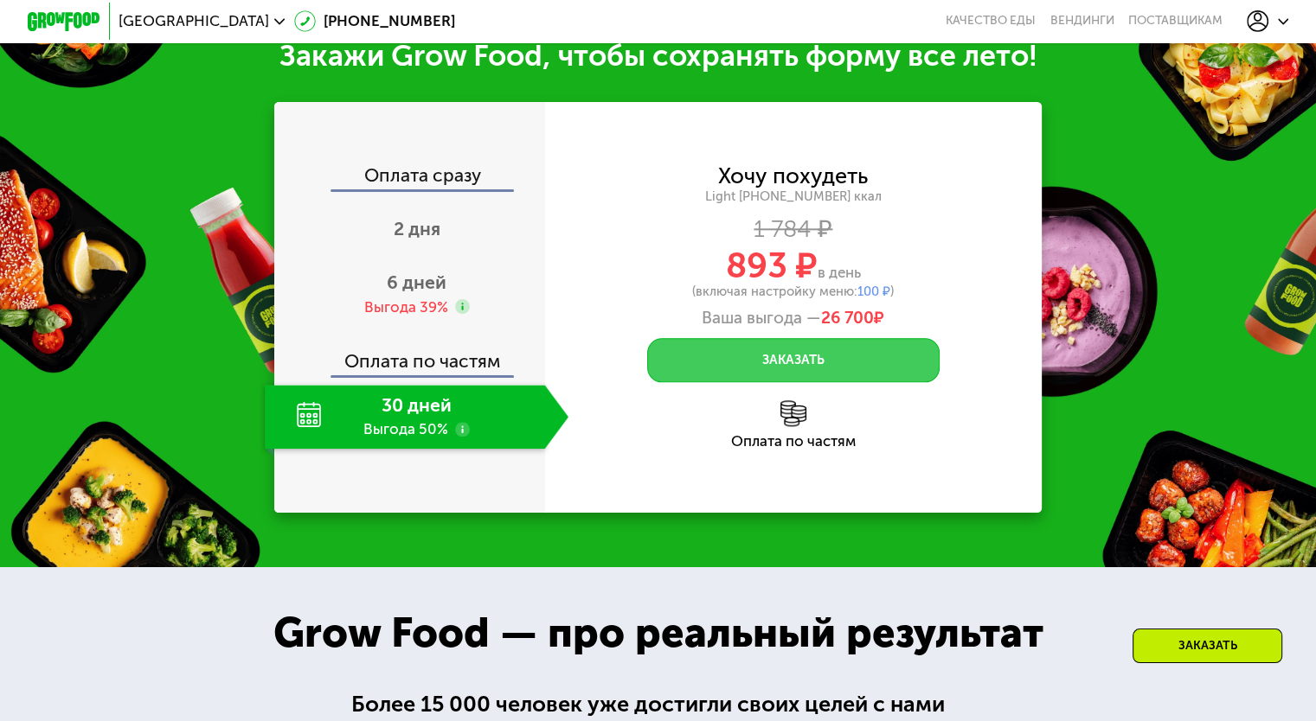
click at [772, 382] on button "Заказать" at bounding box center [793, 360] width 292 height 44
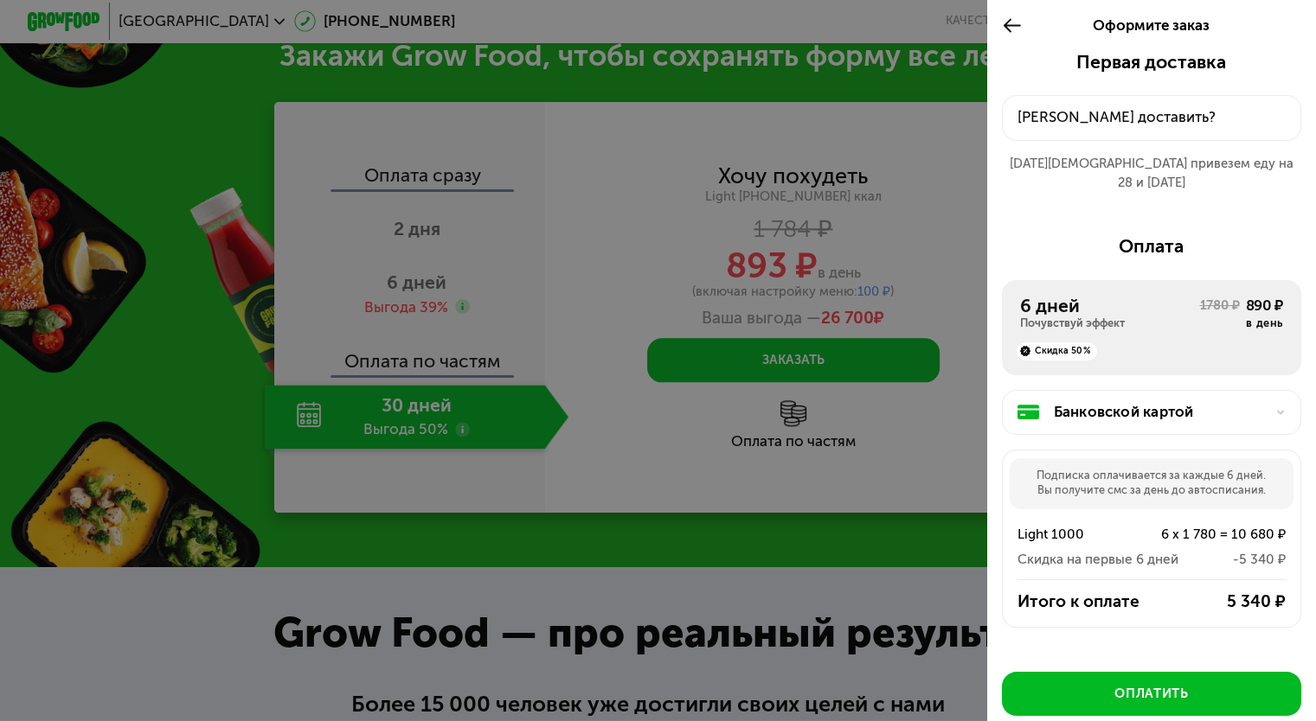
click at [1009, 24] on icon at bounding box center [1012, 26] width 21 height 22
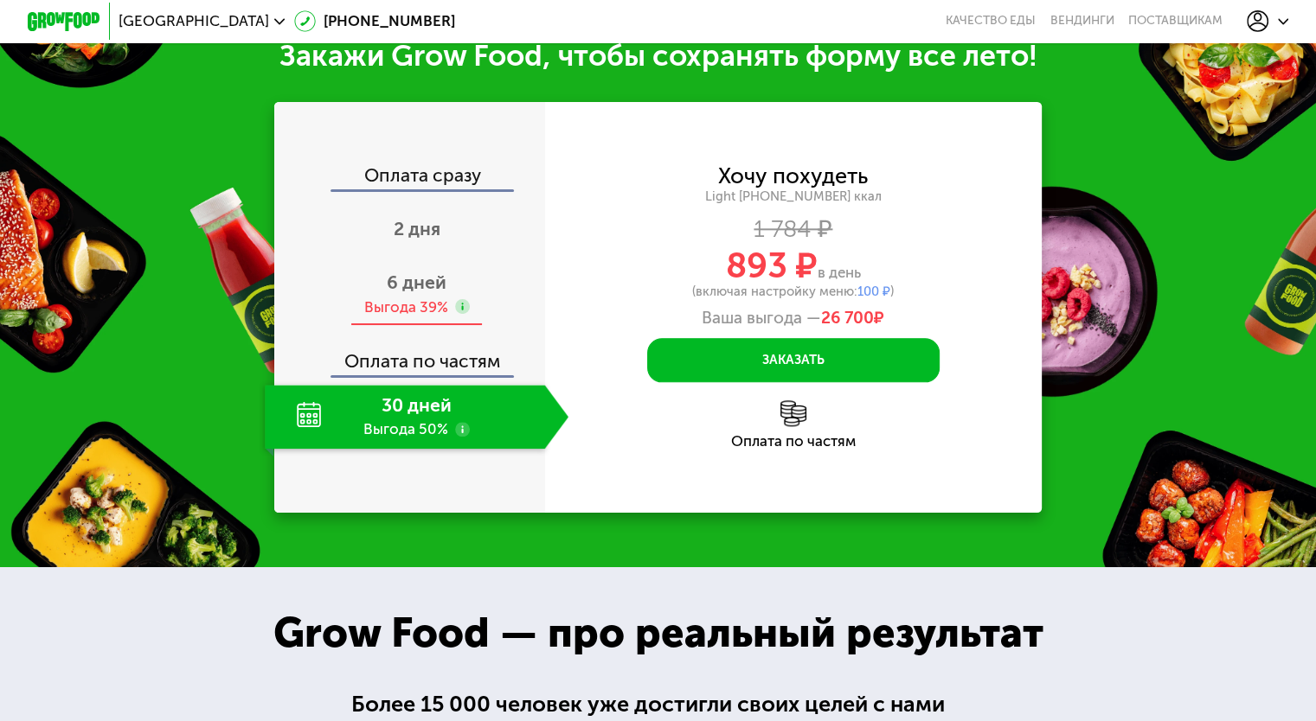
click at [418, 293] on span "6 дней" at bounding box center [417, 283] width 60 height 22
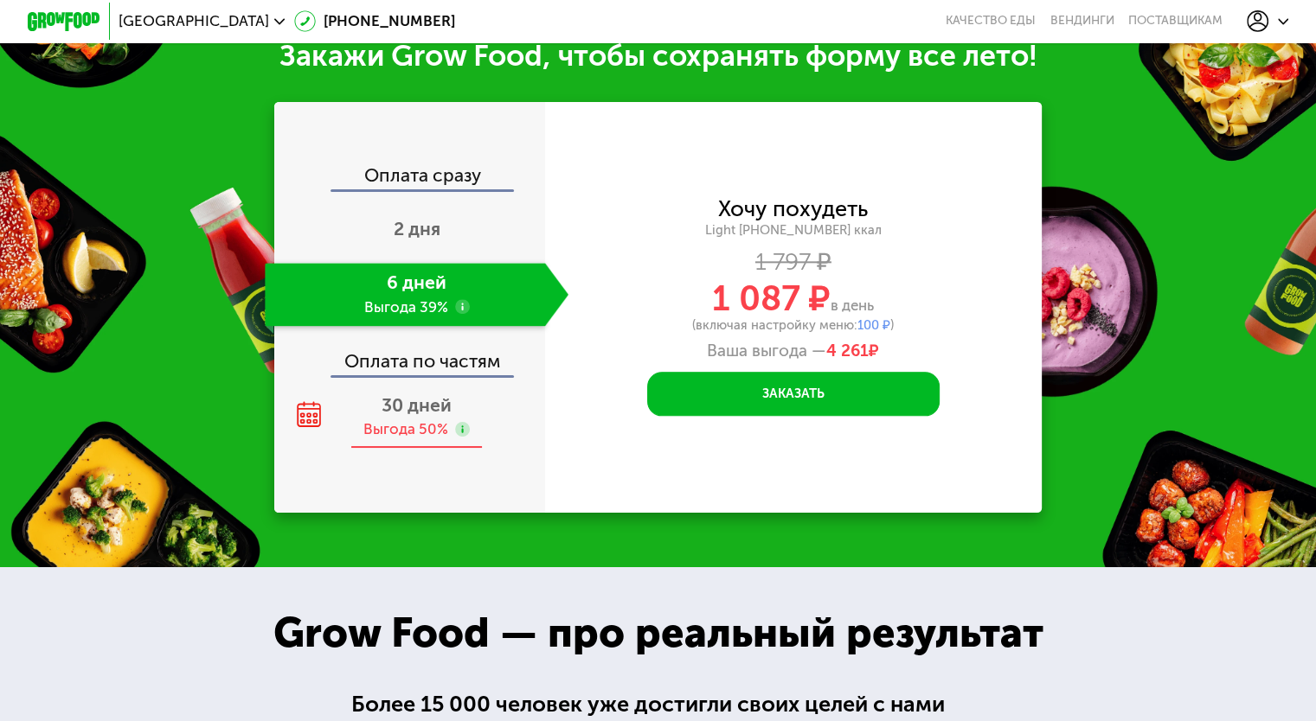
click at [419, 416] on span "30 дней" at bounding box center [416, 405] width 70 height 22
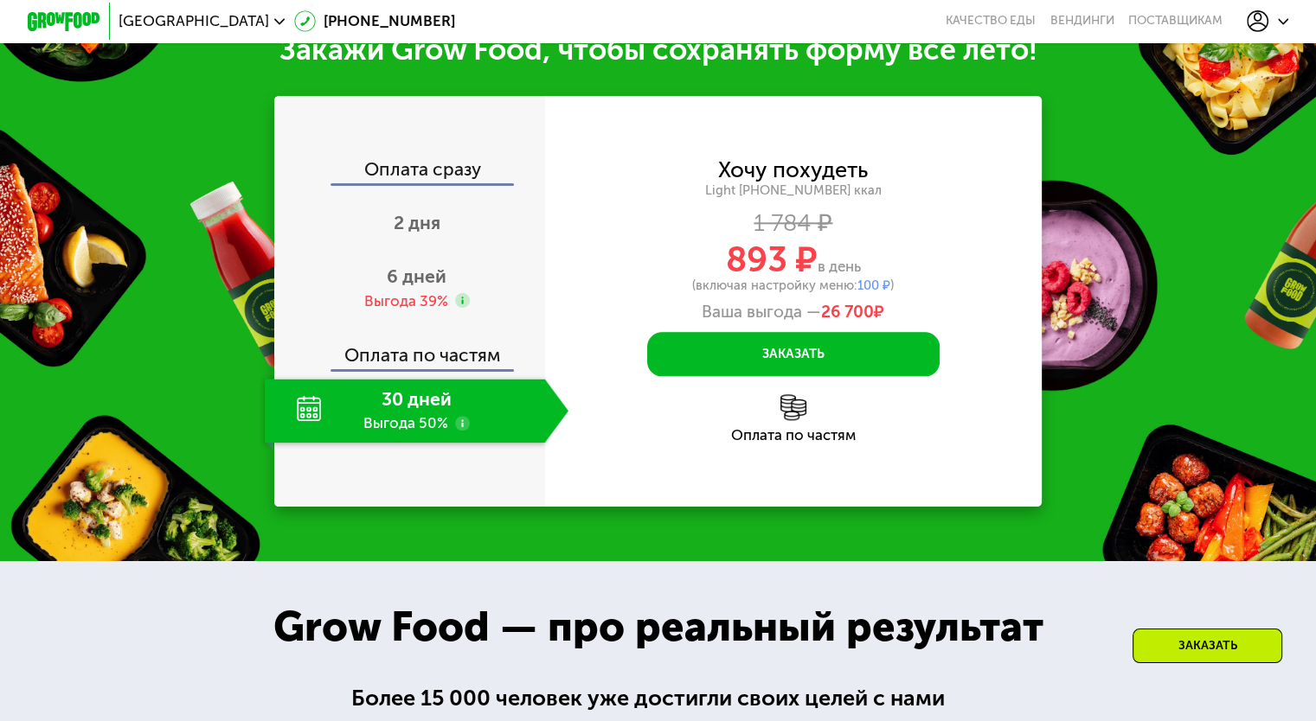
scroll to position [1983, 0]
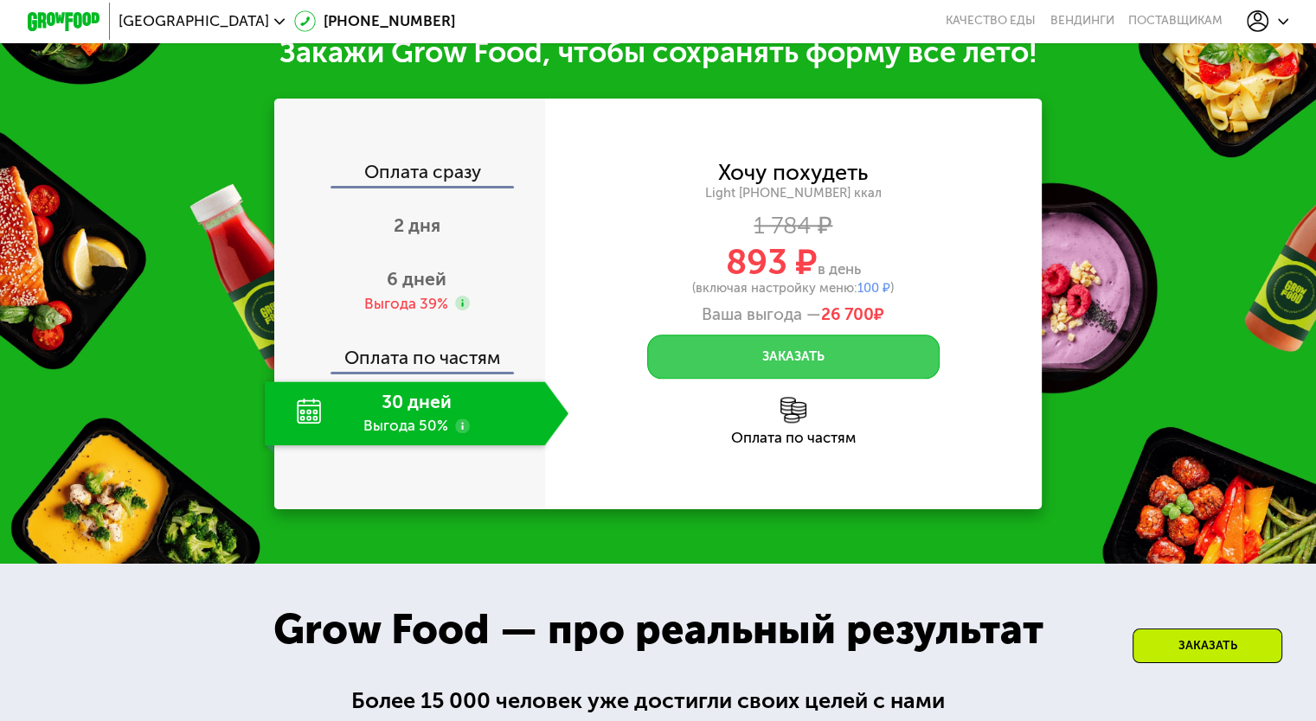
click at [730, 379] on button "Заказать" at bounding box center [793, 357] width 292 height 44
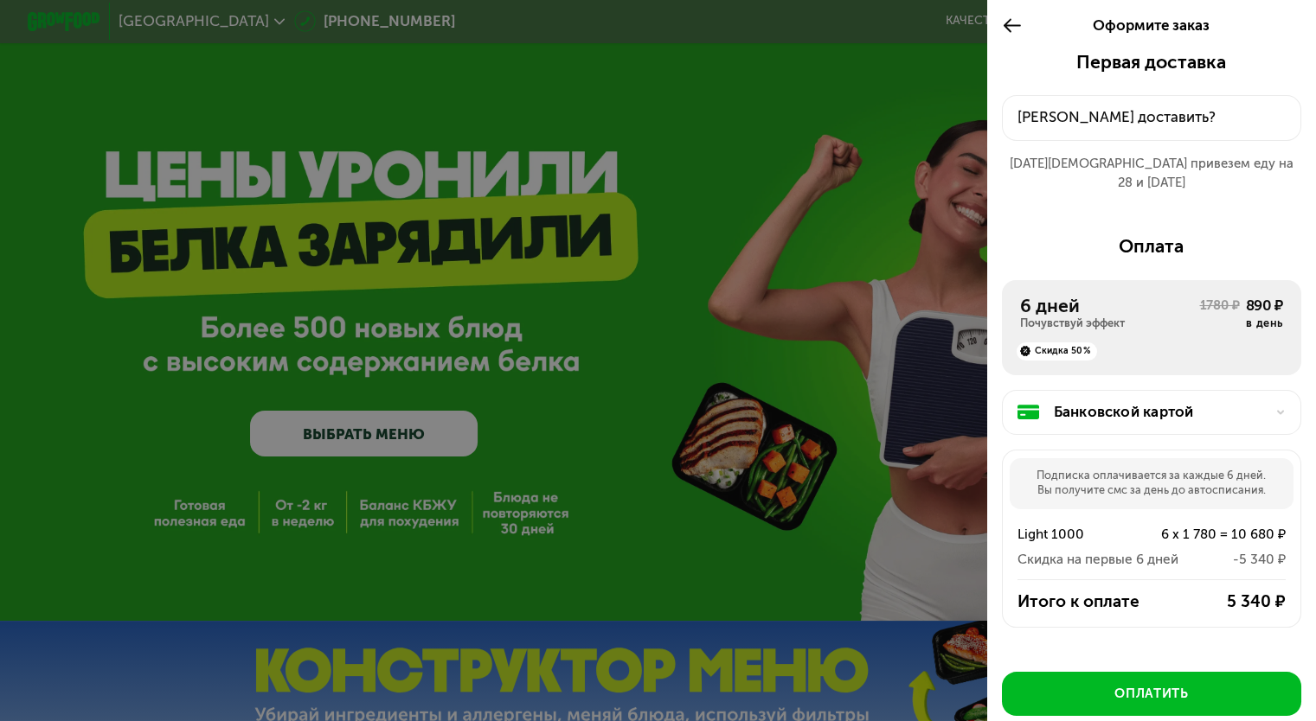
click at [1129, 114] on div "[PERSON_NAME] доставить?" at bounding box center [1151, 117] width 269 height 22
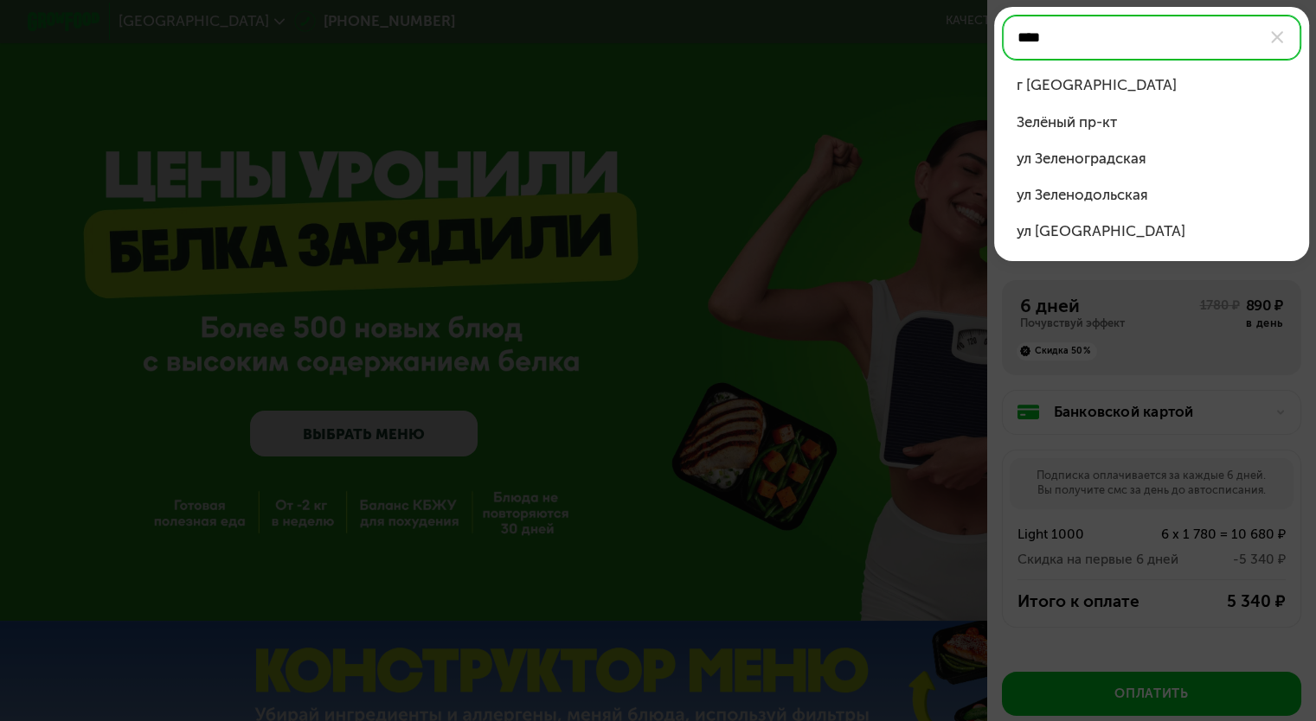
click at [1099, 81] on div "г [GEOGRAPHIC_DATA]" at bounding box center [1151, 85] width 271 height 22
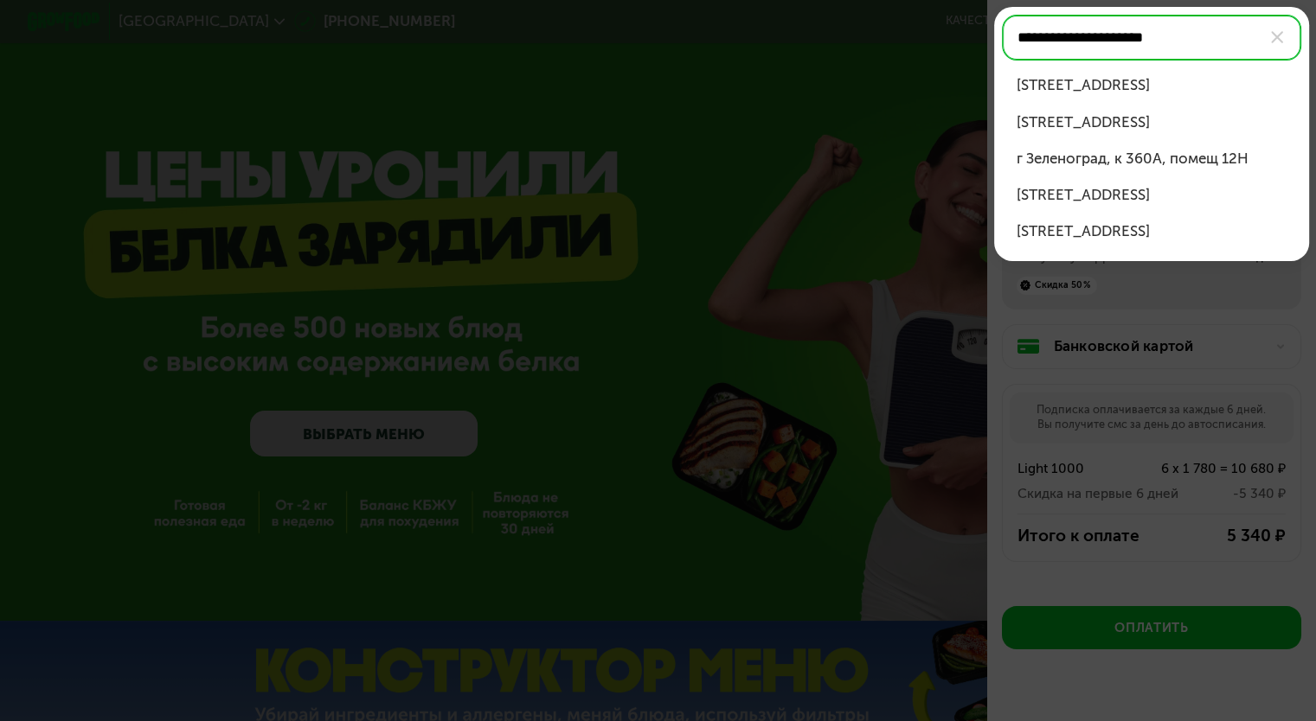
click at [1183, 87] on div "[STREET_ADDRESS]" at bounding box center [1151, 85] width 271 height 22
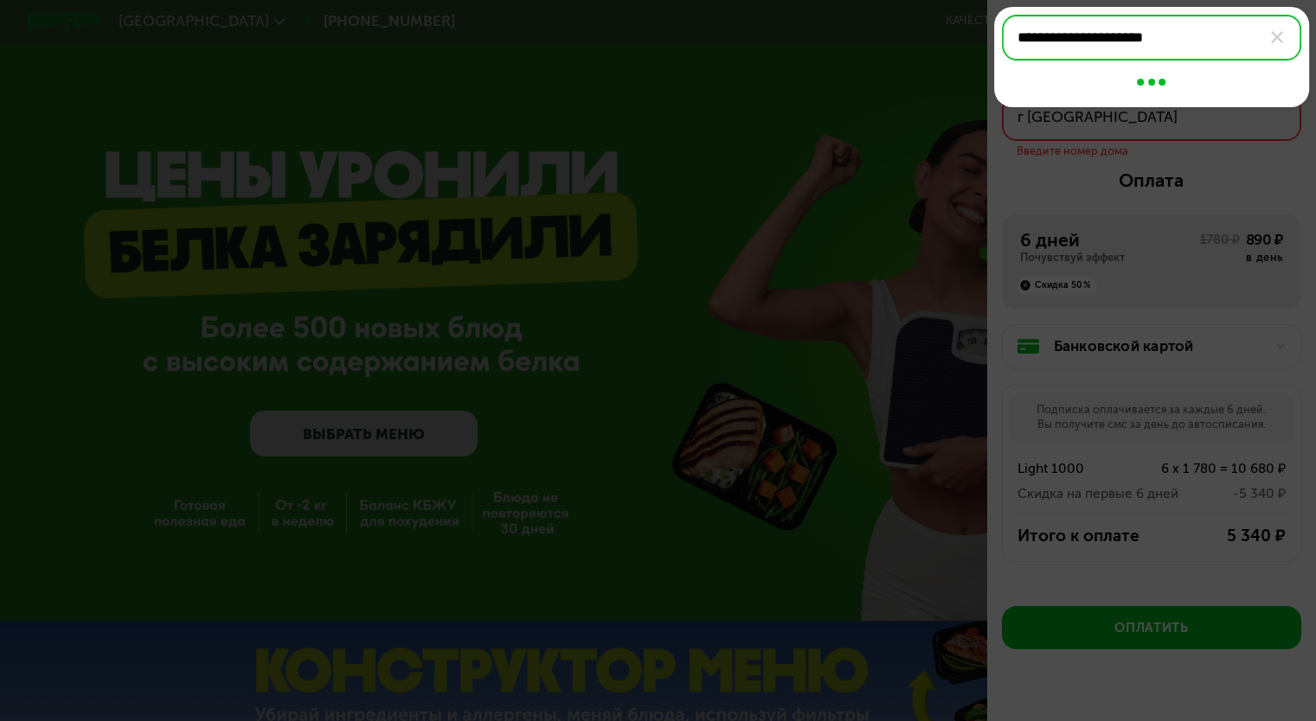
type input "**********"
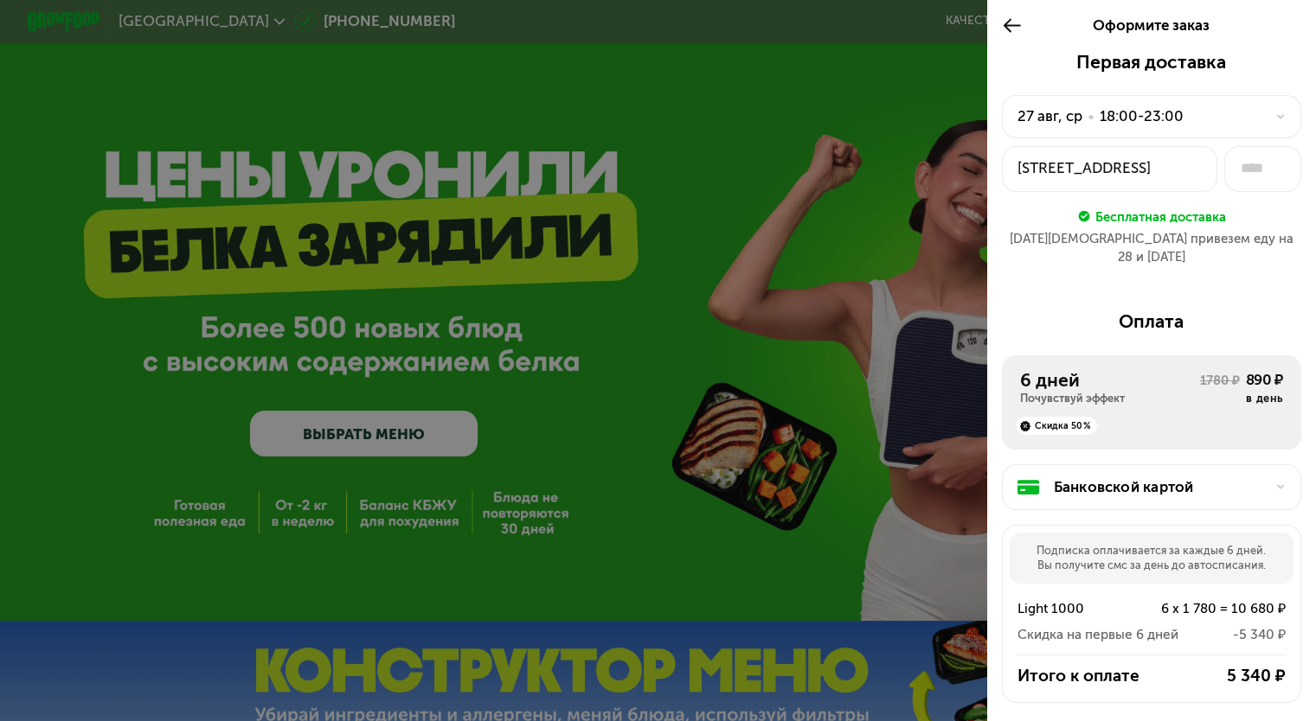
click at [1169, 119] on div "18:00-23:00" at bounding box center [1141, 117] width 84 height 22
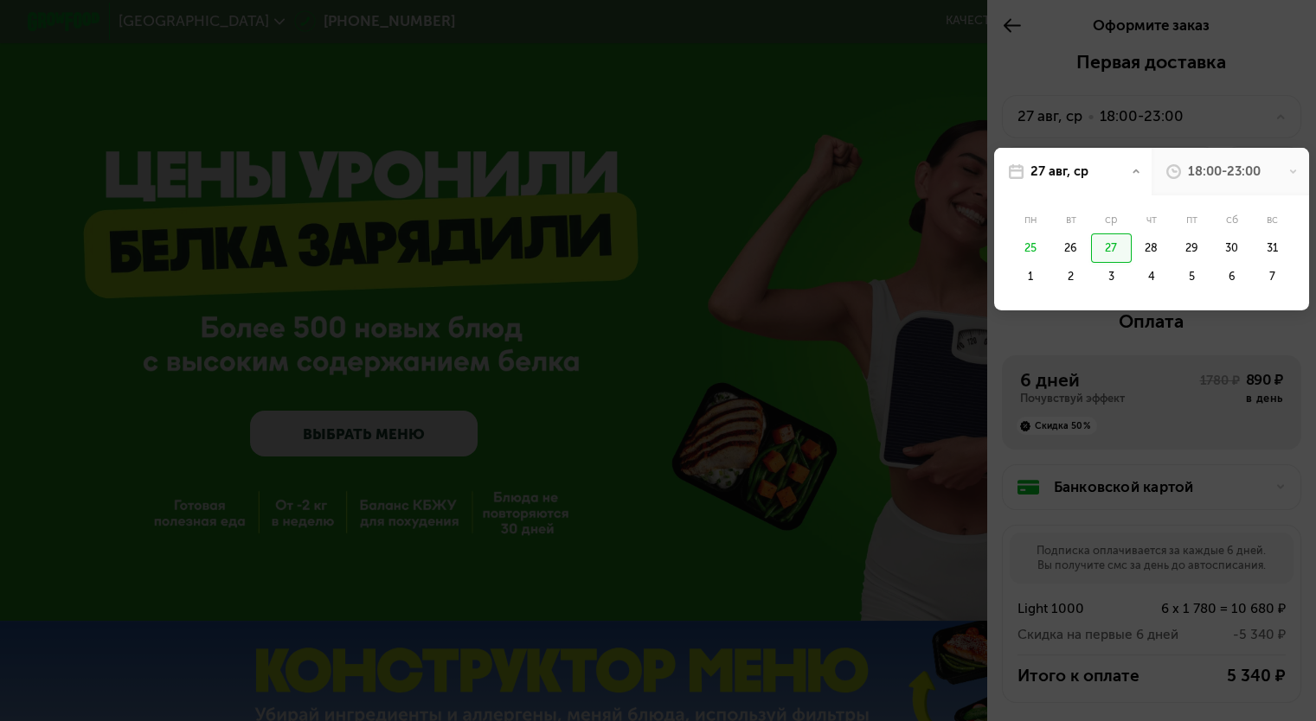
click at [1218, 174] on div "18:00-23:00" at bounding box center [1224, 172] width 73 height 18
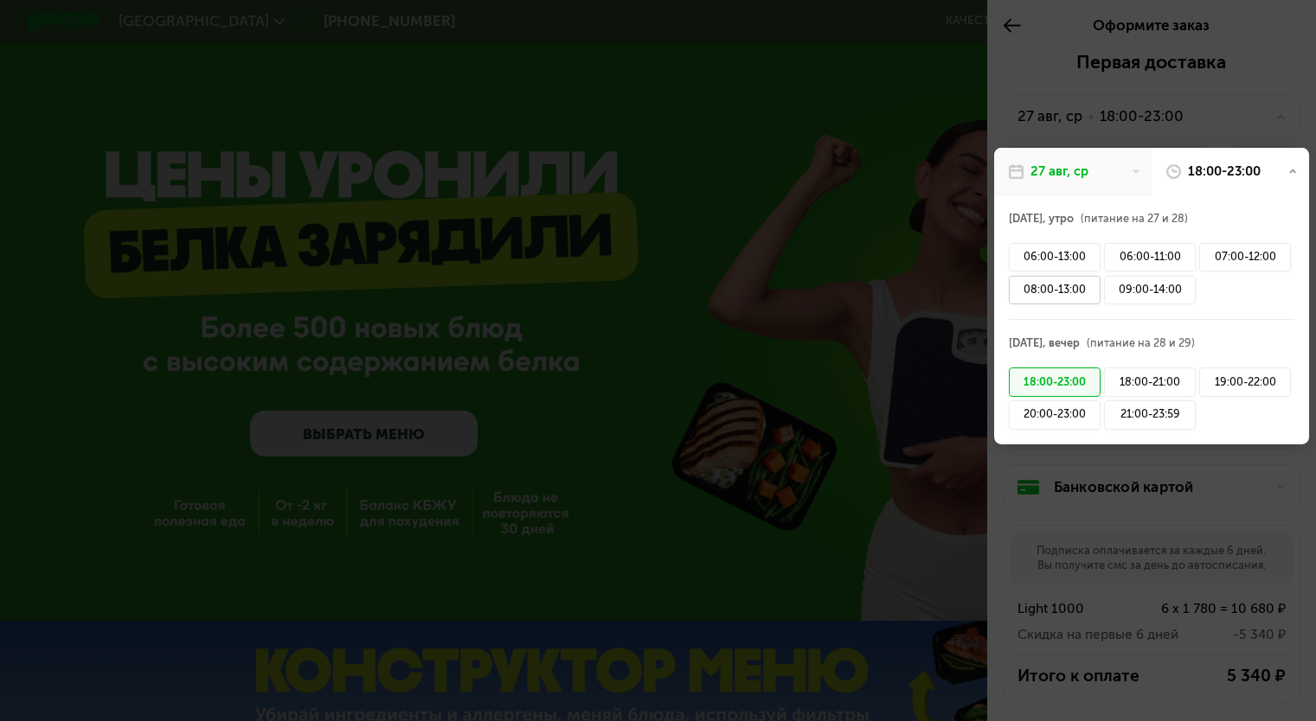
click at [1045, 289] on div "08:00-13:00" at bounding box center [1055, 290] width 92 height 29
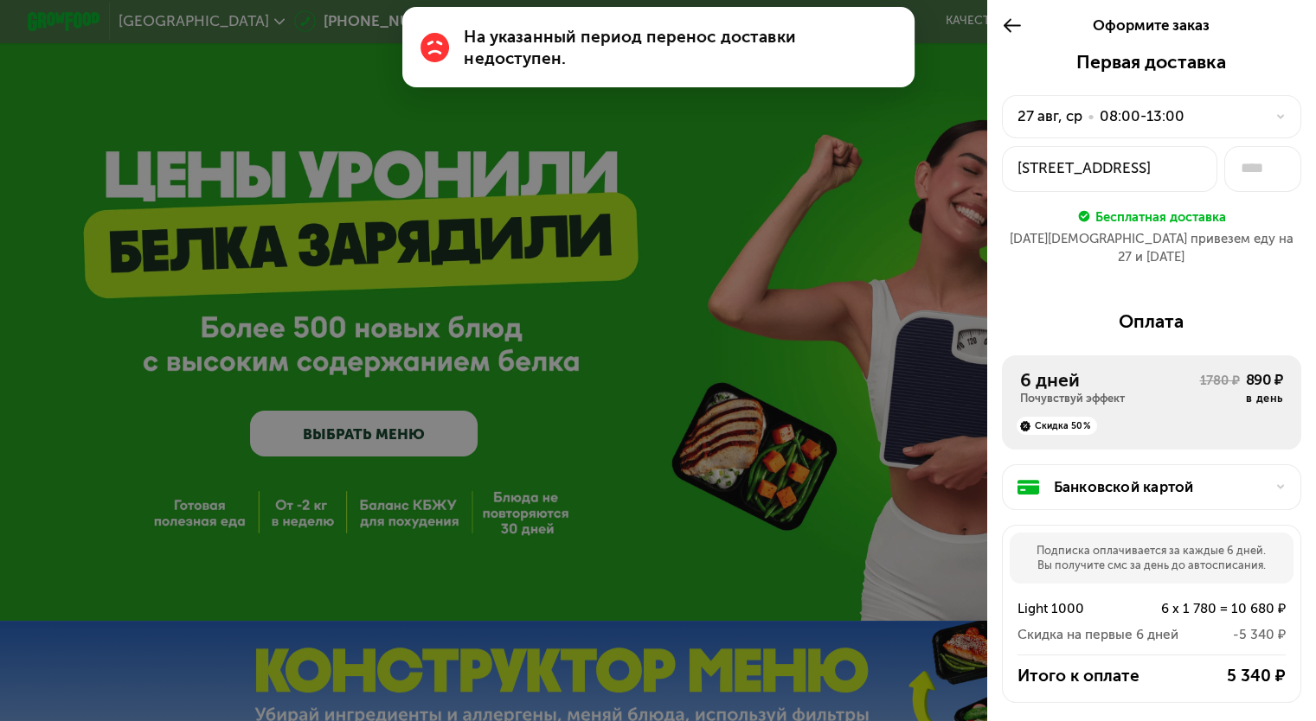
click at [1148, 123] on div "08:00-13:00" at bounding box center [1141, 117] width 85 height 22
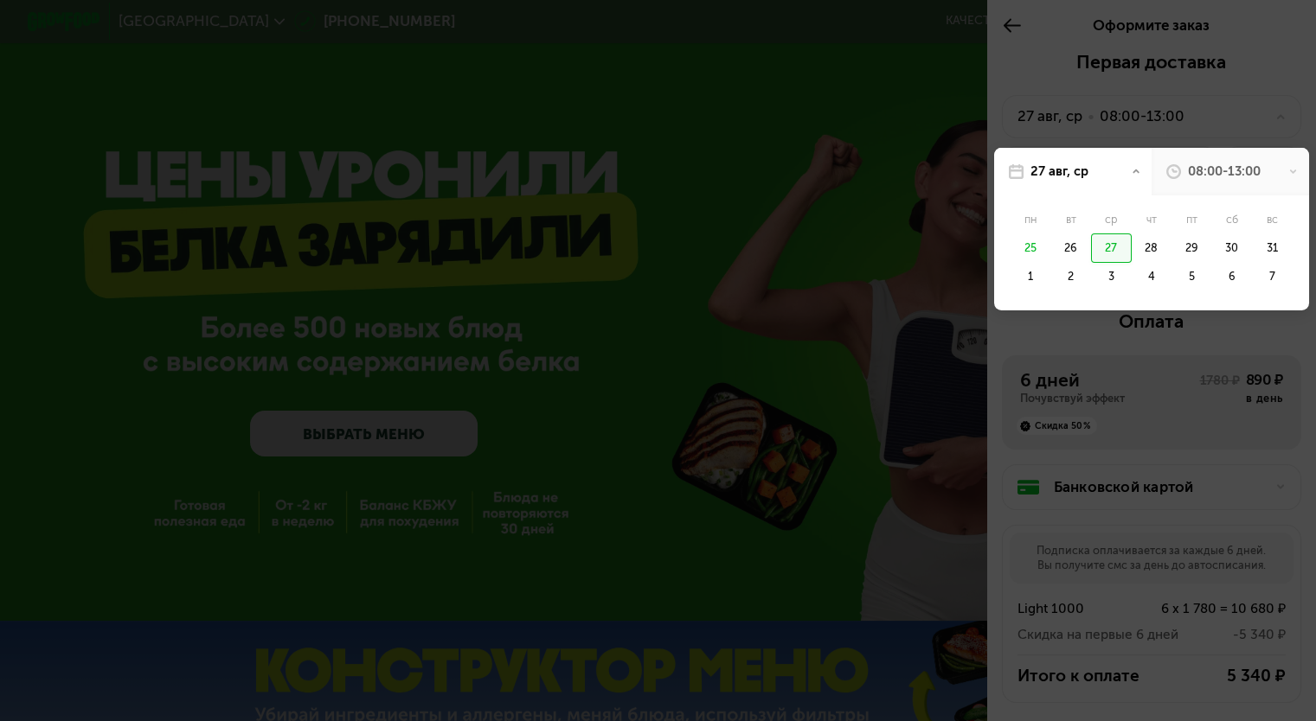
click at [1197, 178] on div "08:00-13:00" at bounding box center [1224, 172] width 73 height 18
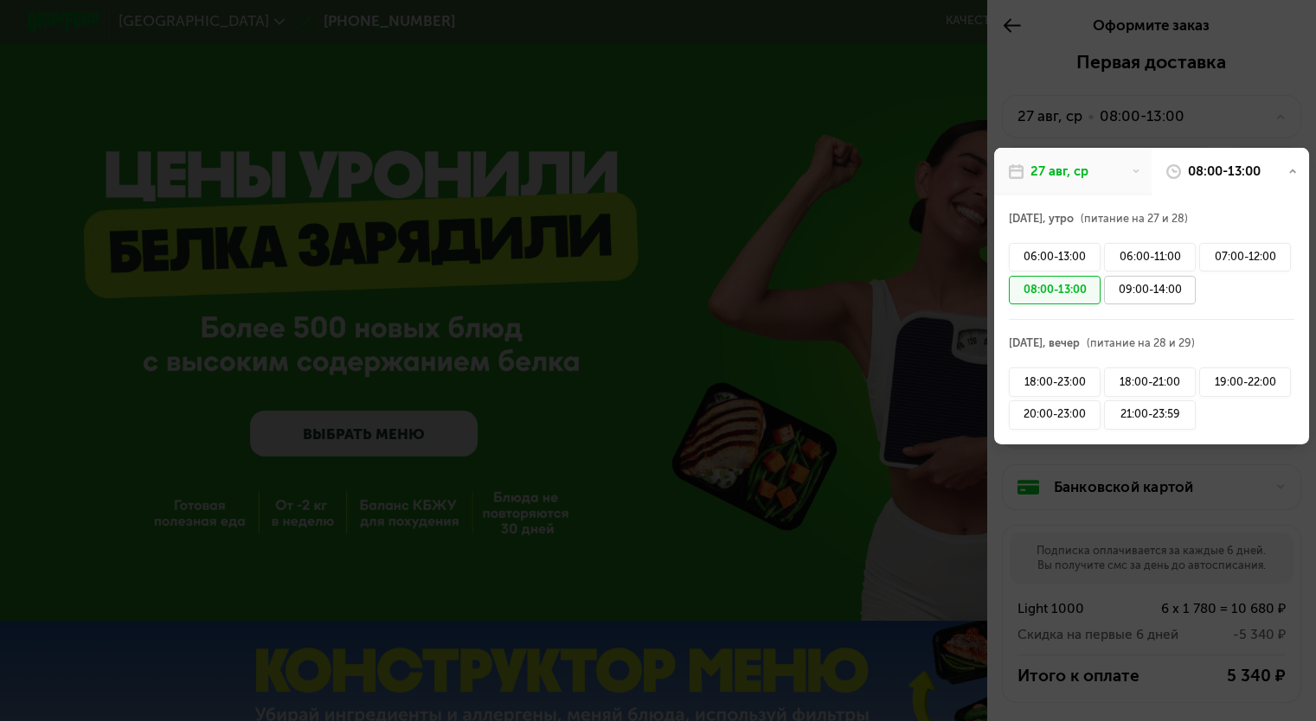
click at [1147, 299] on div "09:00-14:00" at bounding box center [1150, 290] width 92 height 29
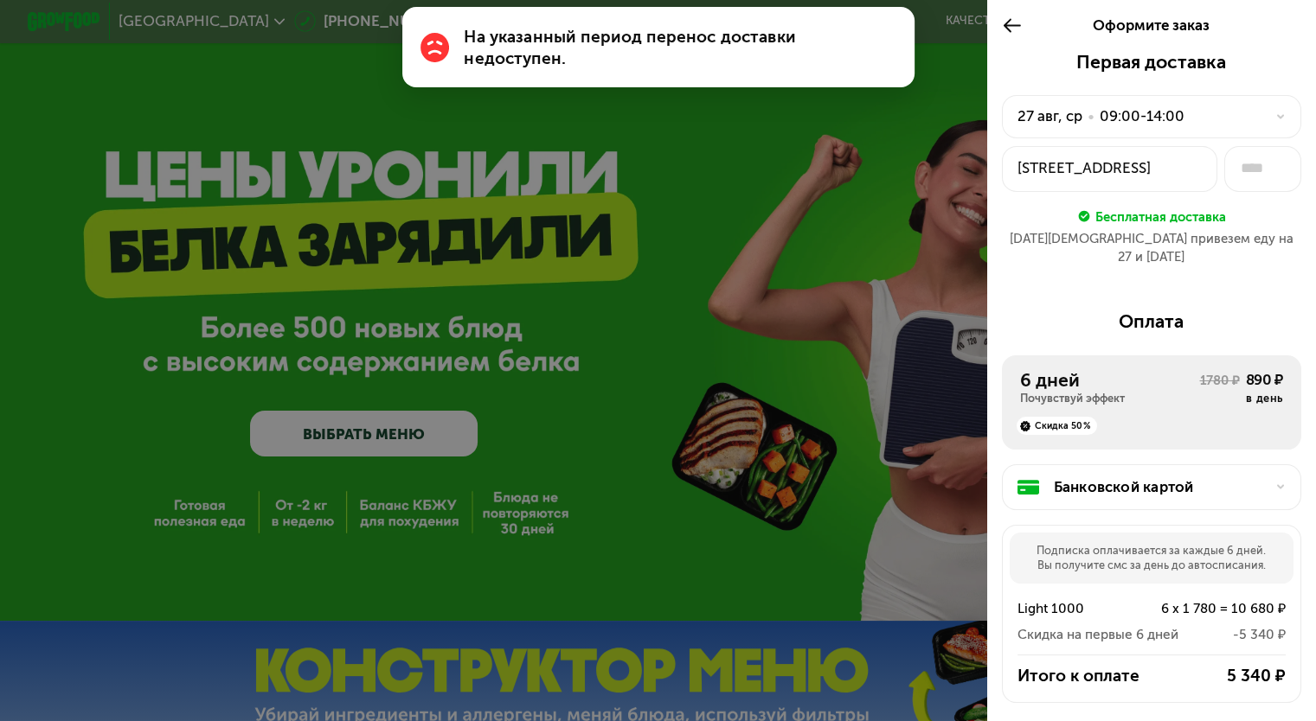
click at [1176, 124] on div "09:00-14:00" at bounding box center [1141, 117] width 85 height 22
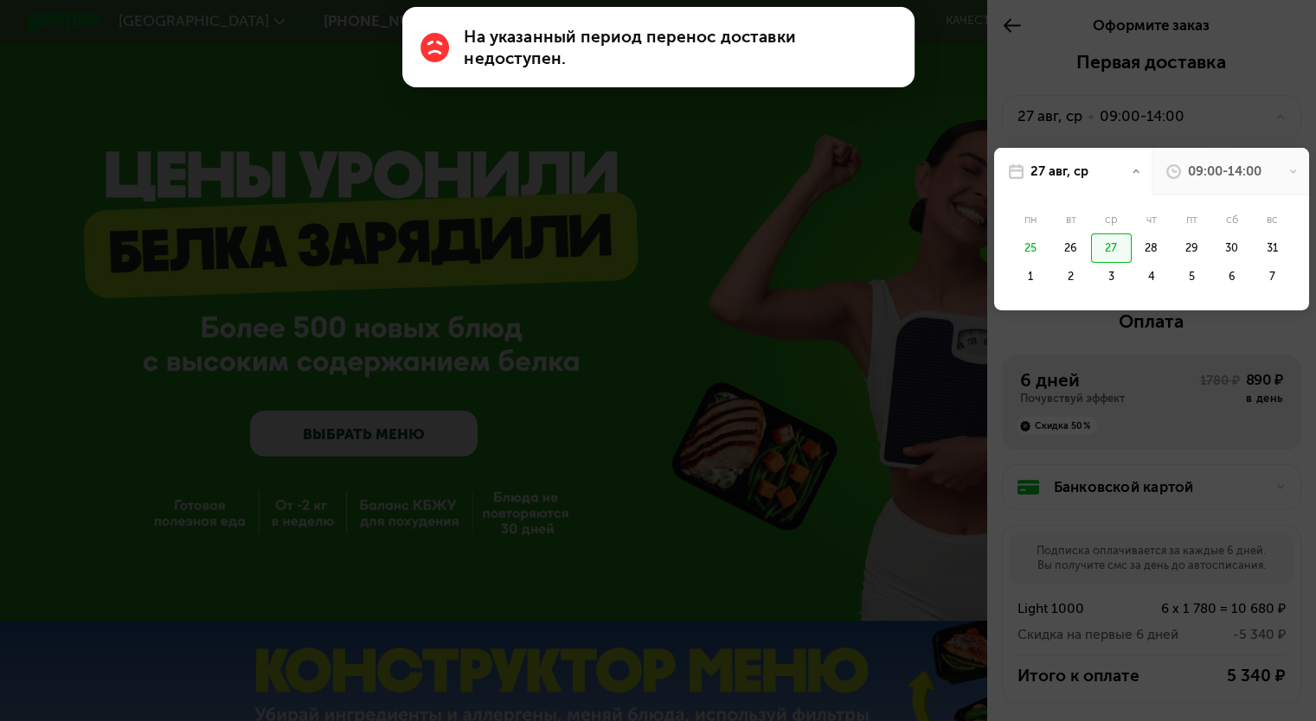
click at [1195, 176] on div "09:00-14:00" at bounding box center [1225, 172] width 74 height 18
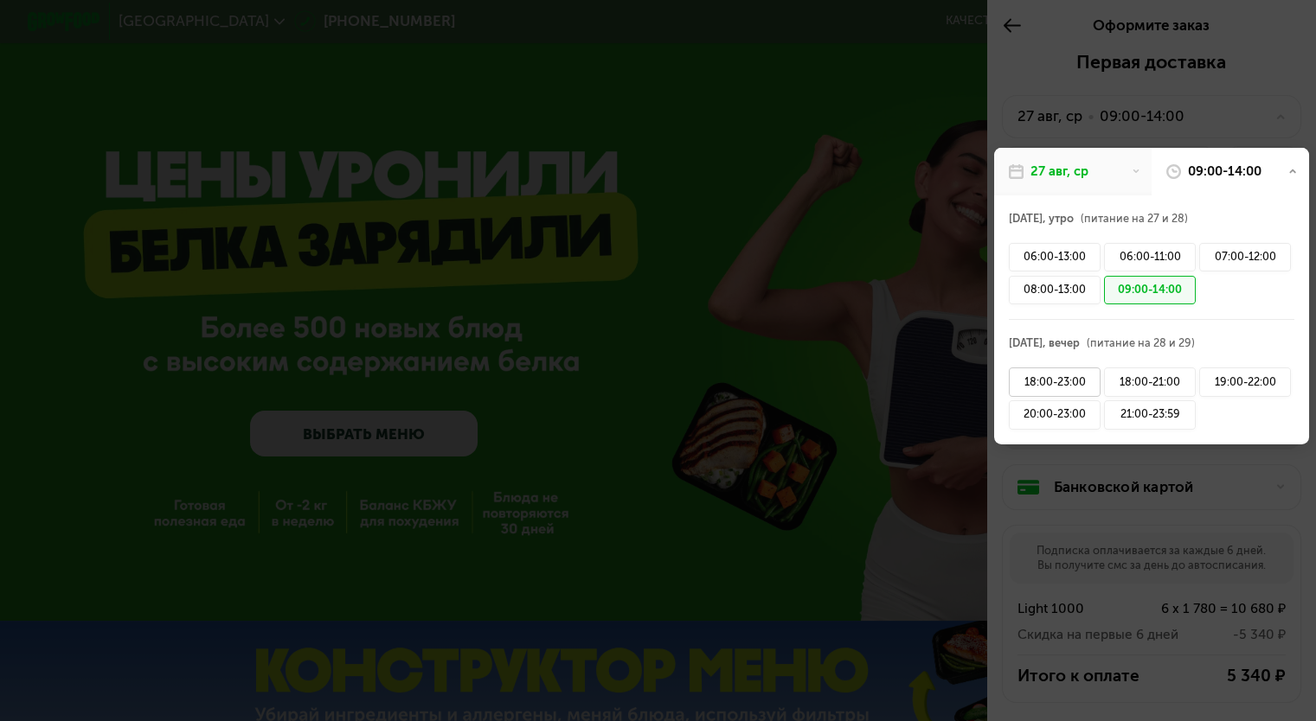
click at [1076, 378] on div "18:00-23:00" at bounding box center [1055, 382] width 92 height 29
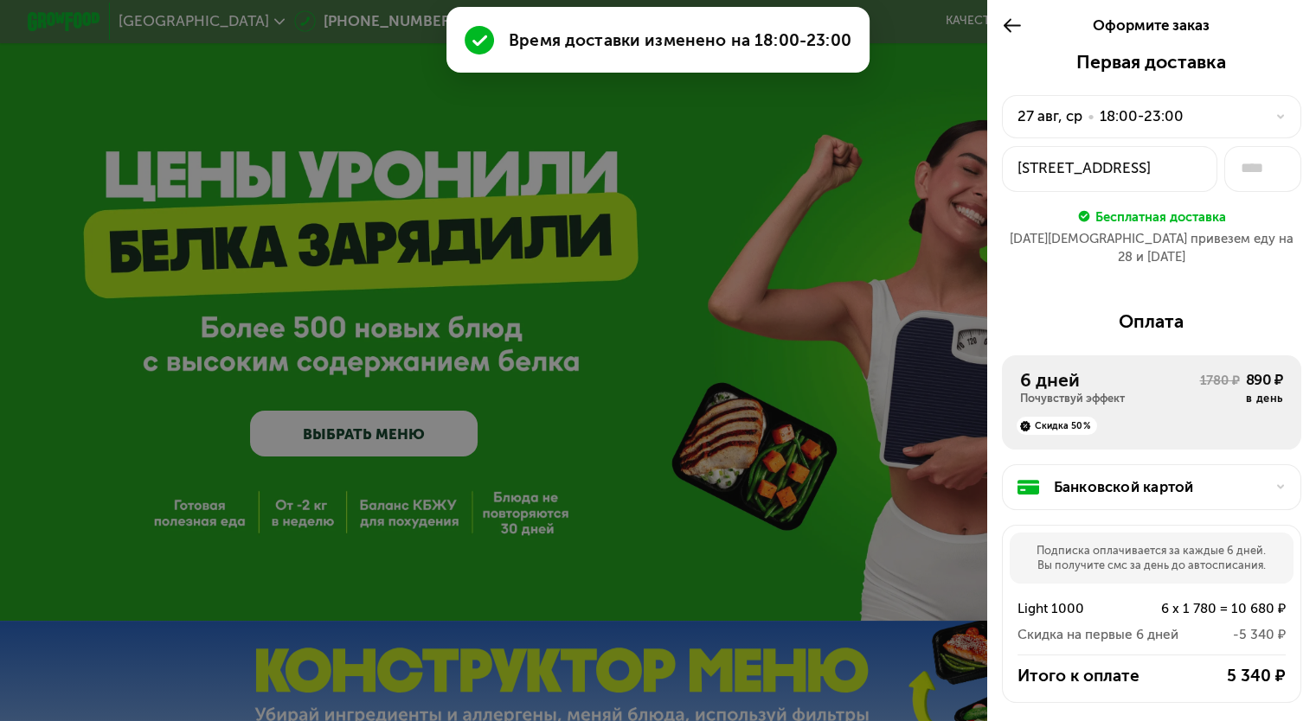
click at [1185, 132] on div "[DATE] • 18:00-23:00" at bounding box center [1151, 117] width 299 height 44
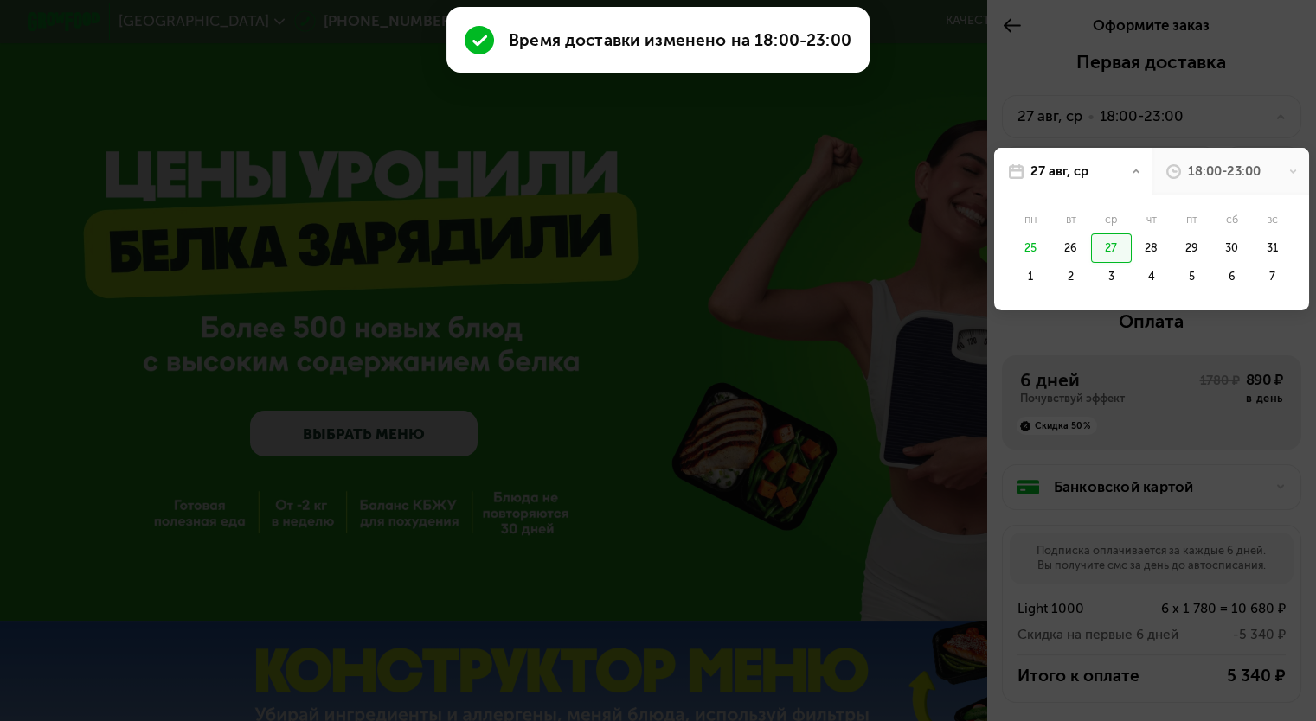
click at [1182, 124] on div at bounding box center [658, 360] width 1316 height 721
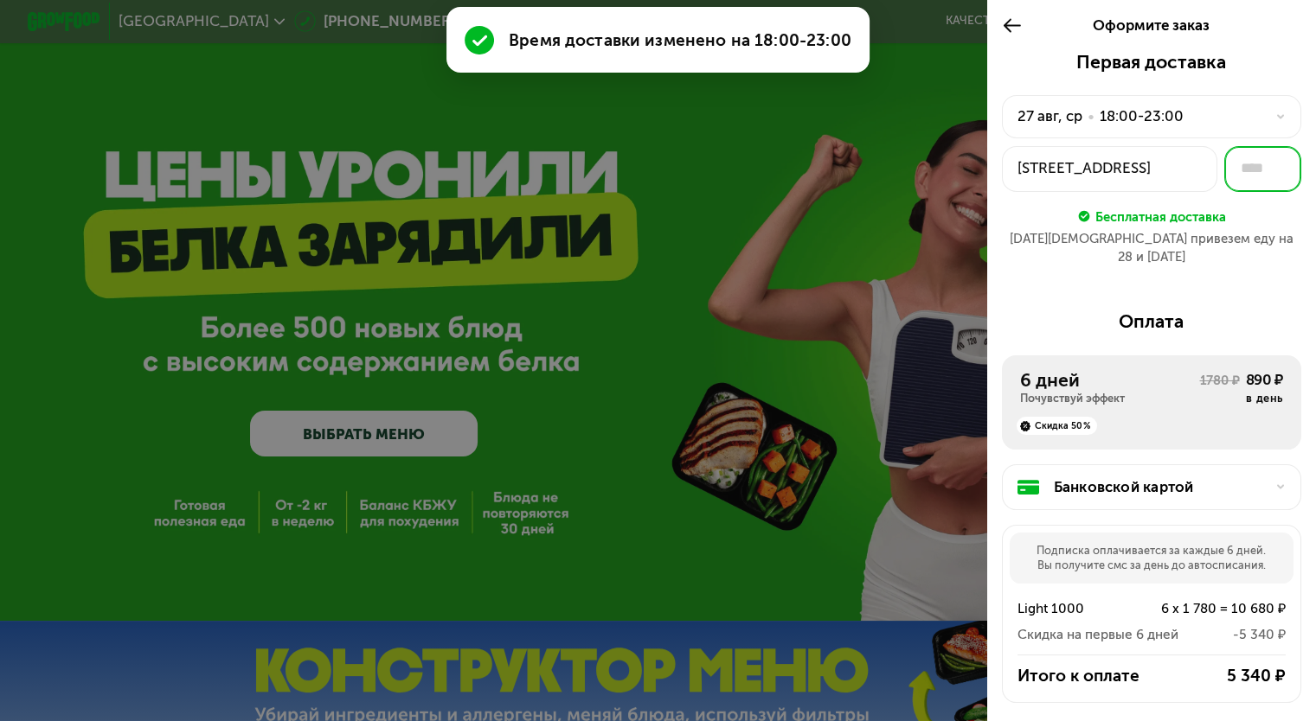
click at [1238, 177] on input "text" at bounding box center [1262, 169] width 77 height 46
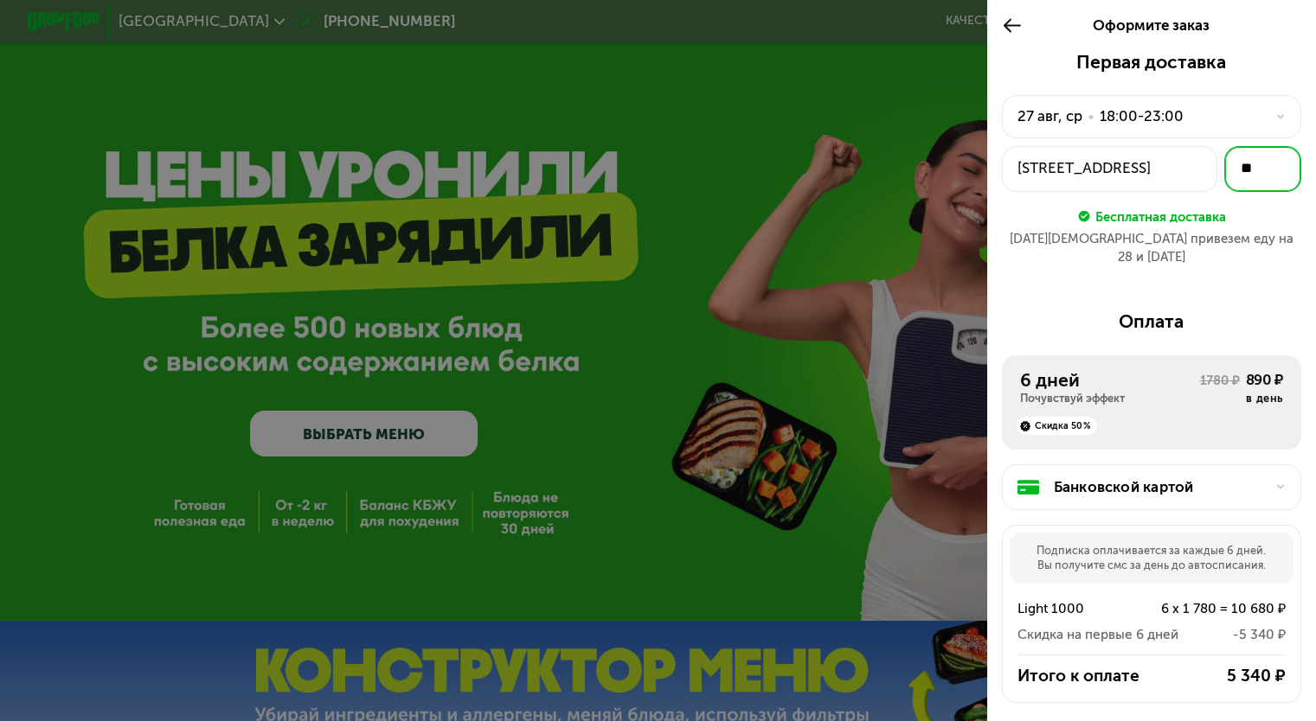
type input "**"
click at [1163, 170] on div "[STREET_ADDRESS]" at bounding box center [1109, 168] width 185 height 22
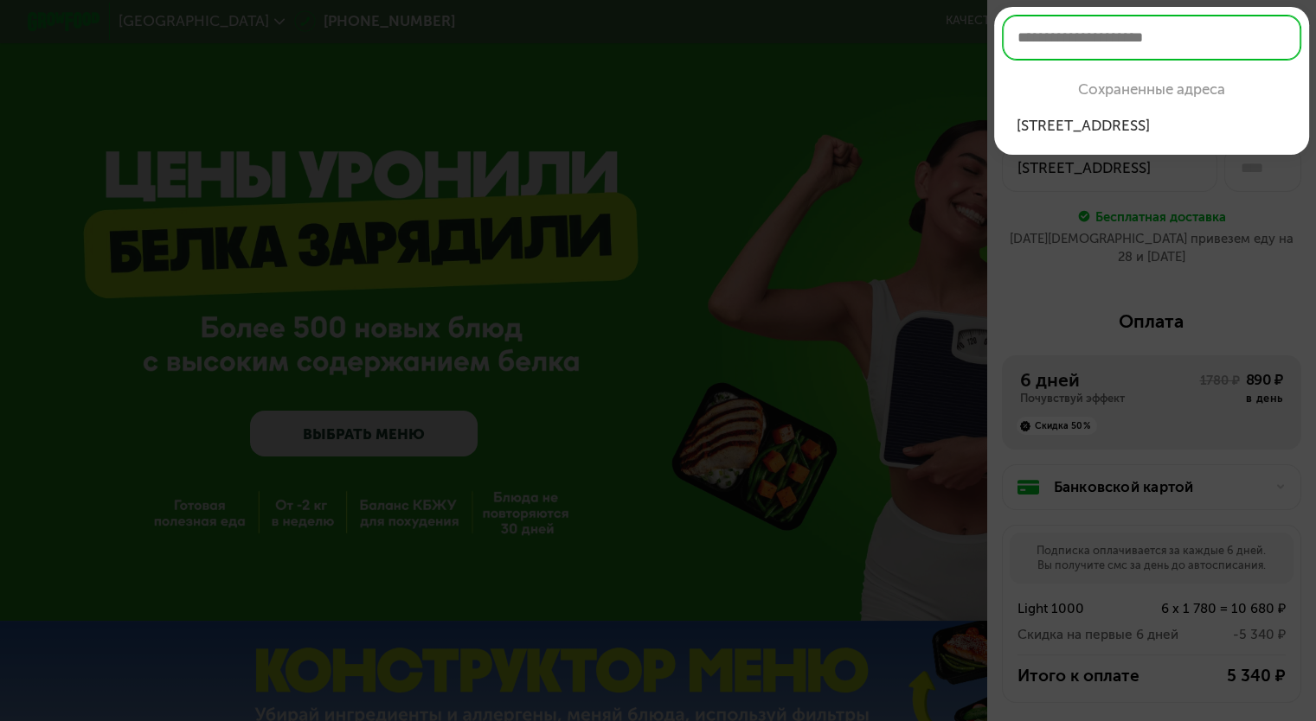
type input "**"
click at [1193, 122] on div "[STREET_ADDRESS]" at bounding box center [1151, 126] width 271 height 22
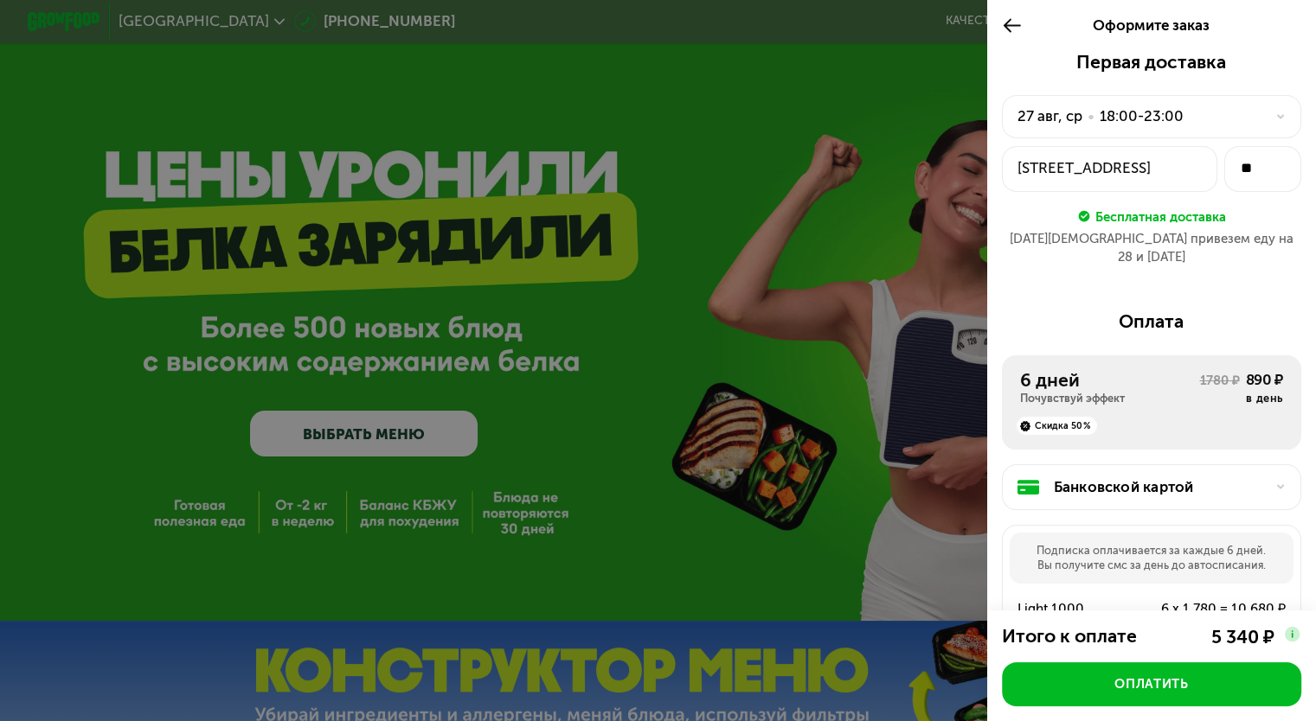
click at [1126, 167] on div "[STREET_ADDRESS]" at bounding box center [1109, 168] width 185 height 22
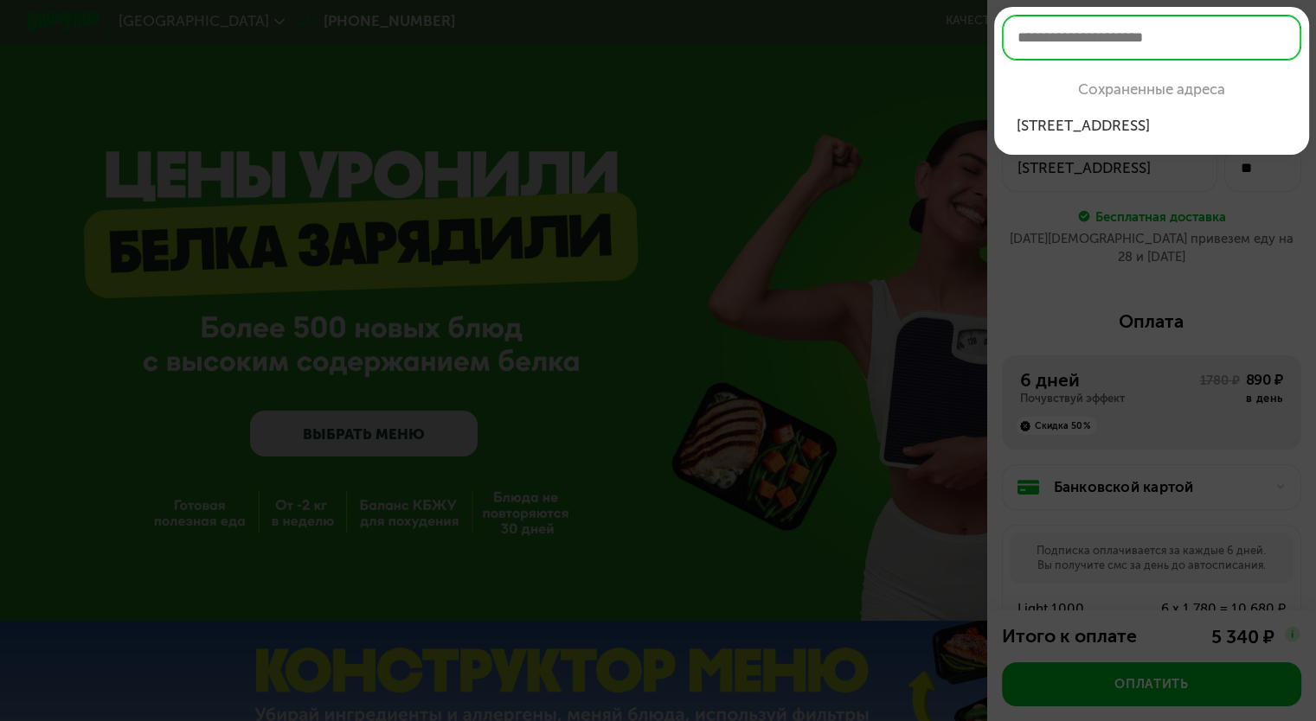
click at [1191, 125] on div "[STREET_ADDRESS]" at bounding box center [1151, 126] width 271 height 22
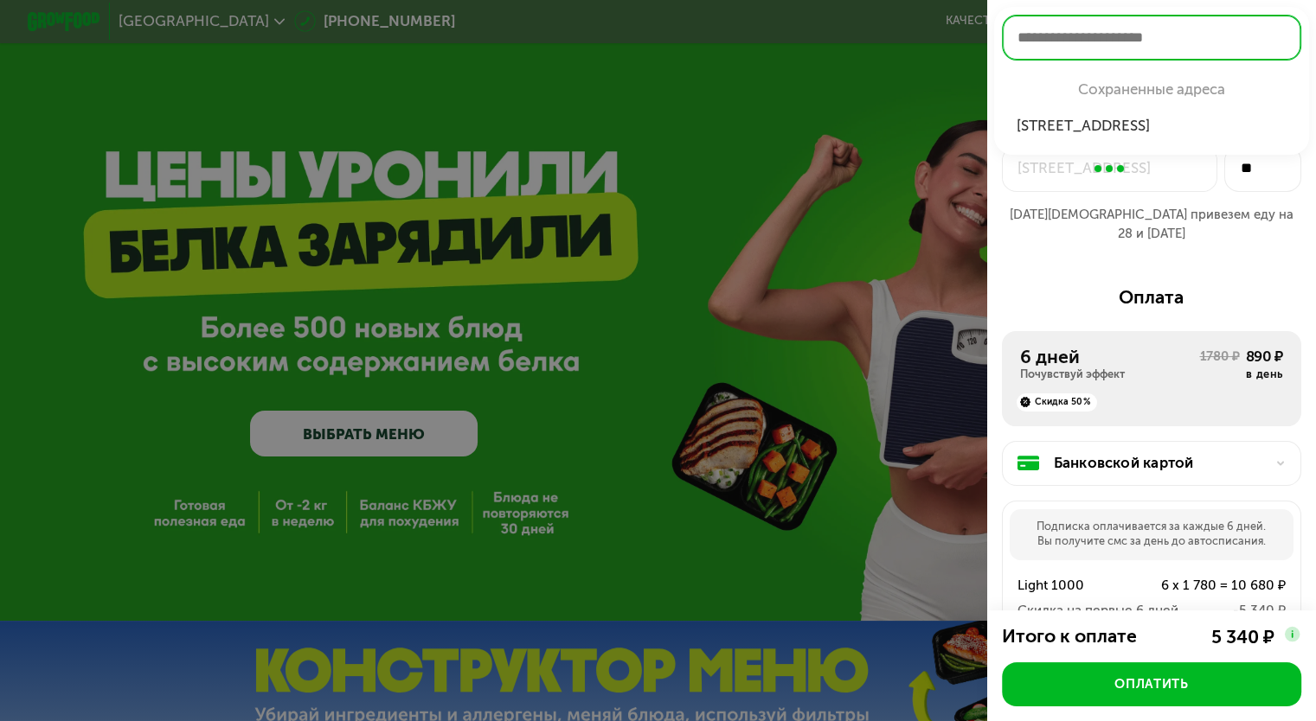
click at [1191, 125] on div "[STREET_ADDRESS]" at bounding box center [1151, 126] width 271 height 22
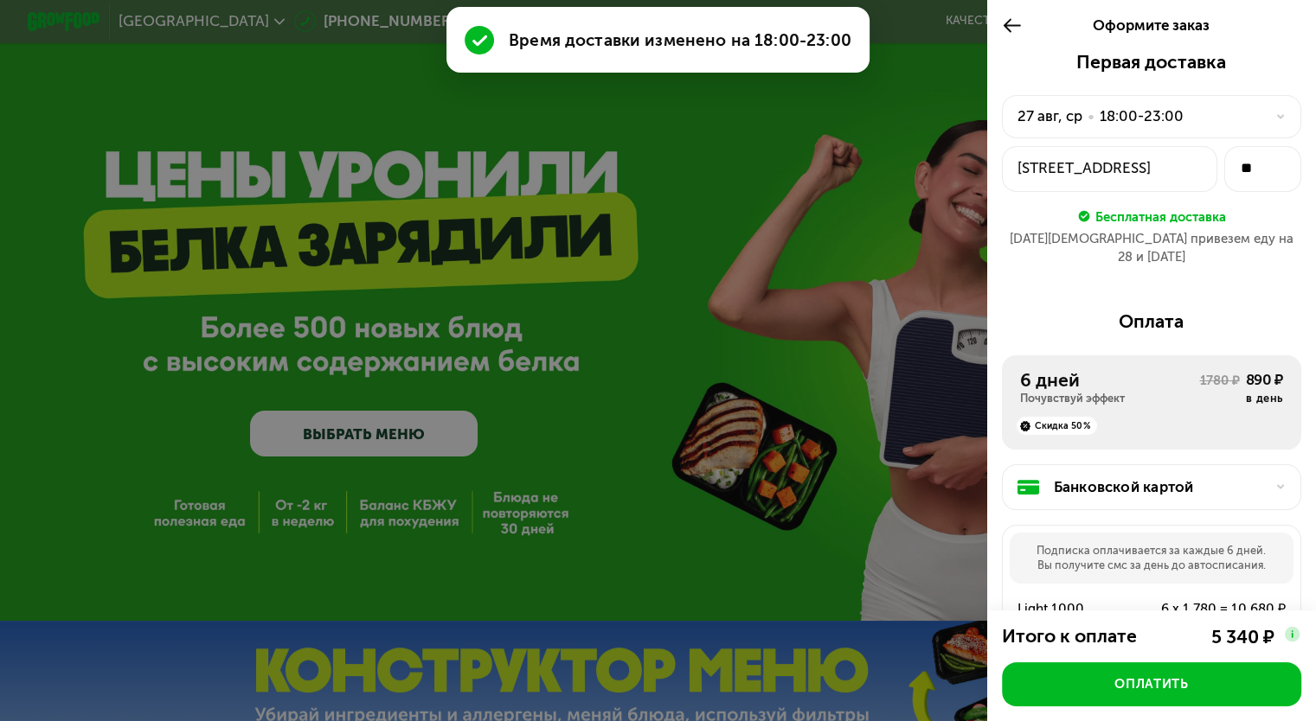
click at [1063, 162] on div "[STREET_ADDRESS]" at bounding box center [1109, 168] width 185 height 22
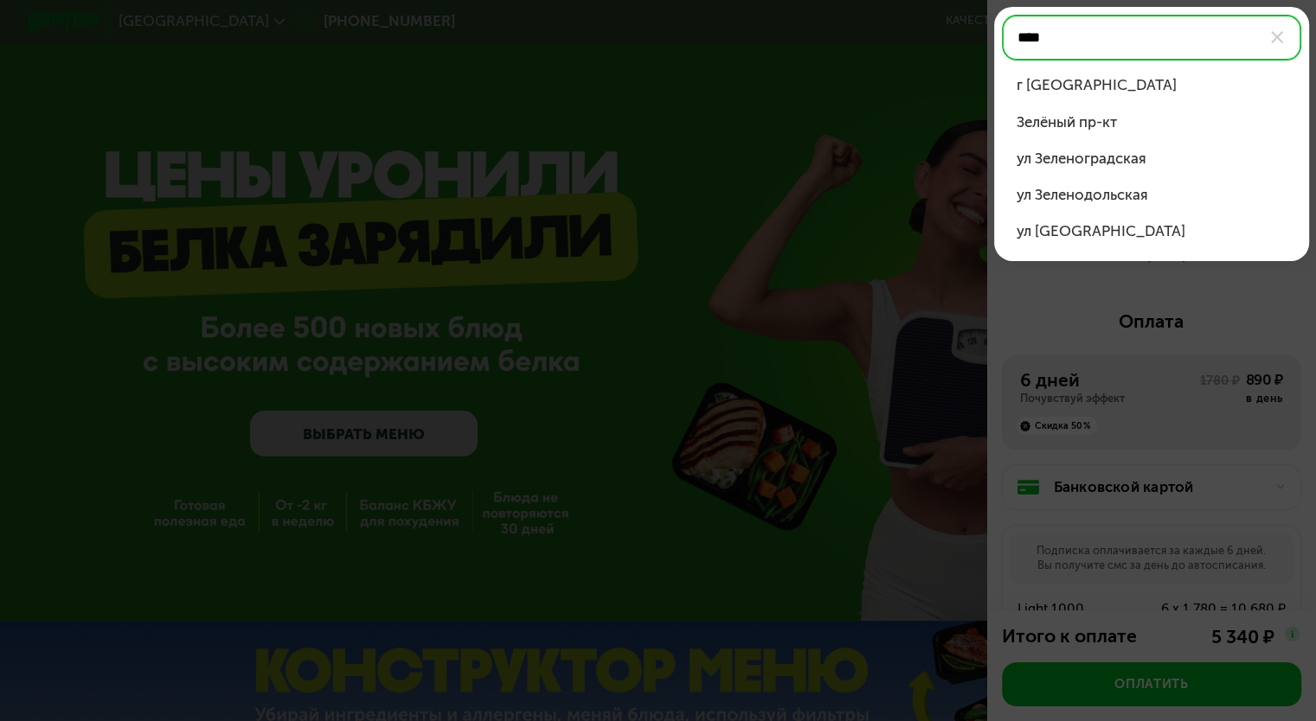
click at [1088, 80] on div "г [GEOGRAPHIC_DATA]" at bounding box center [1151, 85] width 271 height 22
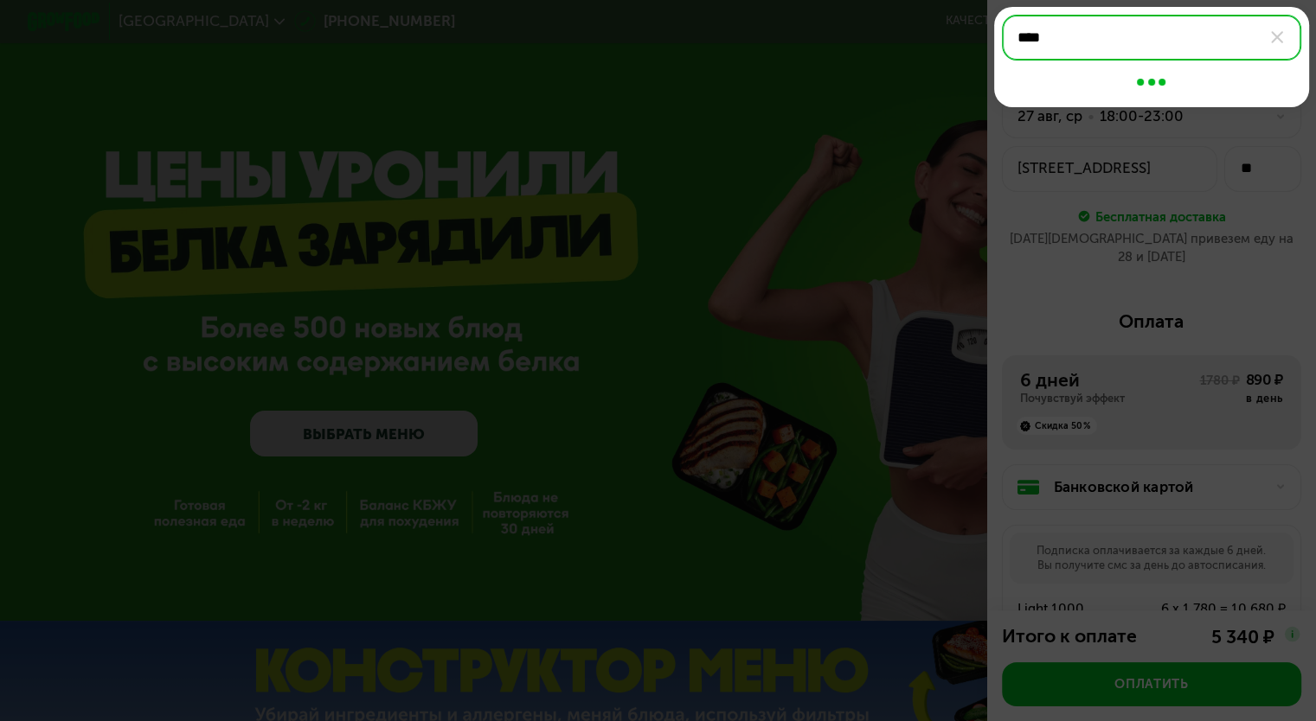
type input "**********"
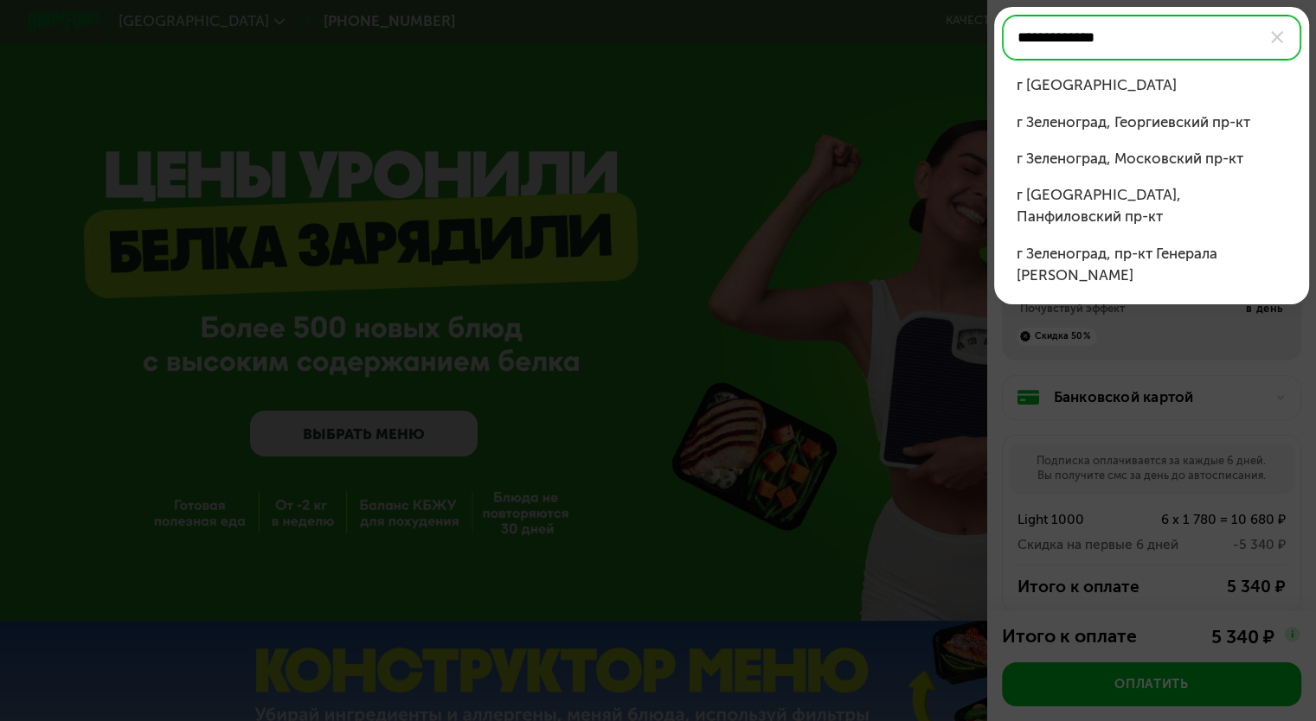
click at [1088, 91] on div "г [GEOGRAPHIC_DATA]" at bounding box center [1151, 85] width 271 height 22
click at [1076, 334] on div at bounding box center [658, 360] width 1316 height 721
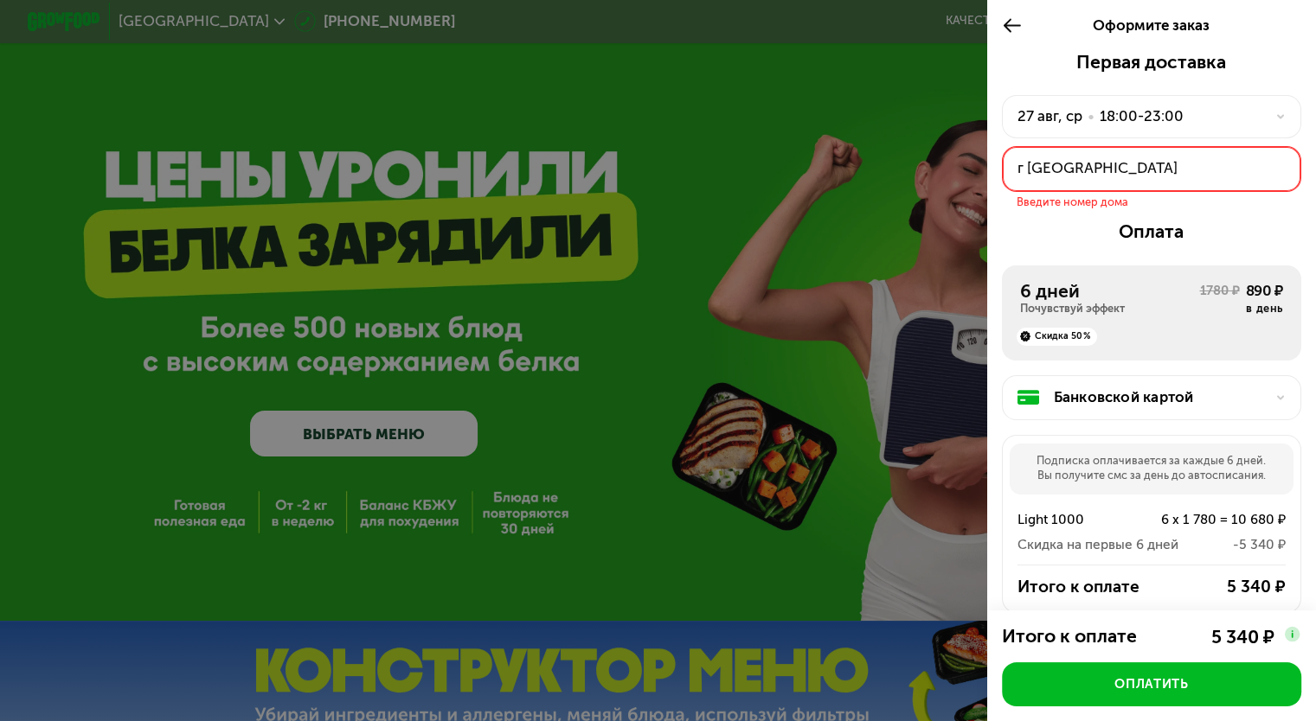
click at [1135, 177] on div "г [GEOGRAPHIC_DATA]" at bounding box center [1151, 168] width 269 height 22
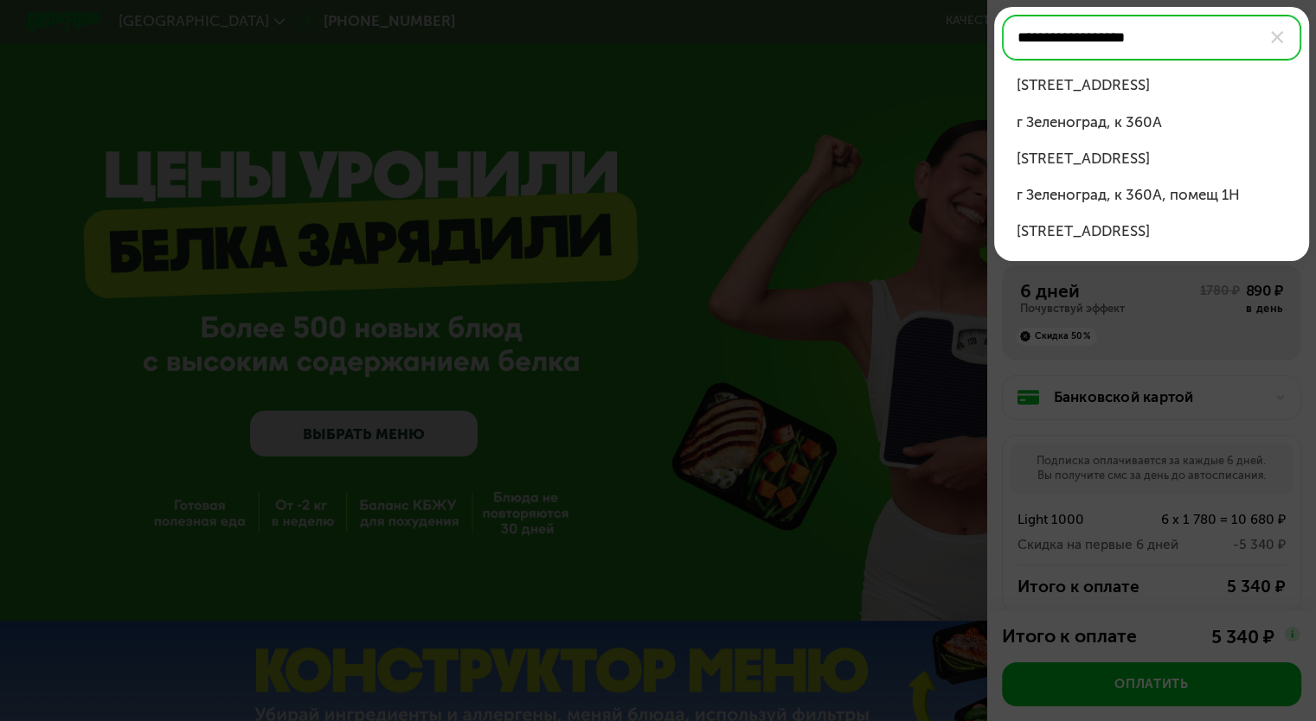
click at [1122, 125] on div "г Зеленоград, к 360А" at bounding box center [1151, 123] width 271 height 22
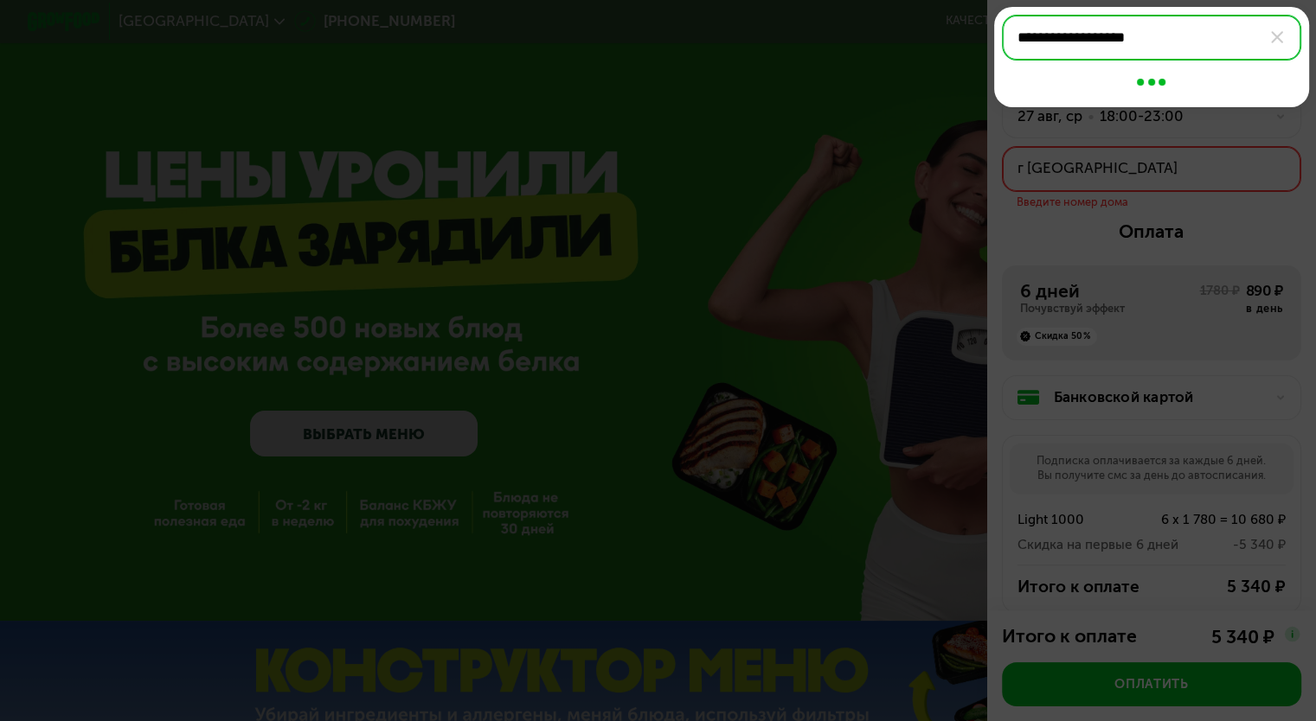
type input "**********"
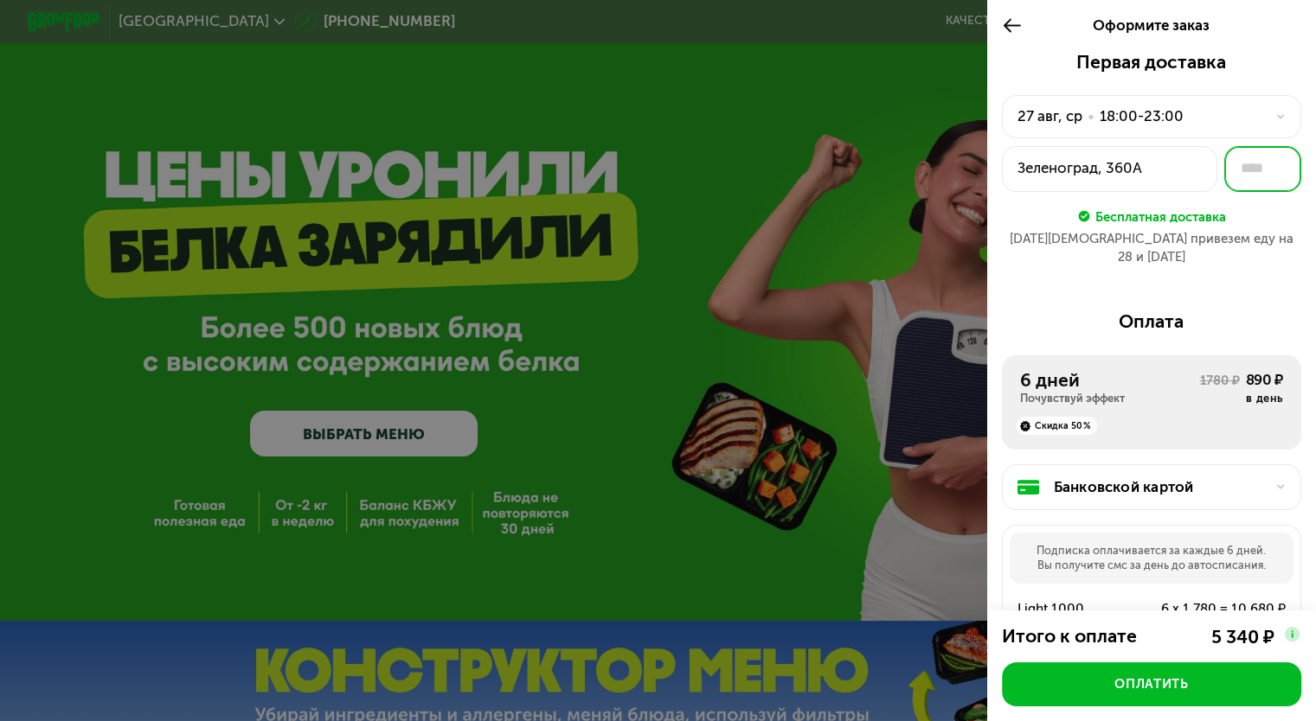
click at [1259, 175] on input "text" at bounding box center [1262, 169] width 77 height 46
type input "**"
click at [1242, 272] on div "Первая доставка [DATE] • 18:00-23:00 [GEOGRAPHIC_DATA], 360А ** Бесплатная дост…" at bounding box center [1151, 473] width 329 height 845
click at [1150, 166] on div "Зеленоград, 360А" at bounding box center [1109, 168] width 185 height 22
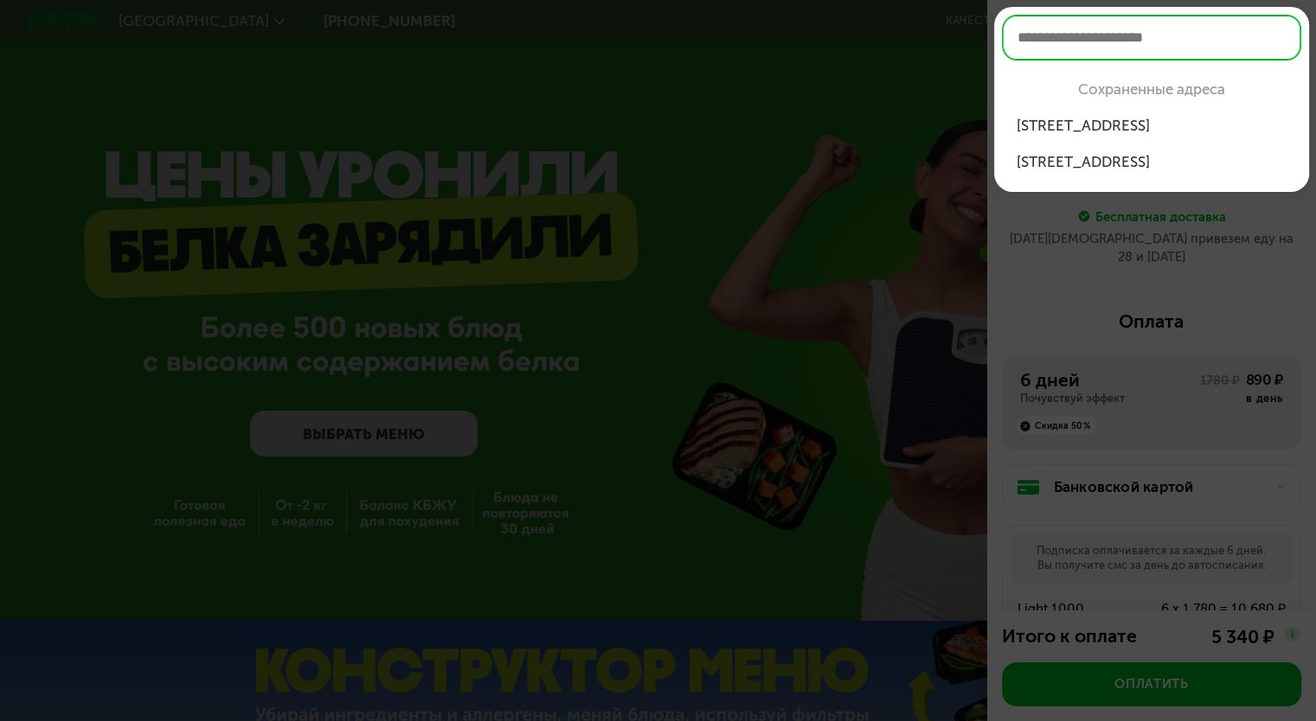
click at [1169, 280] on div at bounding box center [658, 360] width 1316 height 721
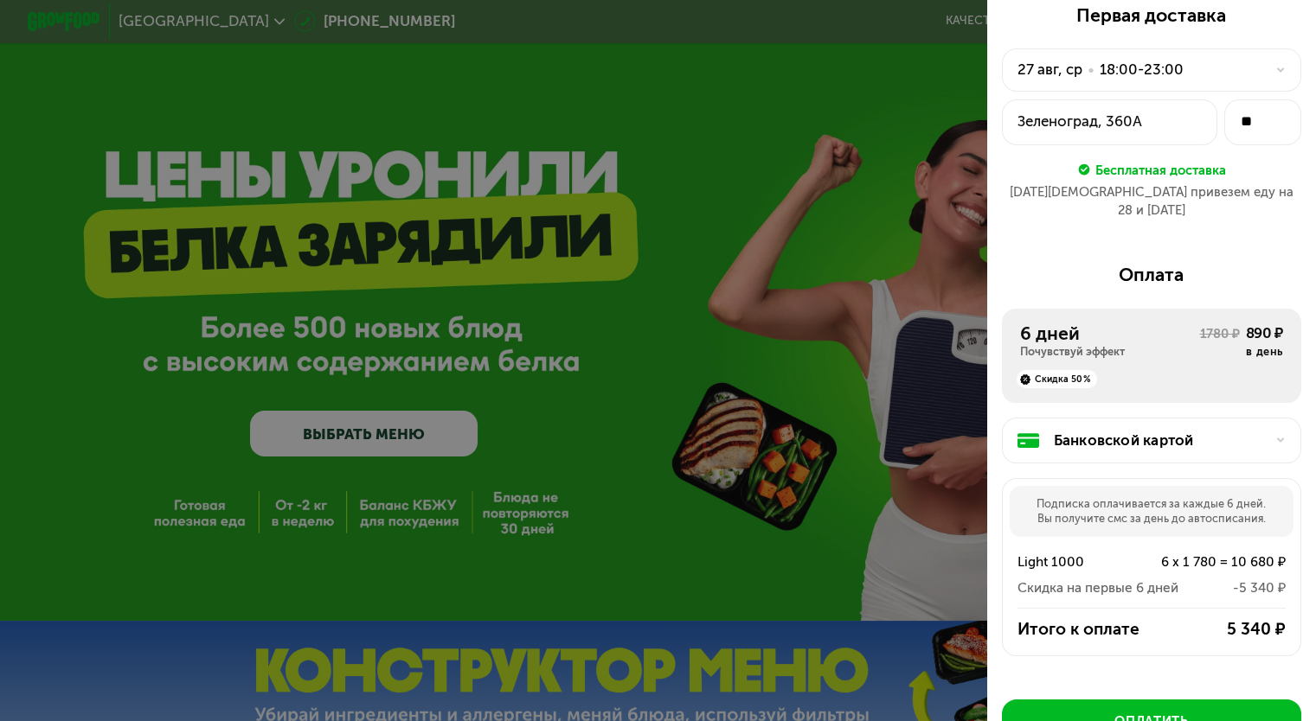
scroll to position [164, 0]
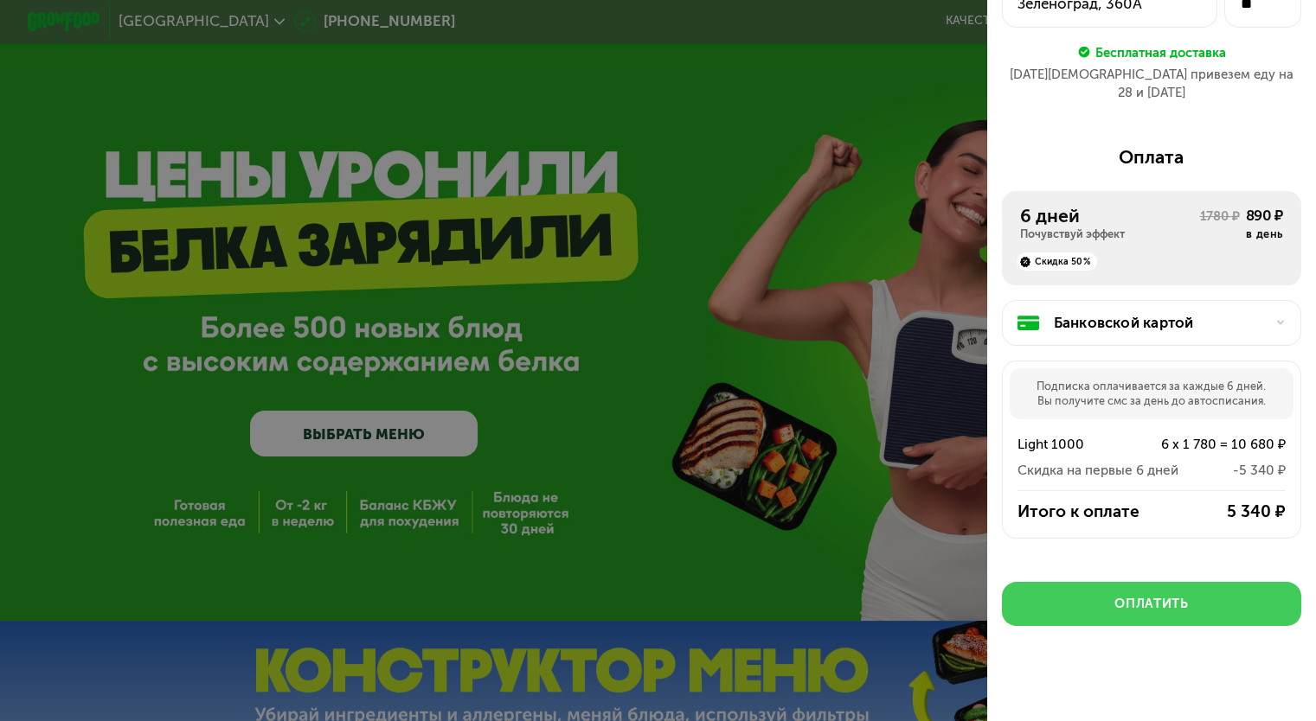
click at [1128, 595] on div "Оплатить" at bounding box center [1151, 604] width 74 height 18
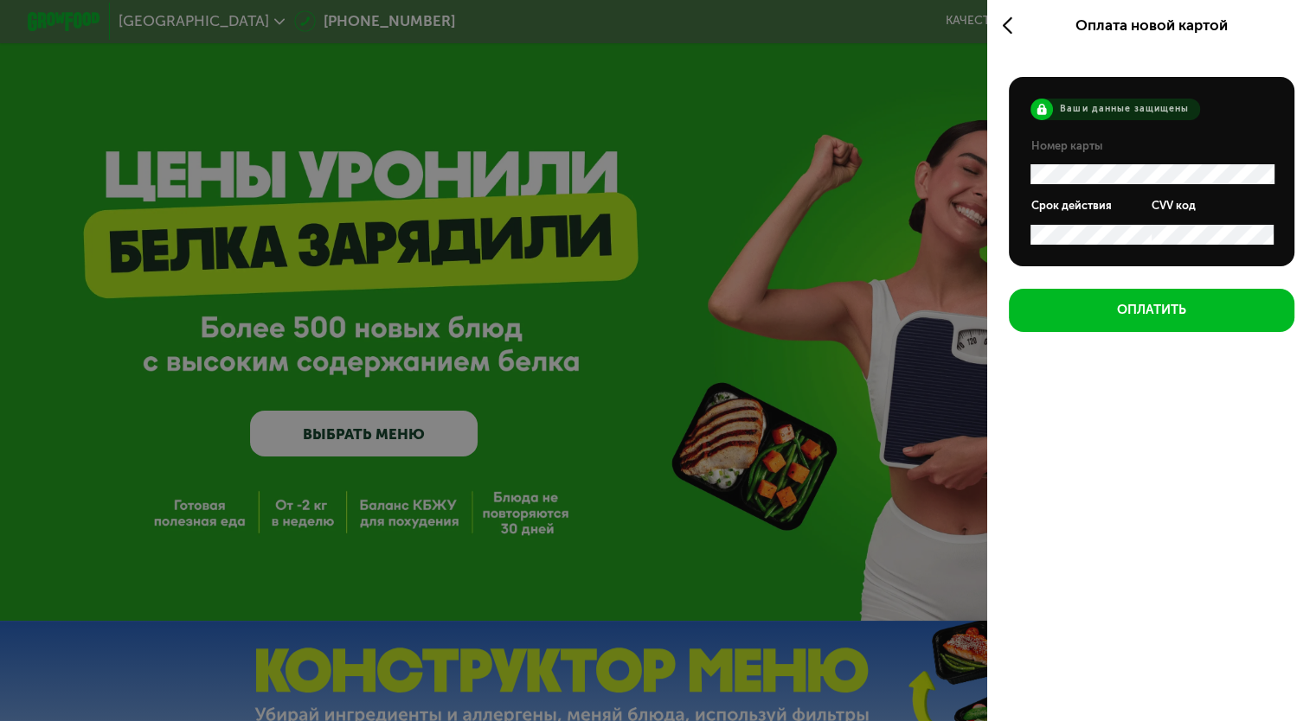
scroll to position [0, 0]
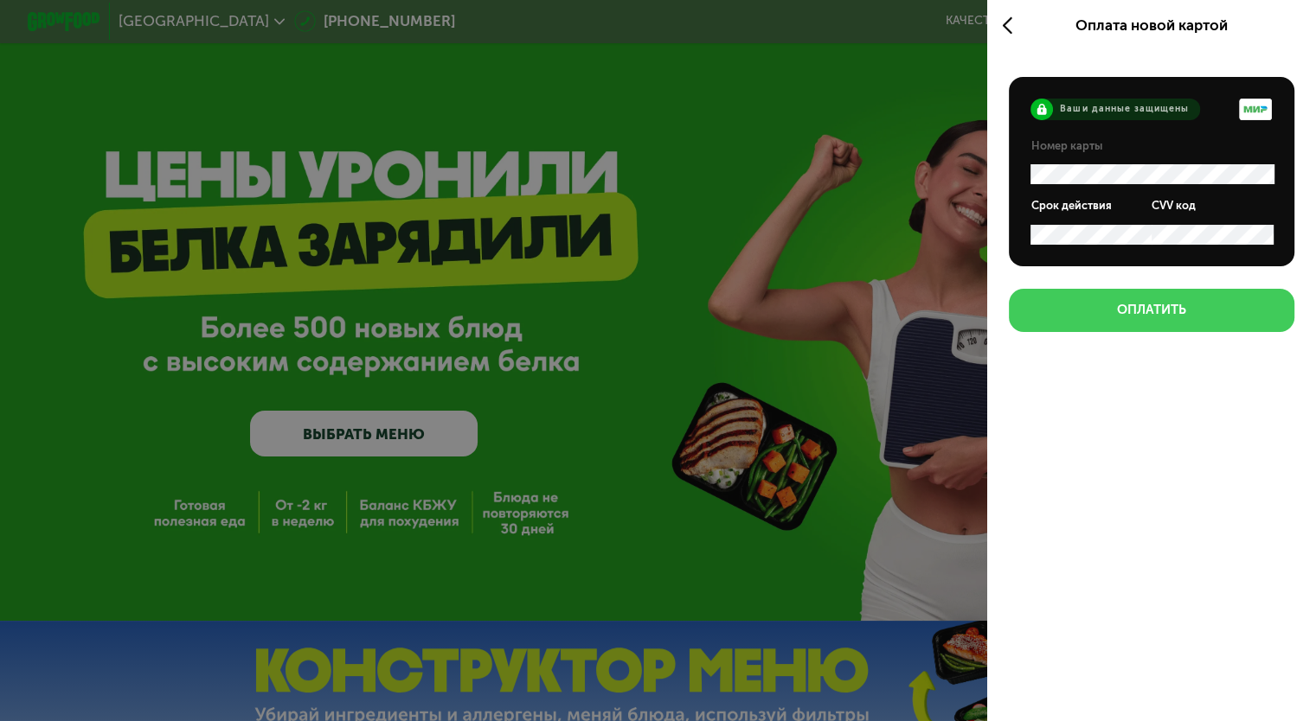
click at [1142, 309] on div "Оплатить" at bounding box center [1151, 310] width 69 height 18
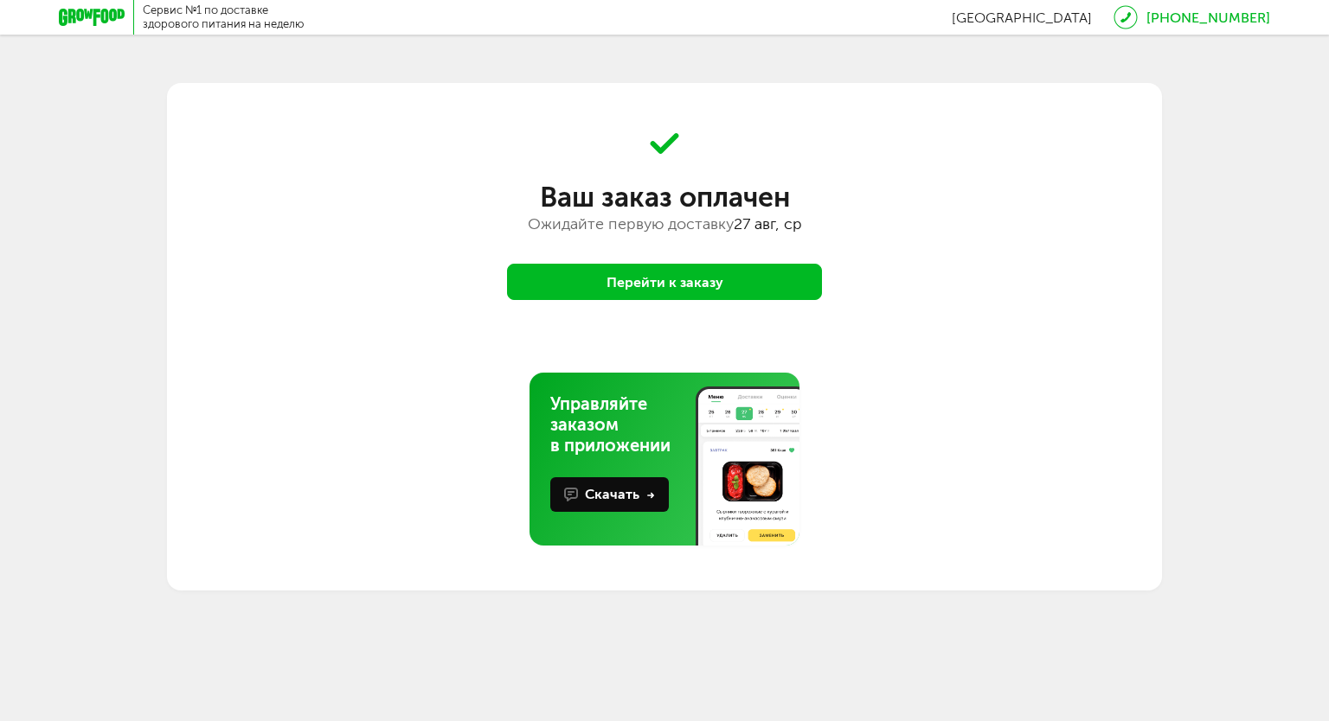
click at [760, 284] on button "Перейти к заказу" at bounding box center [664, 282] width 315 height 36
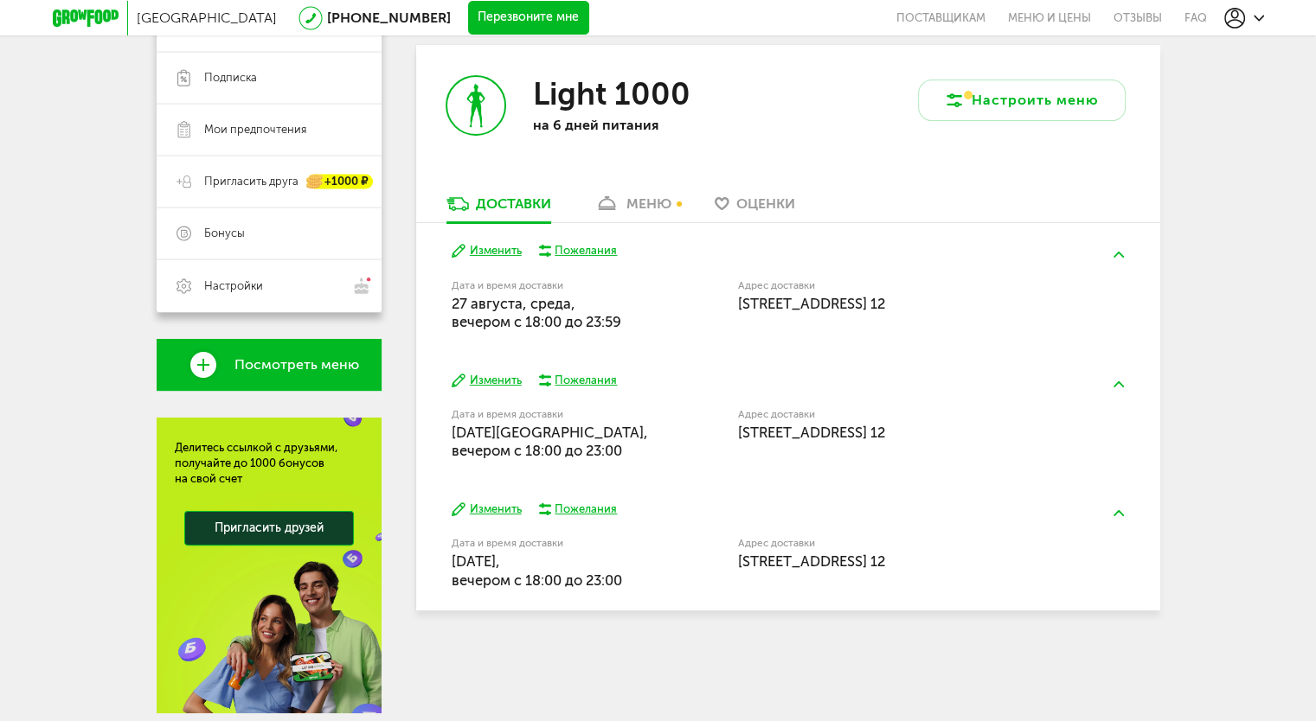
scroll to position [291, 0]
click at [858, 433] on span "Москва, Ленинградское шоссе, 360А, кв. 12" at bounding box center [811, 432] width 147 height 17
click at [497, 381] on button "Изменить" at bounding box center [487, 381] width 70 height 16
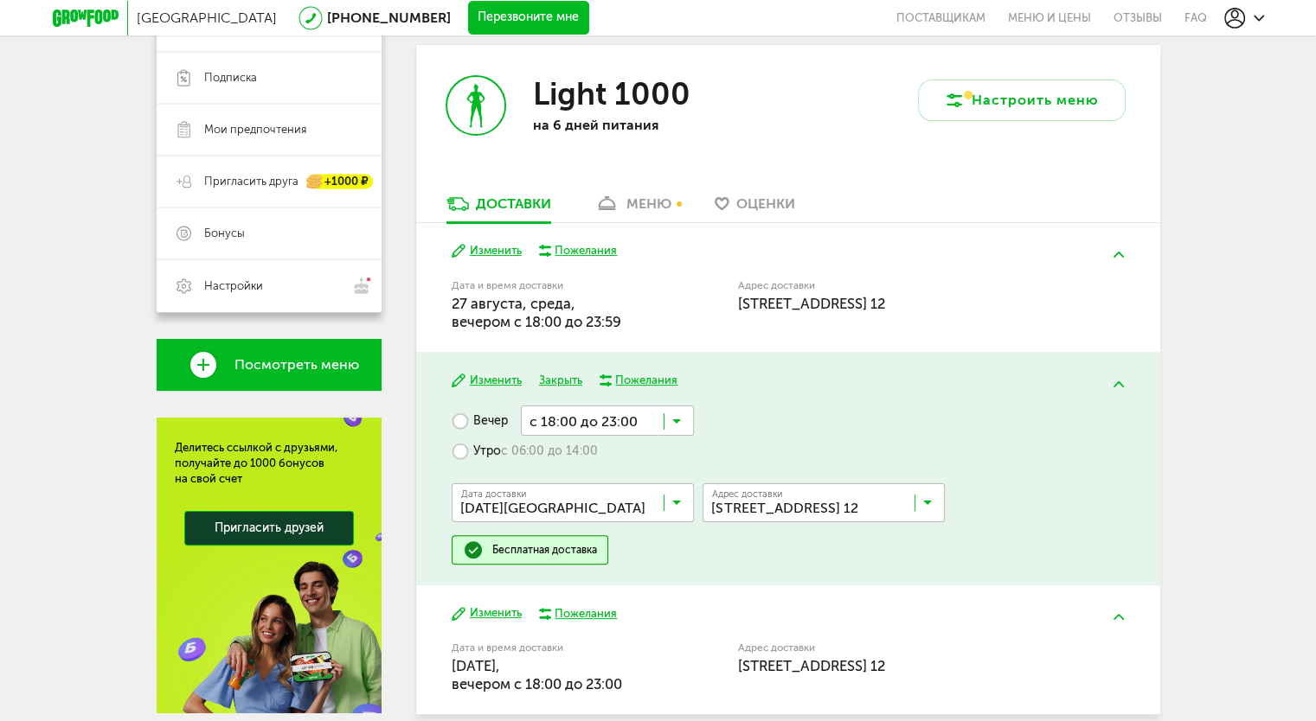
click at [767, 512] on input "Search for option" at bounding box center [828, 506] width 242 height 29
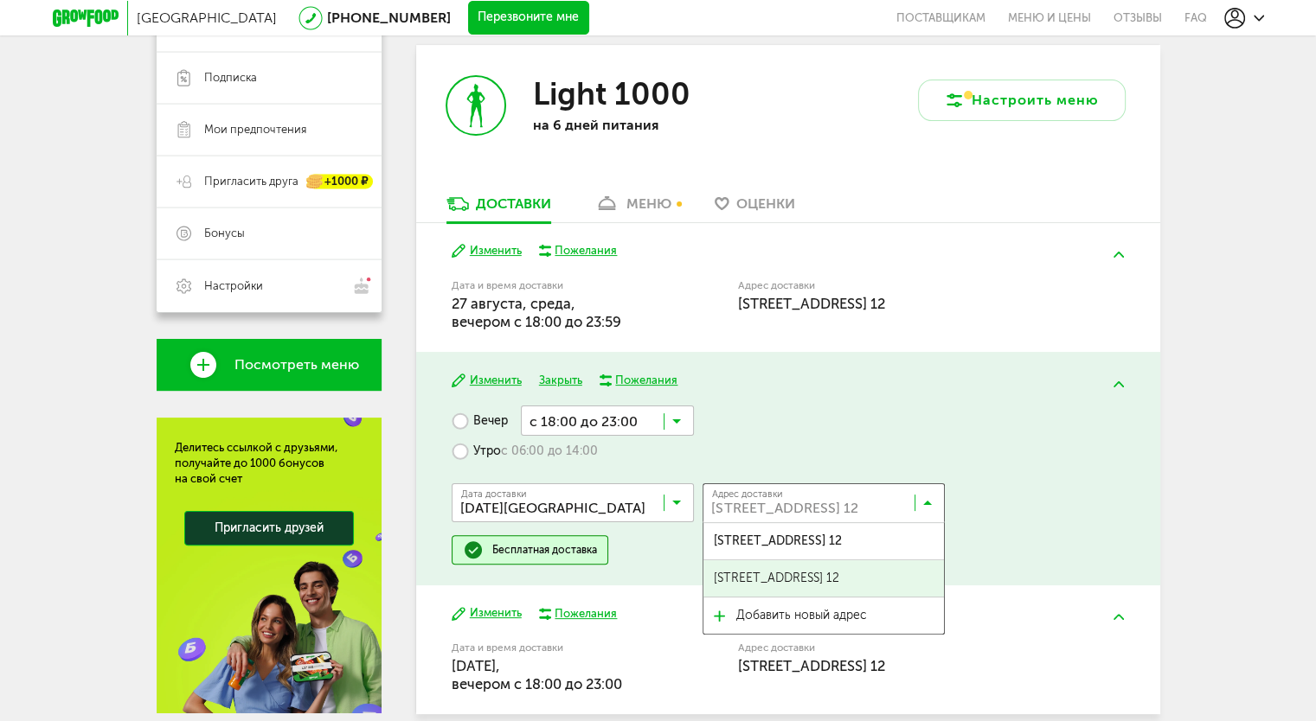
click at [776, 576] on span "Зеленоград, 360А, кв. 12" at bounding box center [776, 579] width 125 height 36
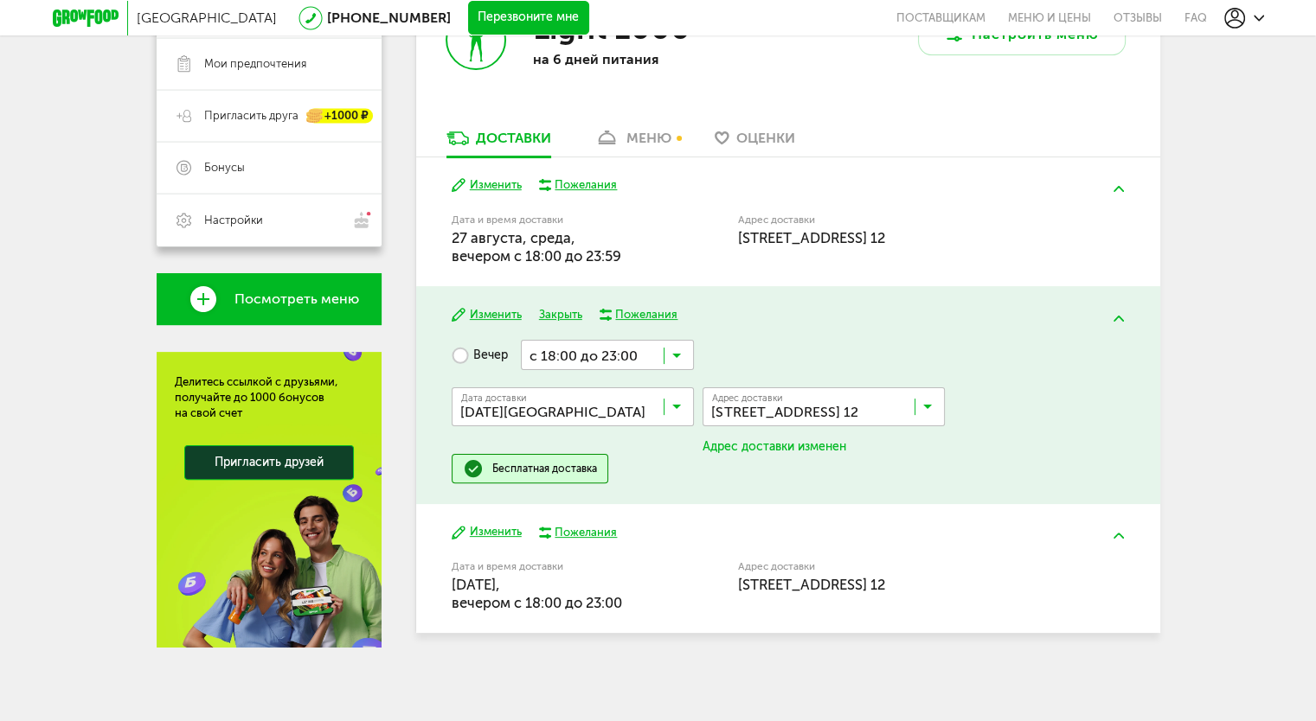
scroll to position [352, 0]
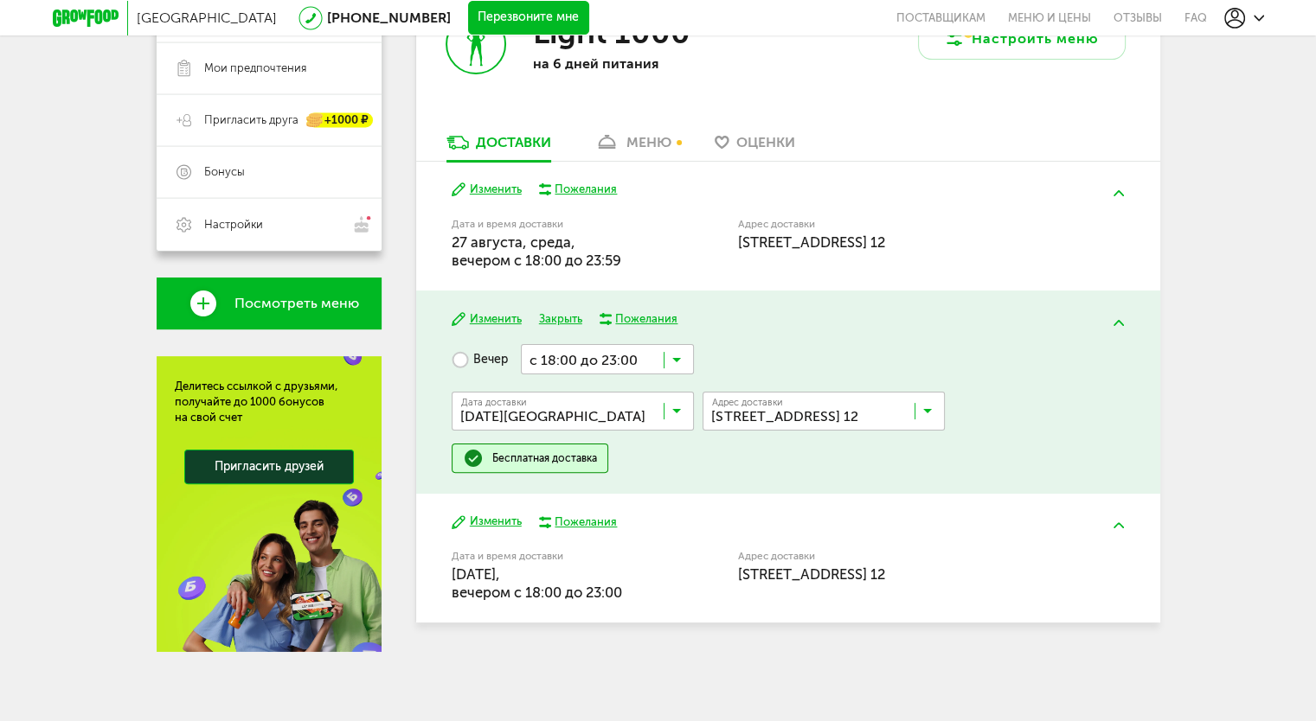
click at [508, 529] on button "Изменить" at bounding box center [487, 522] width 70 height 16
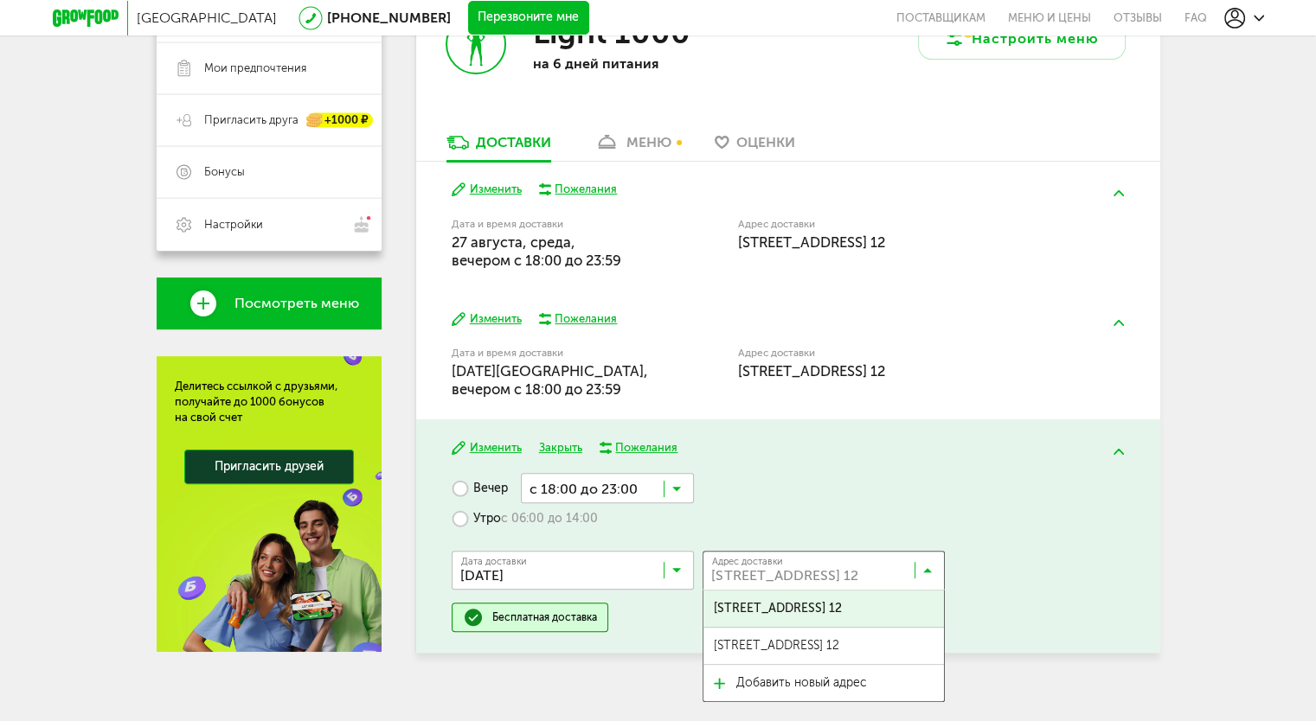
click at [813, 572] on input "Search for option" at bounding box center [828, 574] width 242 height 29
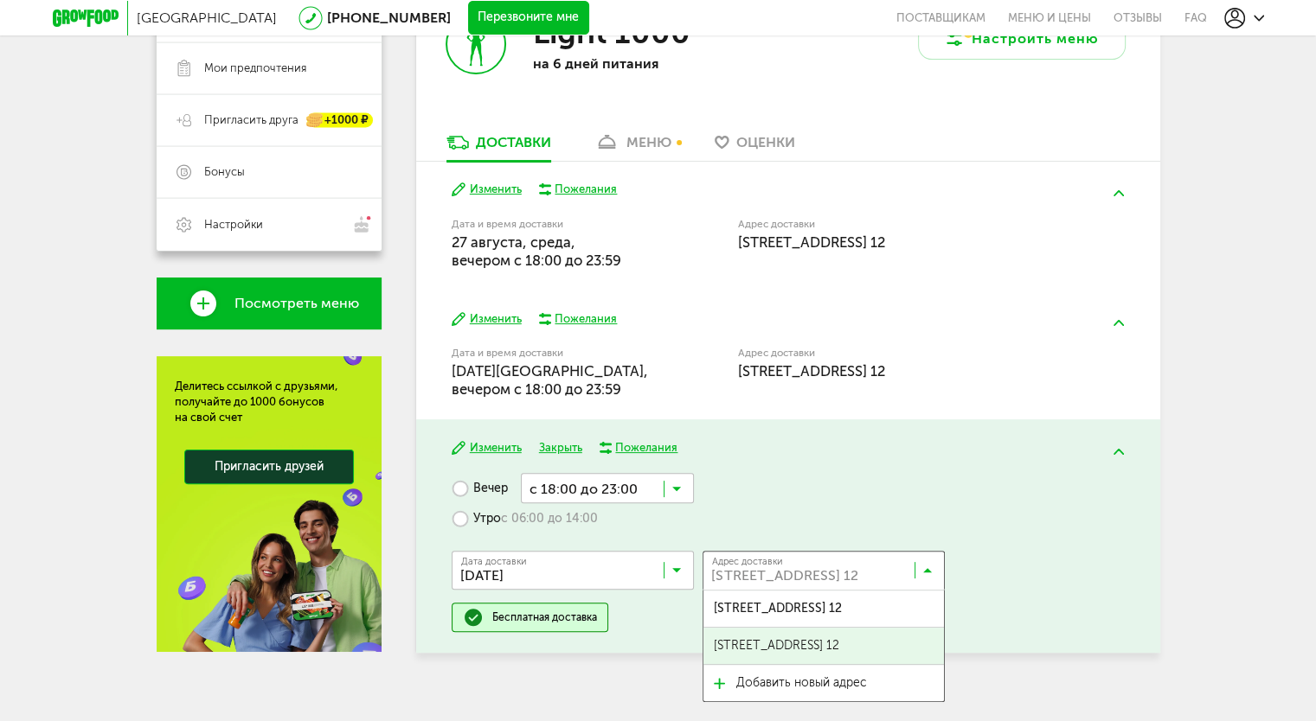
click at [796, 644] on span "Зеленоград, 360А, кв. 12" at bounding box center [776, 646] width 125 height 36
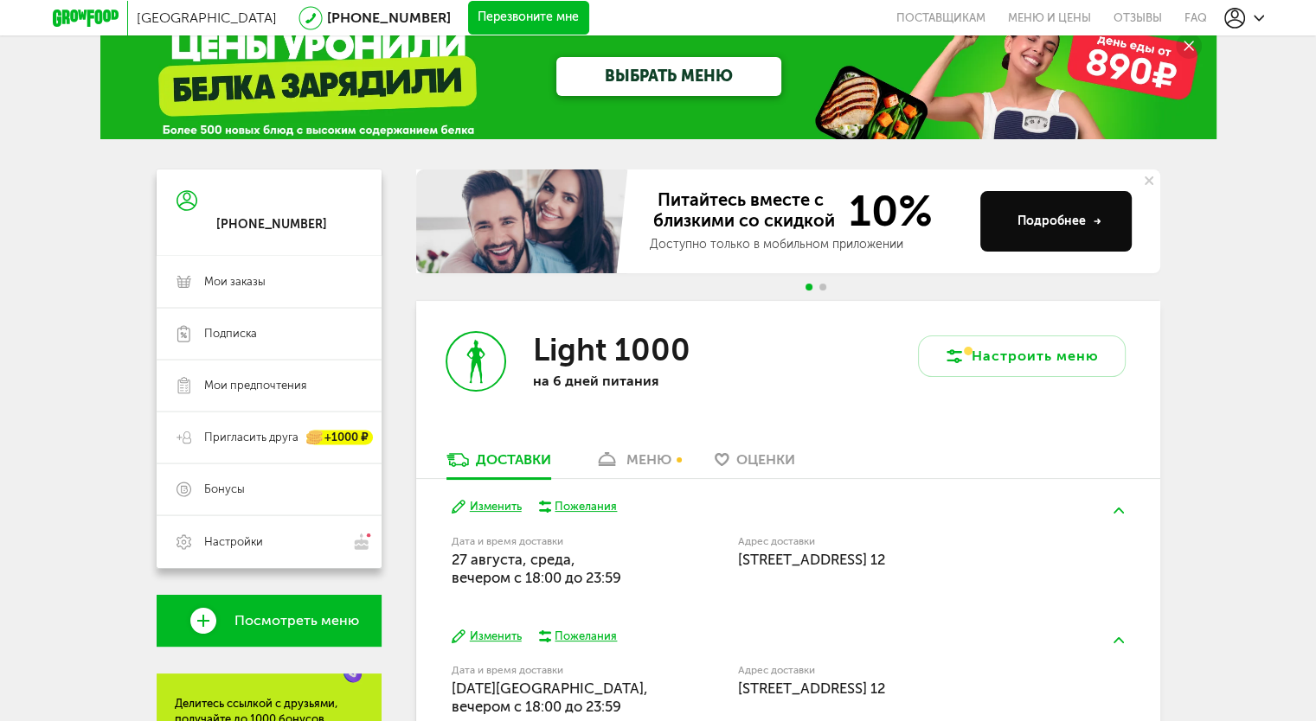
scroll to position [0, 0]
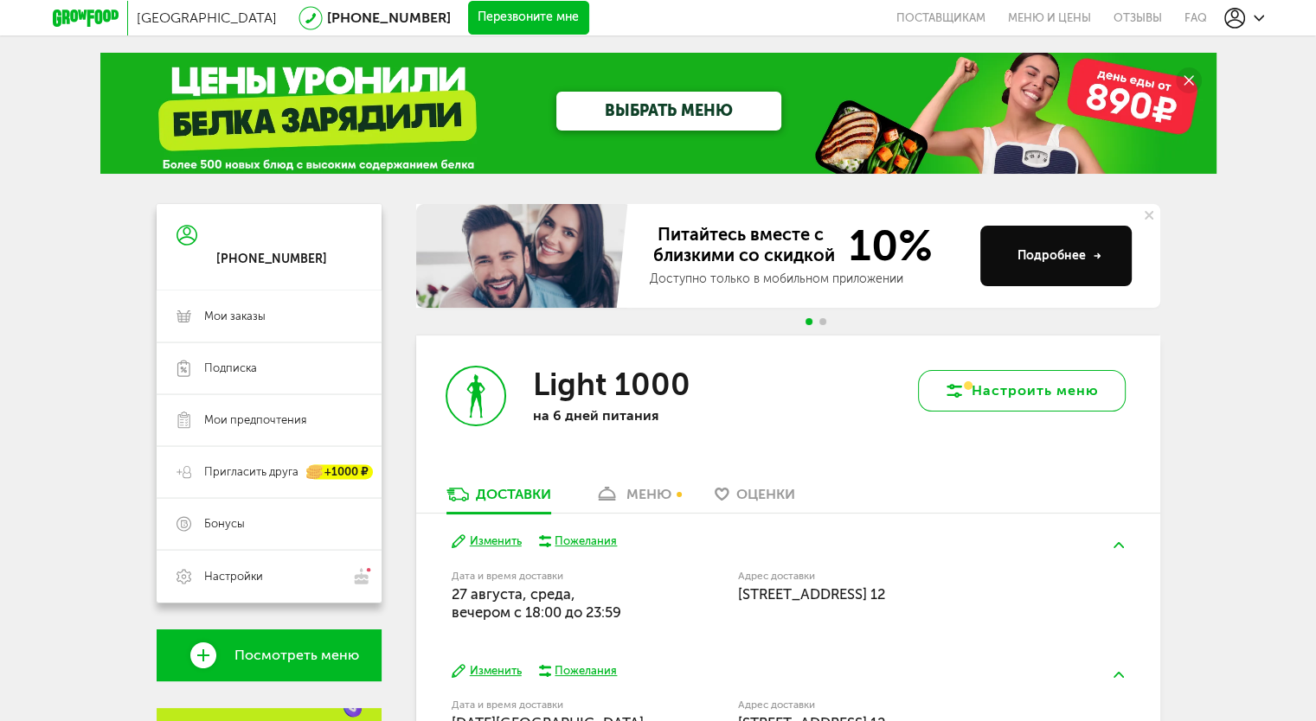
click at [972, 397] on button "Настроить меню" at bounding box center [1022, 391] width 208 height 42
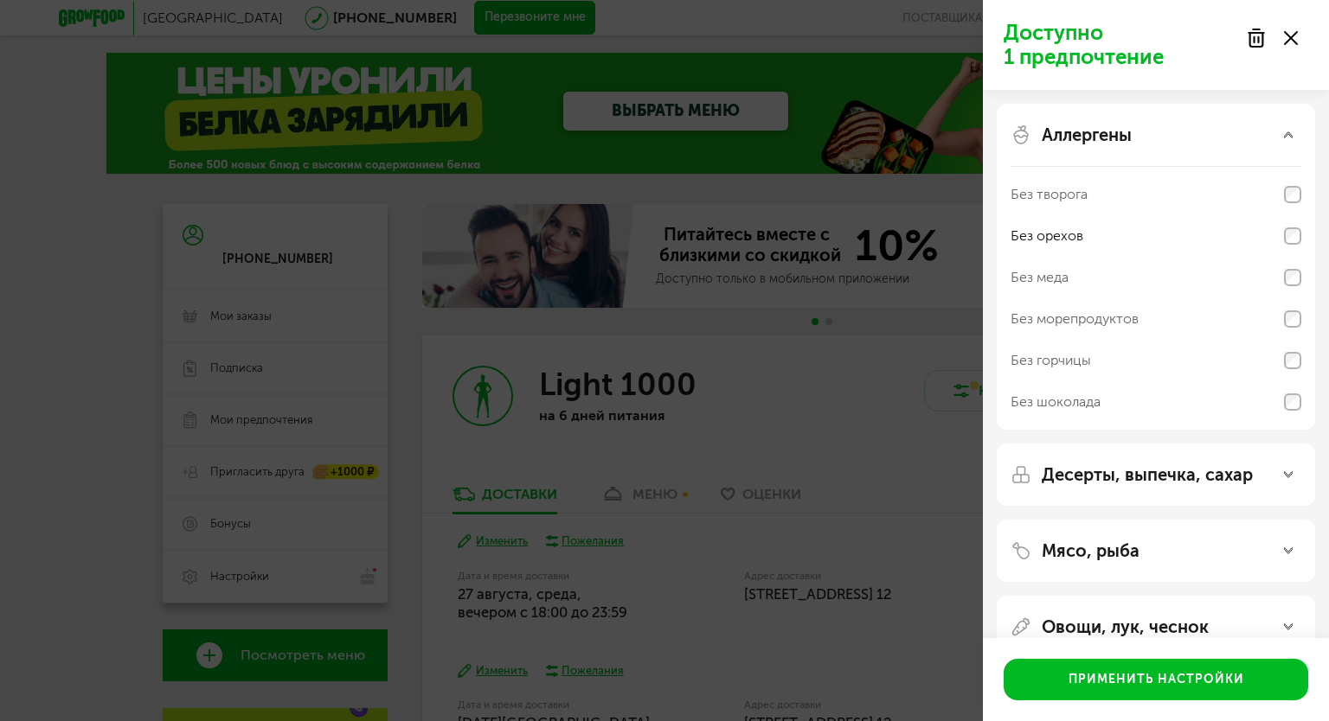
click at [1302, 35] on div at bounding box center [1271, 38] width 73 height 35
click at [1294, 25] on div at bounding box center [1271, 38] width 73 height 35
click at [1293, 38] on icon at bounding box center [1291, 38] width 14 height 14
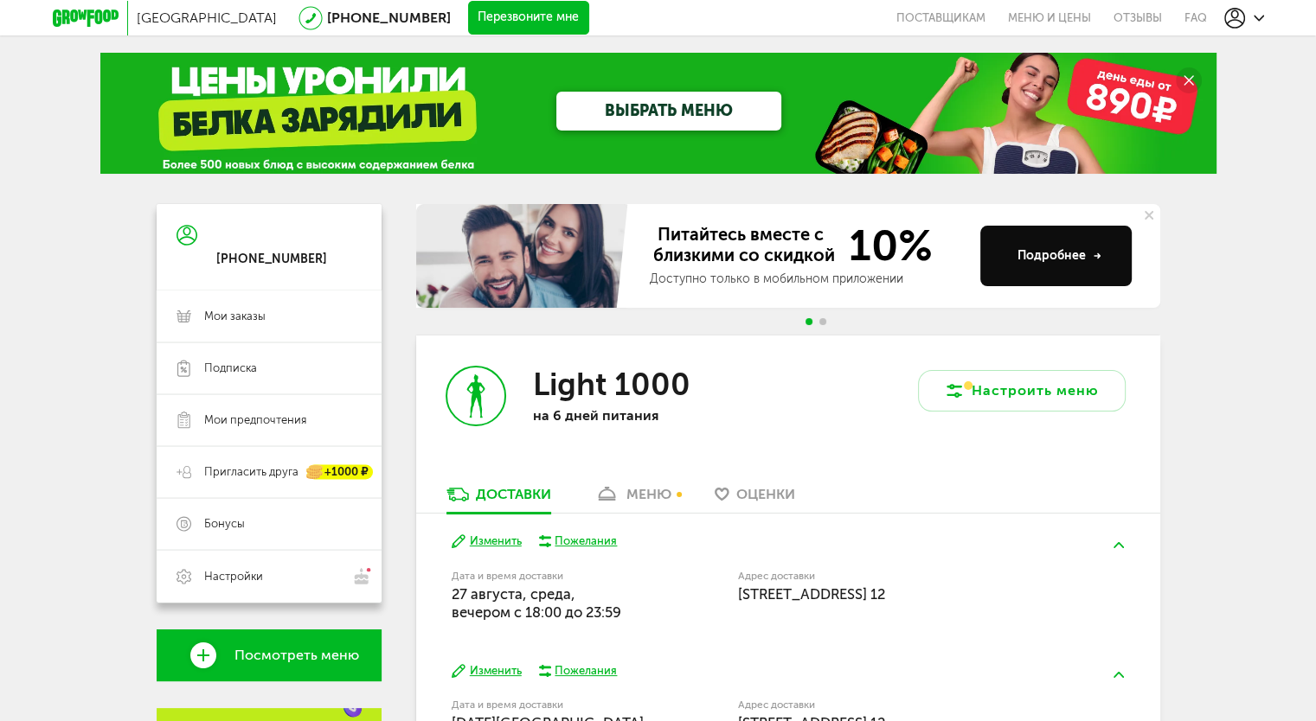
click at [655, 479] on div "Light 1000 на 6 дней питания" at bounding box center [602, 411] width 372 height 150
click at [644, 503] on div "меню" at bounding box center [648, 494] width 45 height 16
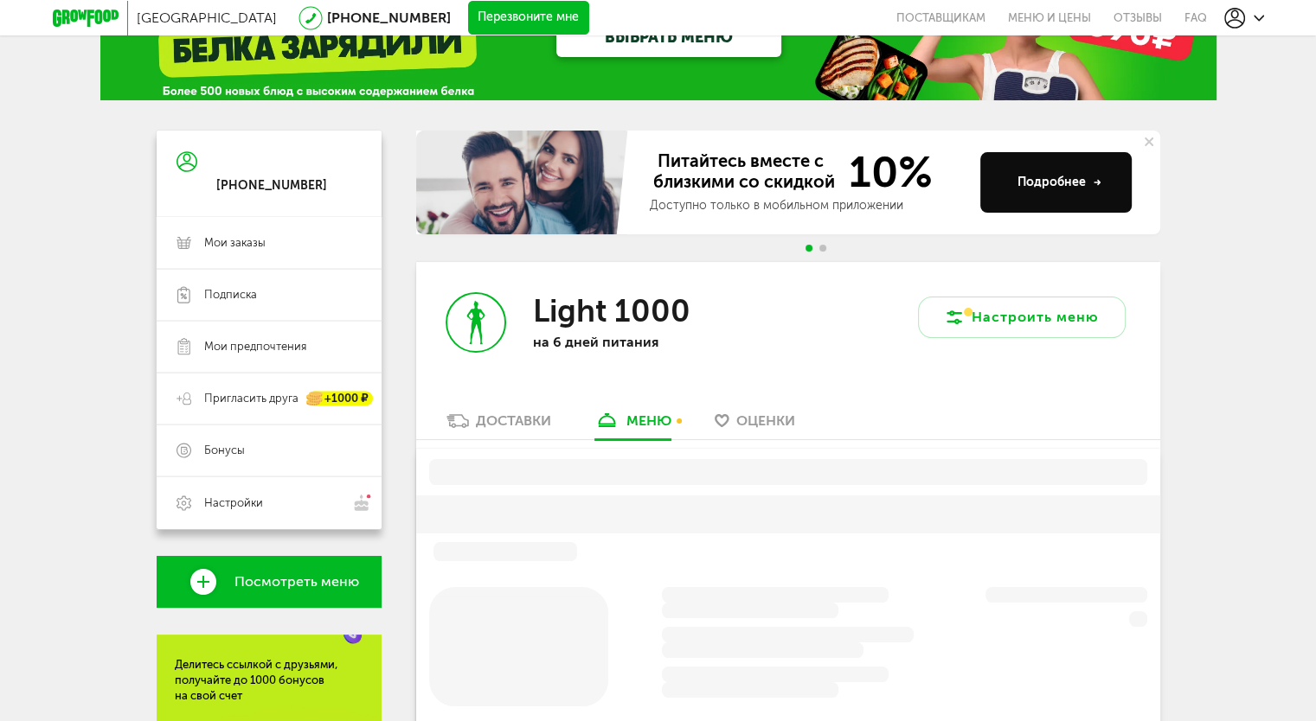
scroll to position [292, 0]
